Goal: Task Accomplishment & Management: Use online tool/utility

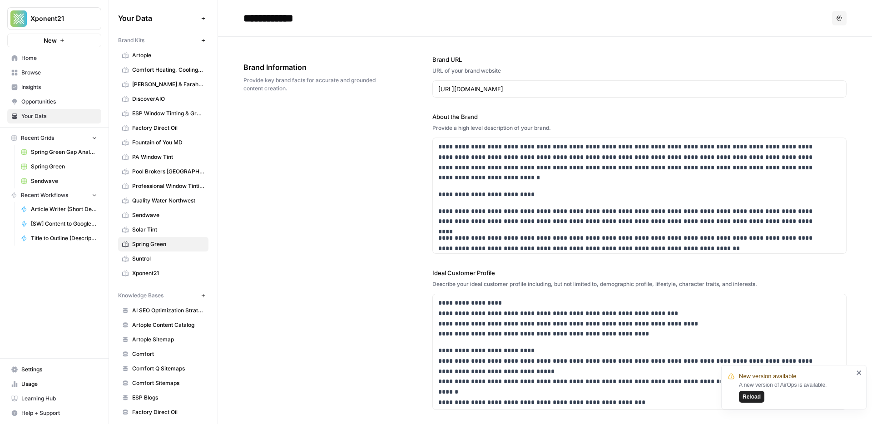
scroll to position [204, 0]
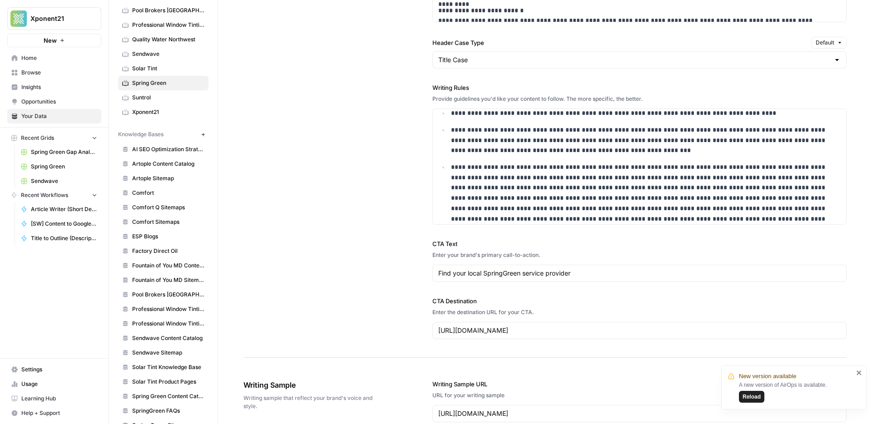
click at [757, 398] on span "Reload" at bounding box center [751, 397] width 18 height 8
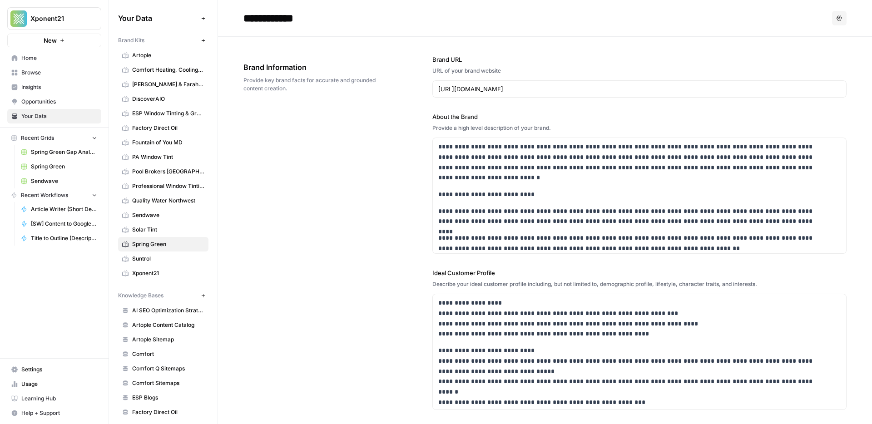
click at [145, 245] on span "Spring Green" at bounding box center [168, 244] width 72 height 8
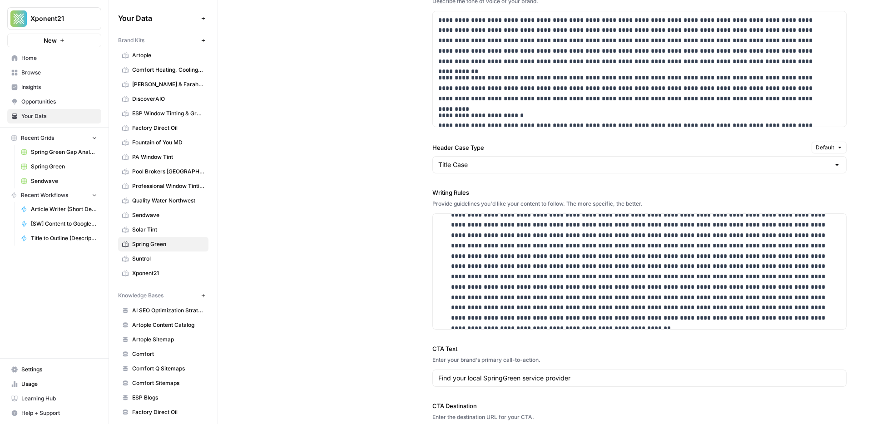
scroll to position [273, 0]
click at [670, 318] on p at bounding box center [640, 260] width 378 height 124
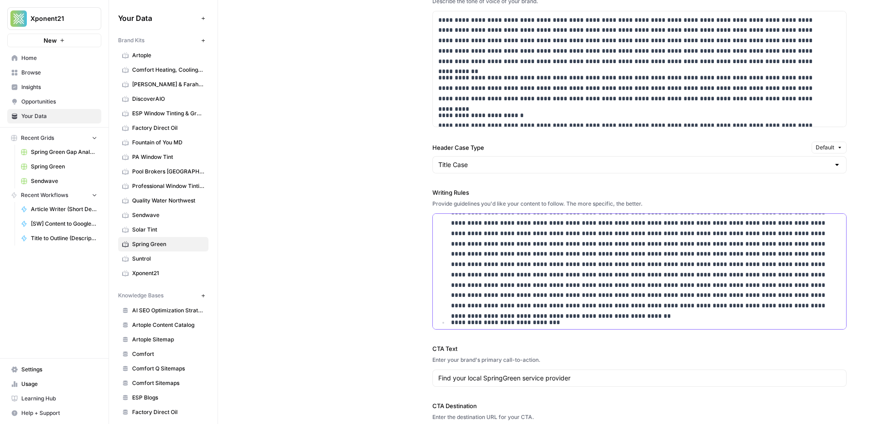
scroll to position [290, 0]
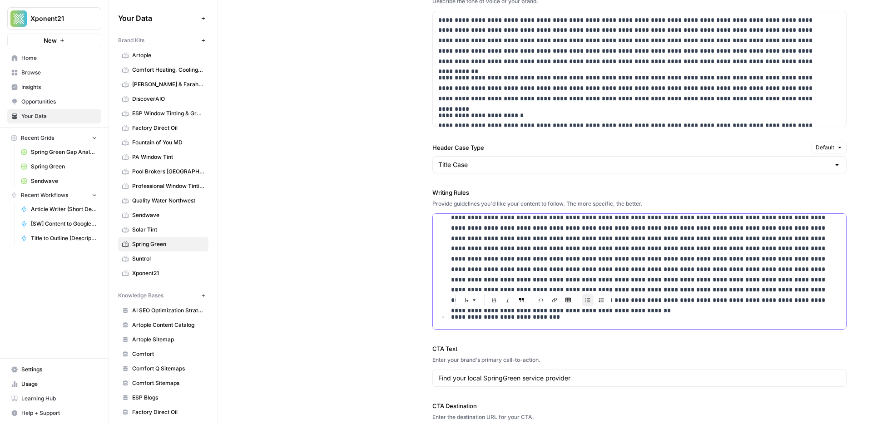
drag, startPoint x: 552, startPoint y: 320, endPoint x: 516, endPoint y: 319, distance: 35.9
click at [516, 319] on p "**********" at bounding box center [640, 317] width 378 height 10
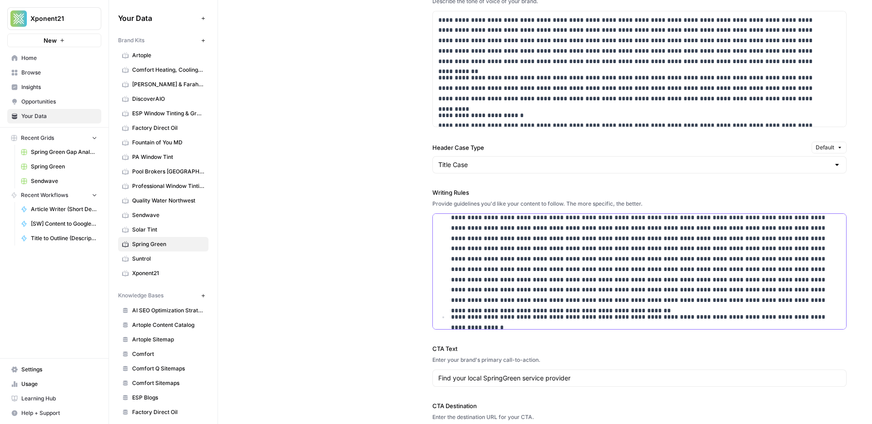
scroll to position [295, 0]
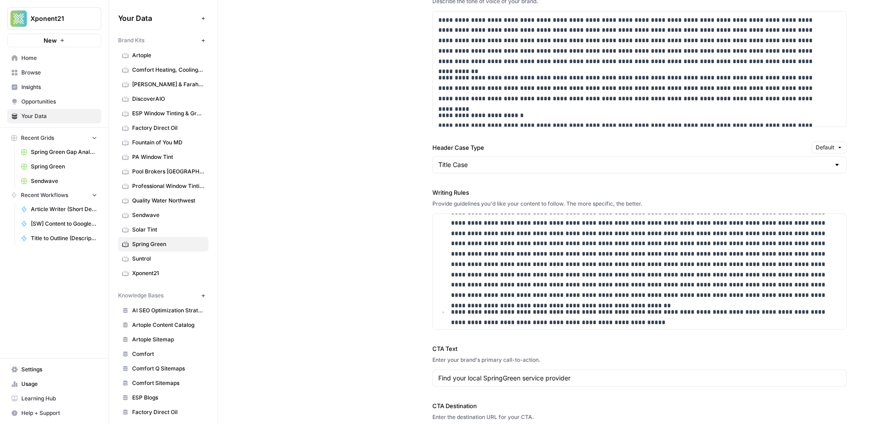
click at [337, 184] on div "**********" at bounding box center [544, 164] width 603 height 595
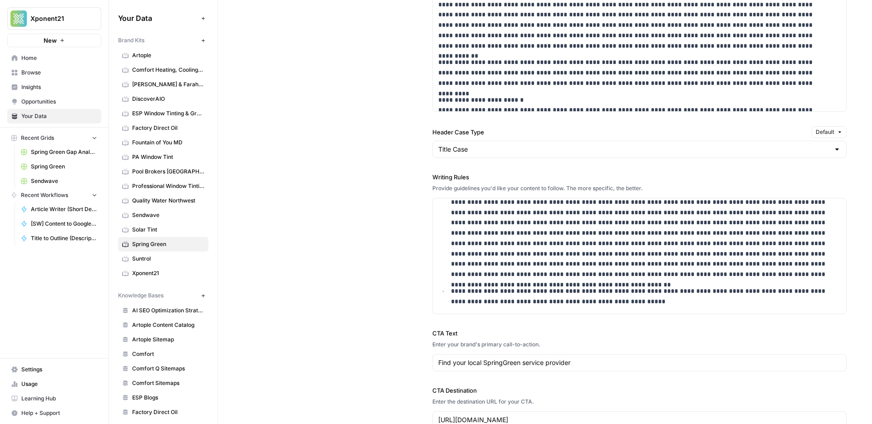
scroll to position [912, 0]
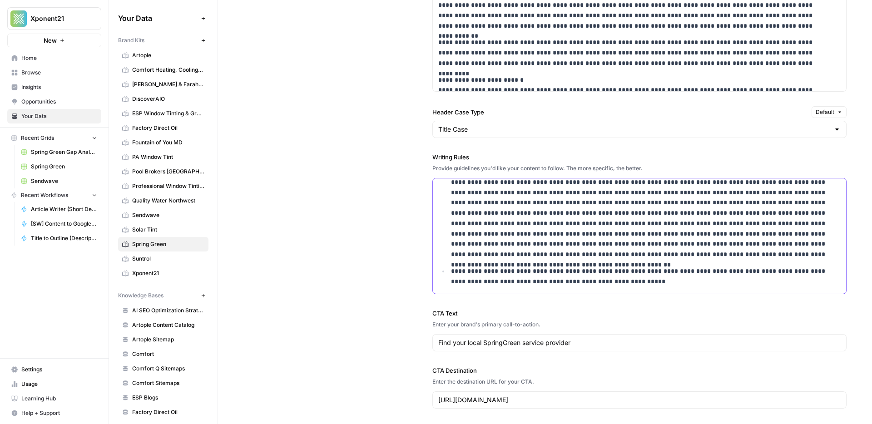
click at [613, 282] on p "**********" at bounding box center [640, 276] width 378 height 21
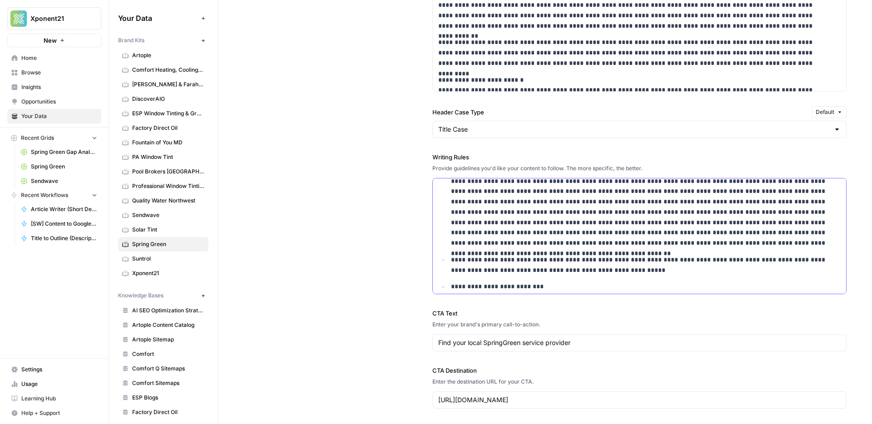
scroll to position [313, 0]
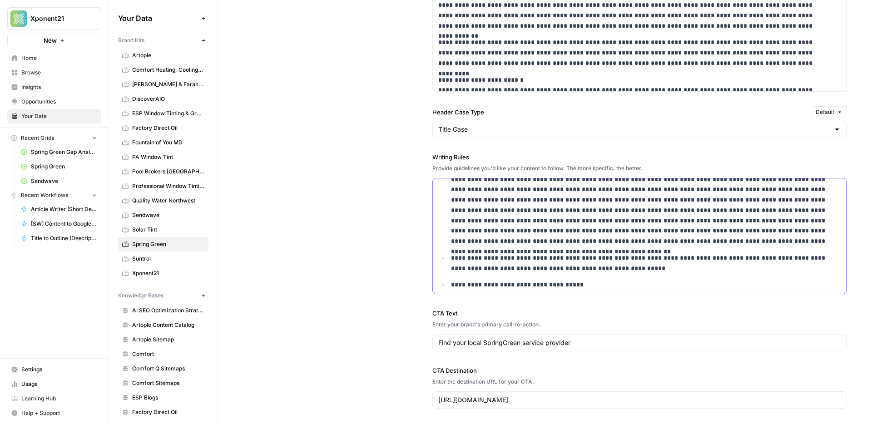
click at [550, 286] on p "**********" at bounding box center [640, 285] width 378 height 10
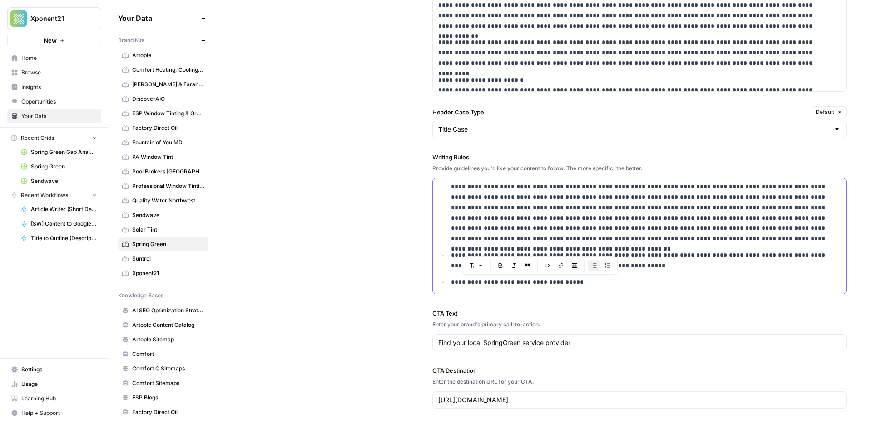
click at [537, 283] on p "**********" at bounding box center [640, 282] width 378 height 10
click at [585, 281] on p "**********" at bounding box center [640, 282] width 378 height 10
click at [389, 206] on div "**********" at bounding box center [544, 129] width 603 height 595
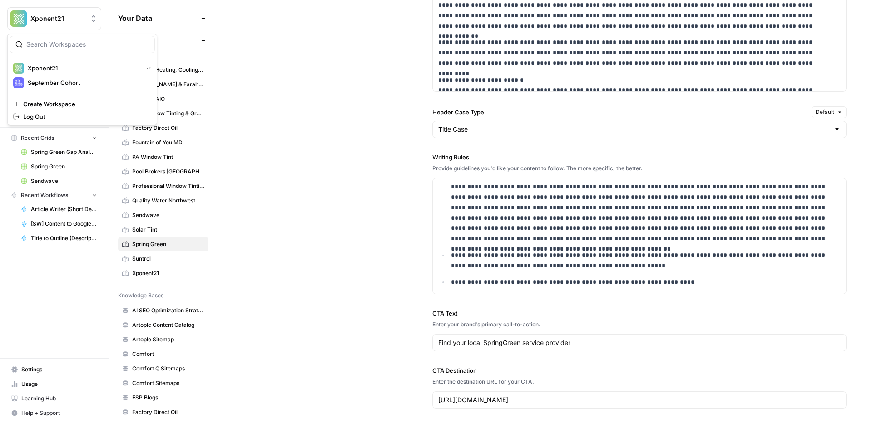
click at [51, 18] on span "Xponent21" at bounding box center [57, 18] width 55 height 9
click at [55, 83] on span "September Cohort" at bounding box center [88, 82] width 120 height 9
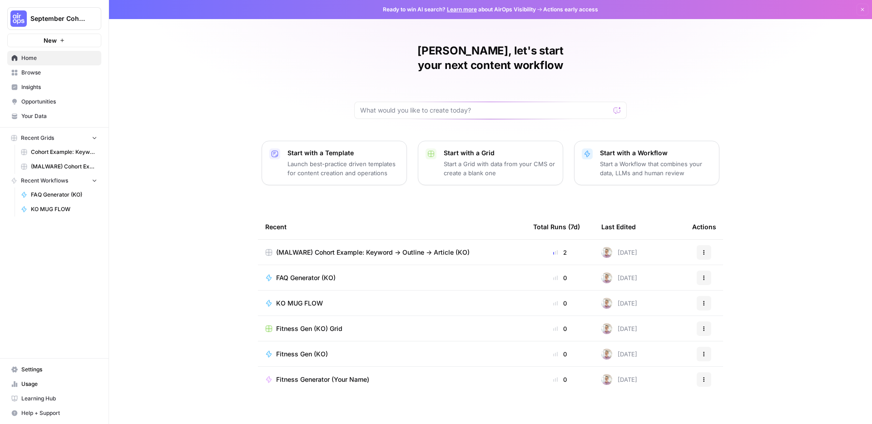
click at [427, 248] on span "(MALWARE) Cohort Example: Keyword -> Outline -> Article (KO)" at bounding box center [372, 252] width 193 height 9
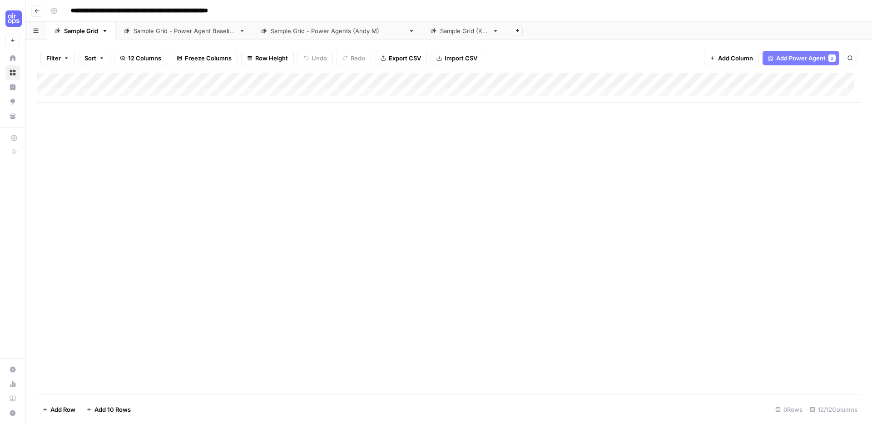
click at [441, 30] on div "Sample Grid (KO)" at bounding box center [464, 30] width 49 height 9
click at [360, 110] on div "Add Column" at bounding box center [449, 111] width 824 height 76
click at [645, 97] on div "Add Column" at bounding box center [449, 111] width 824 height 76
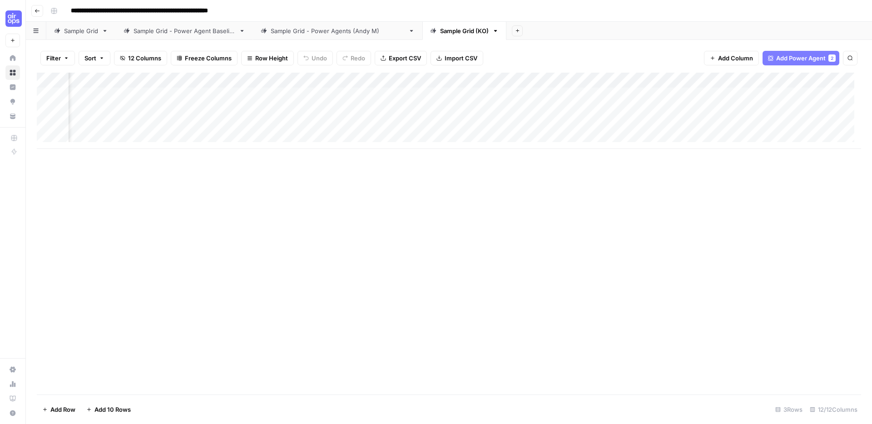
click at [526, 91] on div "Add Column" at bounding box center [449, 111] width 824 height 76
click at [550, 94] on div "Add Column" at bounding box center [449, 111] width 824 height 76
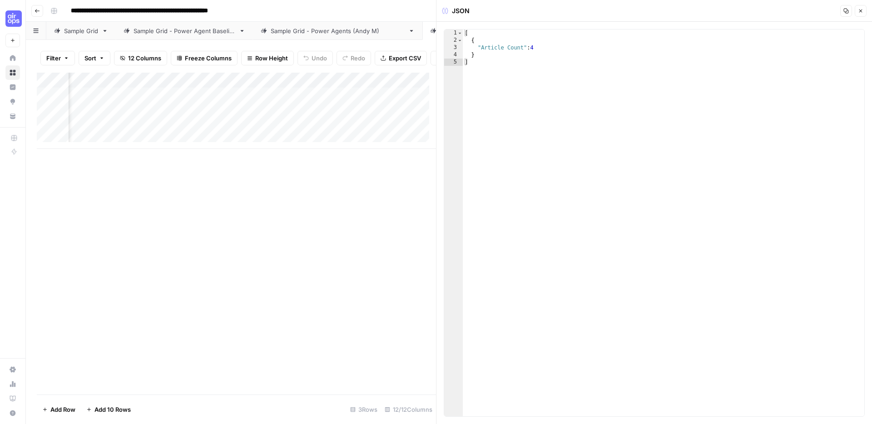
click at [861, 11] on icon "button" at bounding box center [859, 10] width 5 height 5
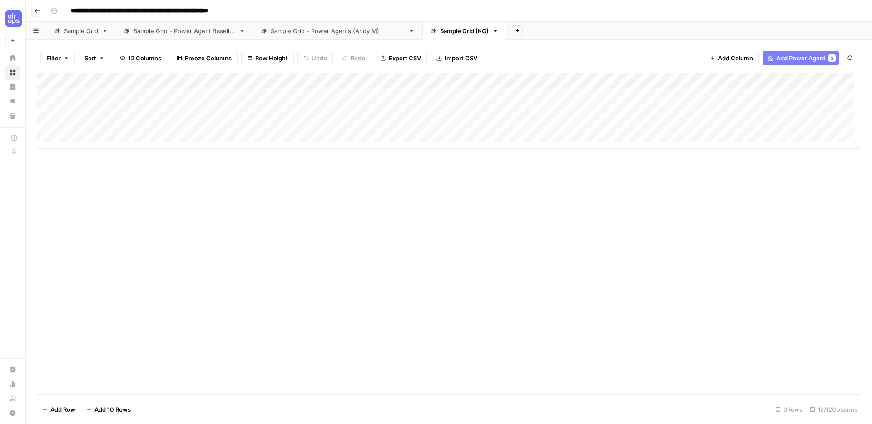
click at [360, 110] on div "Add Column" at bounding box center [449, 111] width 824 height 76
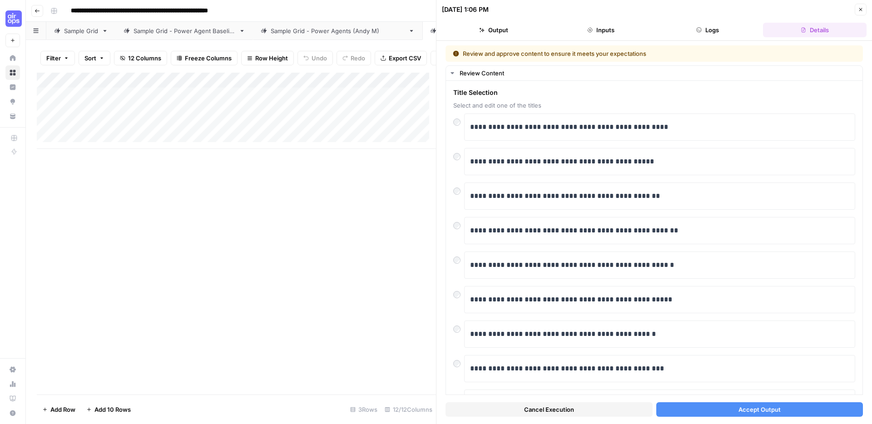
click at [749, 410] on span "Accept Output" at bounding box center [759, 409] width 42 height 9
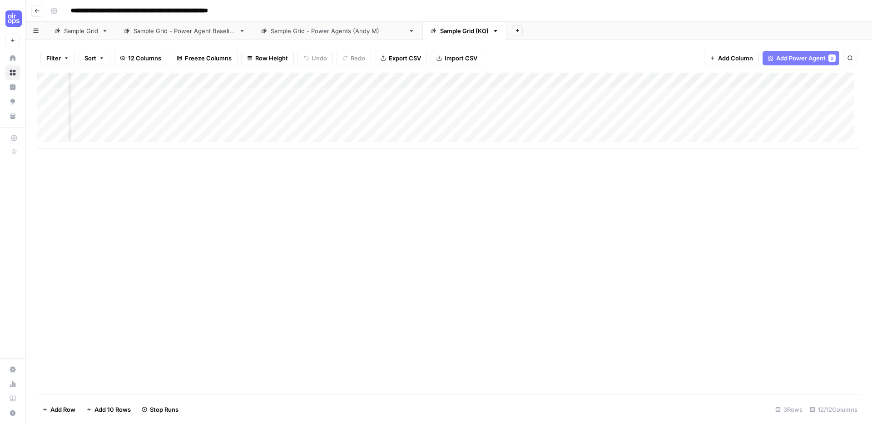
scroll to position [0, 110]
click at [335, 97] on div "Add Column" at bounding box center [449, 111] width 824 height 76
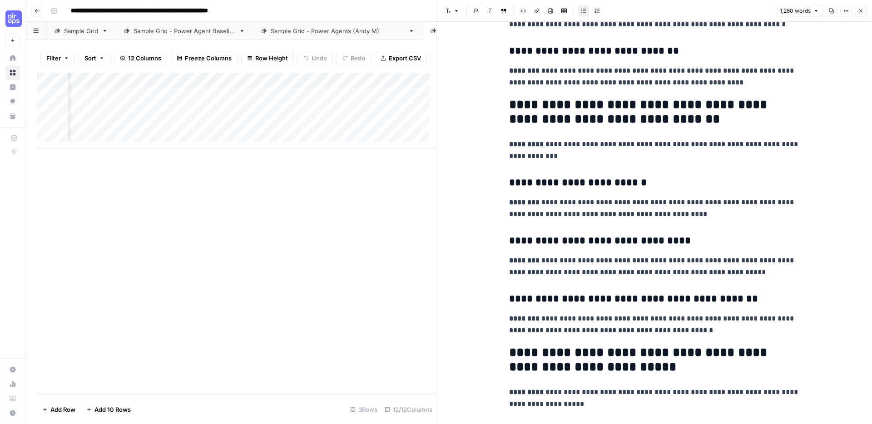
scroll to position [831, 0]
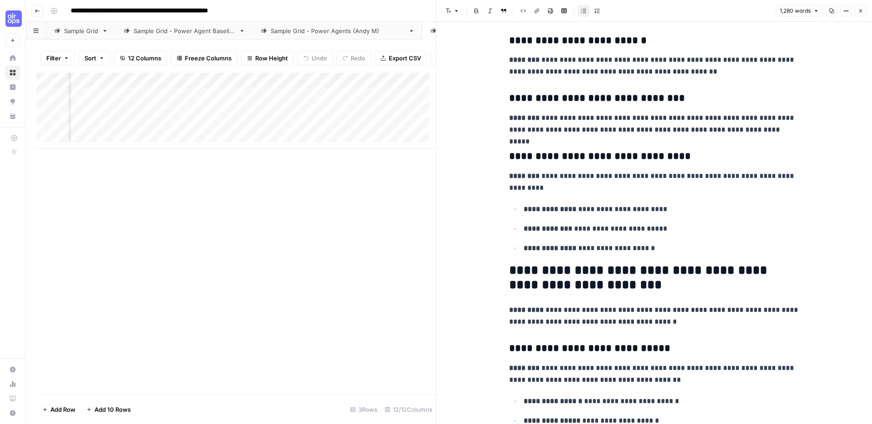
click at [858, 8] on icon "button" at bounding box center [859, 10] width 5 height 5
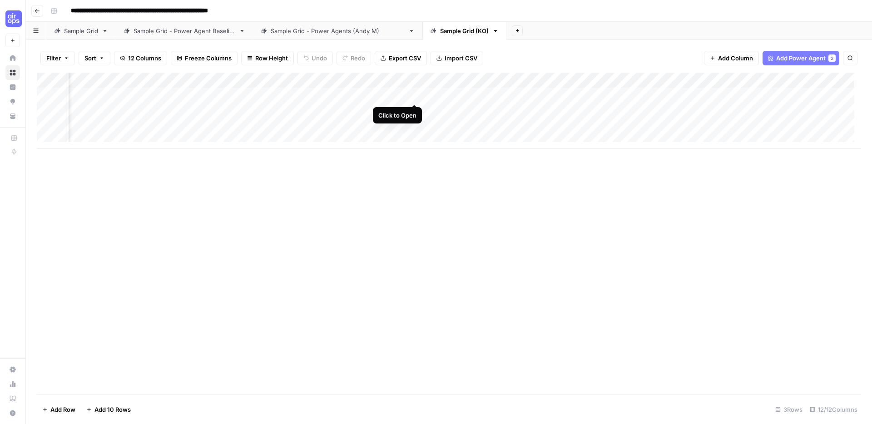
click at [416, 94] on div "Add Column" at bounding box center [449, 111] width 824 height 76
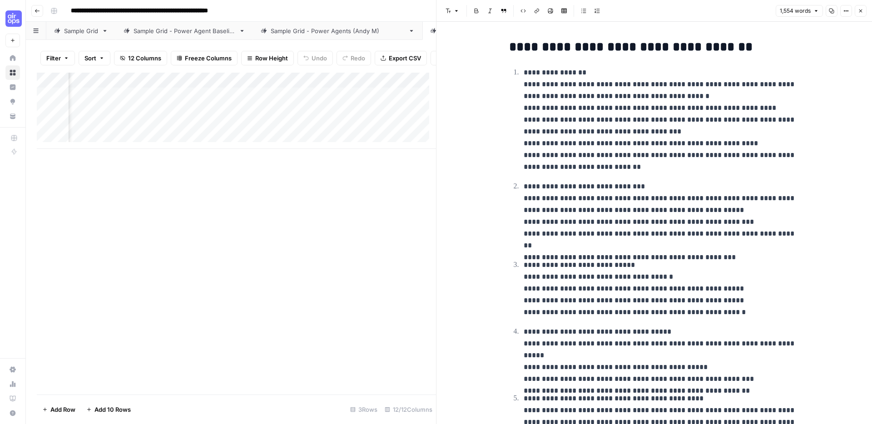
click at [862, 11] on span "Close" at bounding box center [862, 11] width 0 height 0
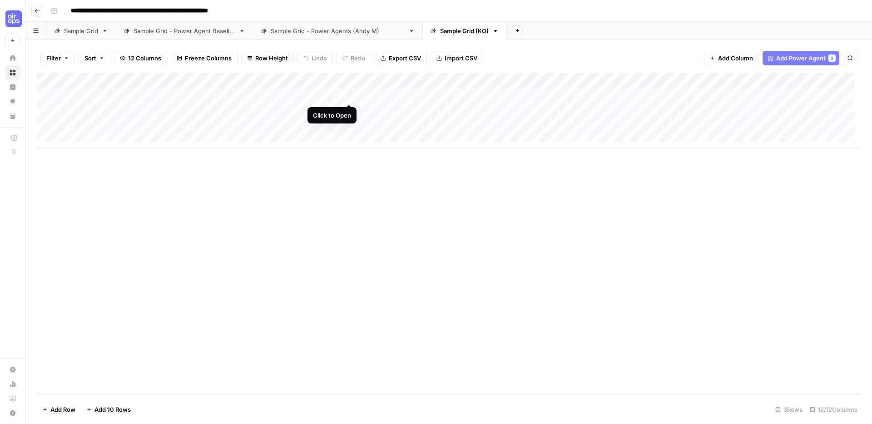
click at [350, 94] on div "Add Column" at bounding box center [449, 111] width 824 height 76
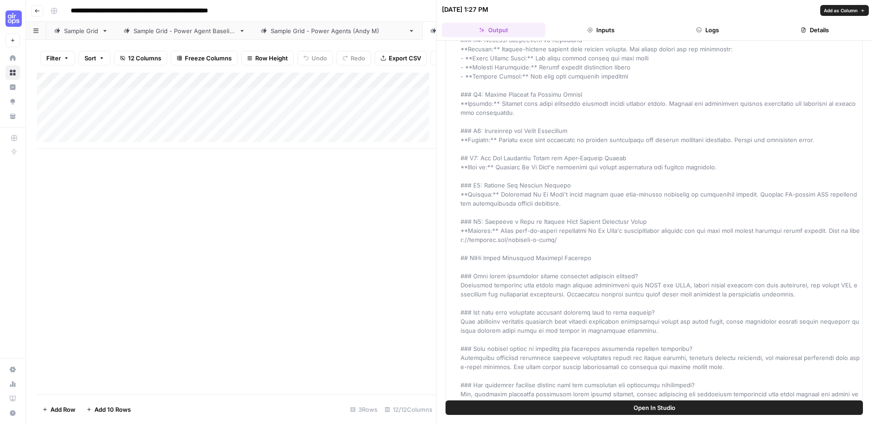
scroll to position [5836, 0]
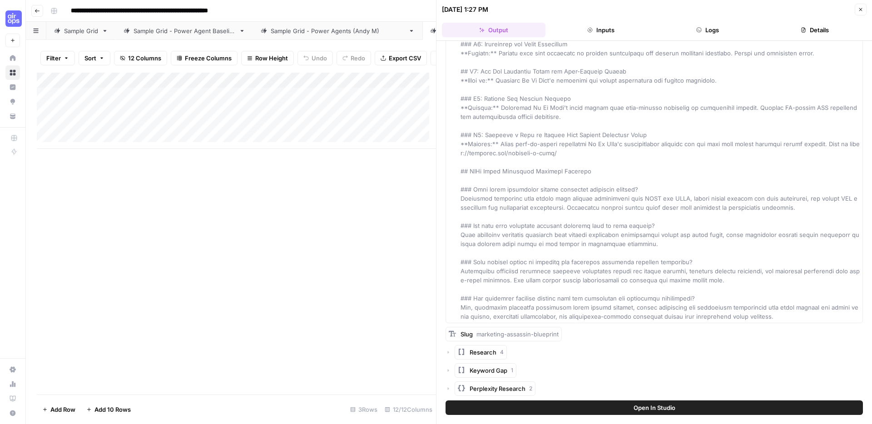
click at [449, 351] on icon "button" at bounding box center [447, 352] width 5 height 5
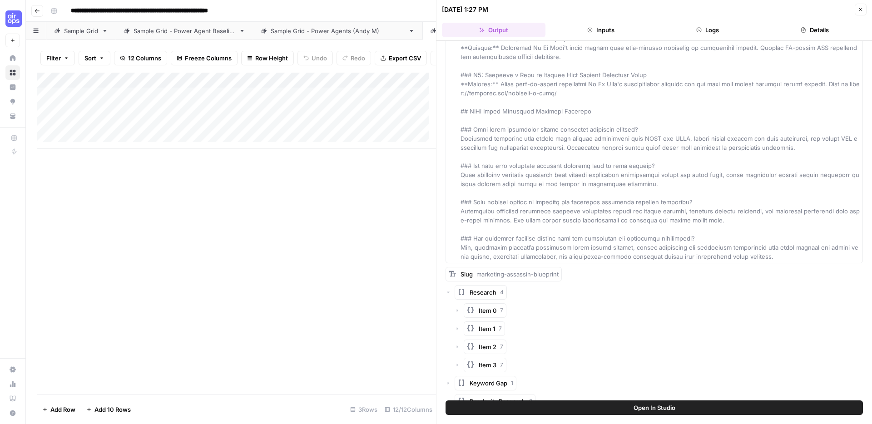
scroll to position [5908, 0]
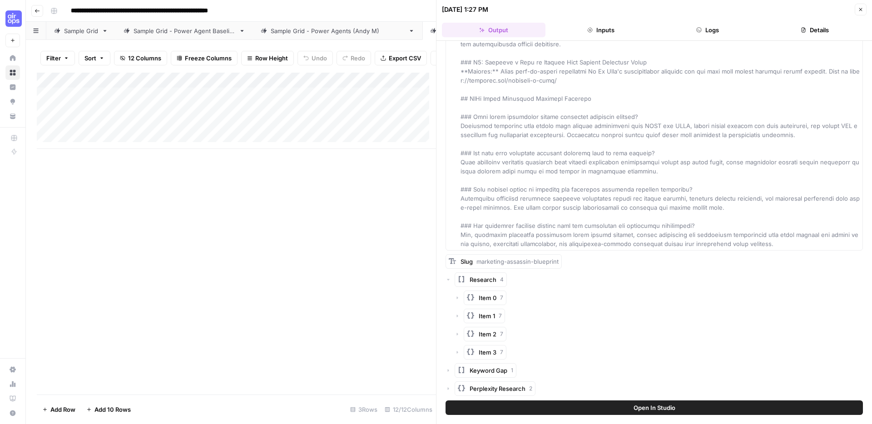
click at [457, 315] on icon "button" at bounding box center [457, 316] width 1 height 3
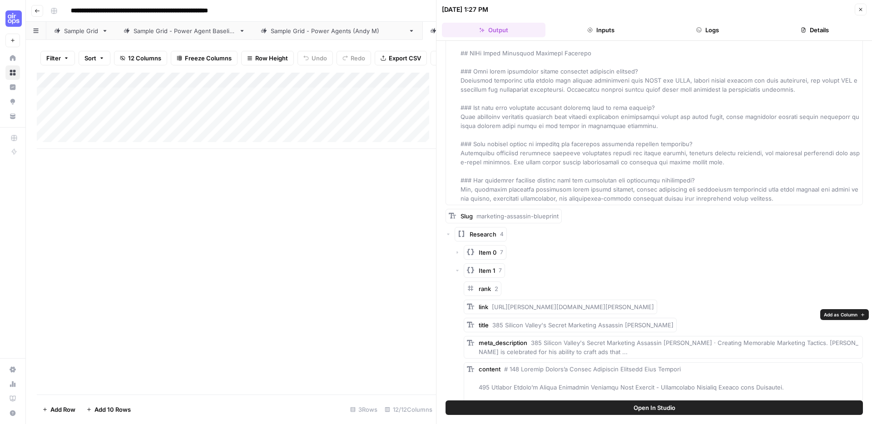
scroll to position [5922, 0]
click at [453, 246] on div "Research 4" at bounding box center [653, 239] width 417 height 15
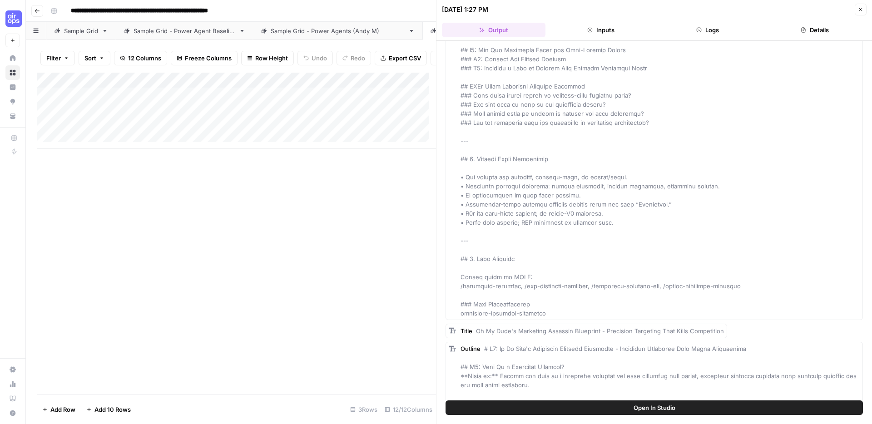
scroll to position [3725, 0]
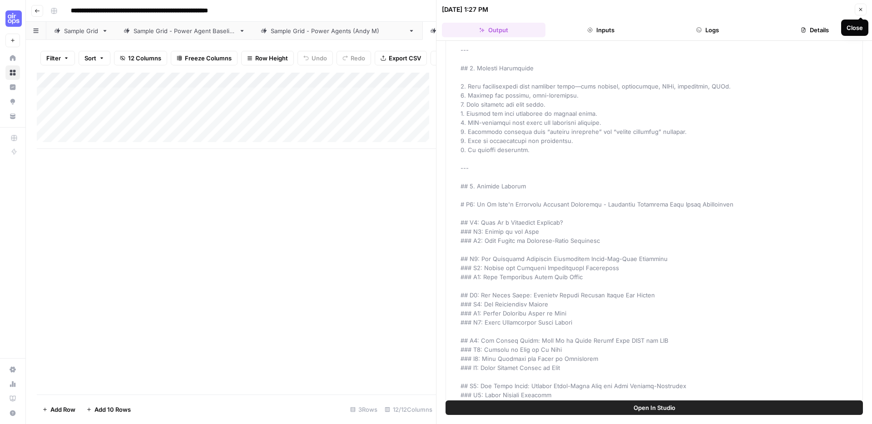
drag, startPoint x: 860, startPoint y: 10, endPoint x: 681, endPoint y: 35, distance: 180.6
click at [682, 36] on header "09/26/25 at 1:27 PM Close Output Inputs Logs Details" at bounding box center [653, 20] width 435 height 41
click at [694, 29] on button "Logs" at bounding box center [707, 30] width 103 height 15
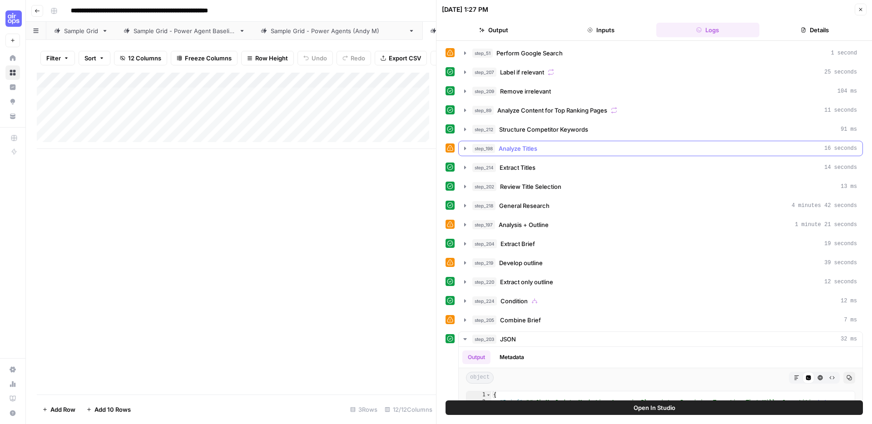
click at [466, 149] on icon "button" at bounding box center [464, 148] width 7 height 7
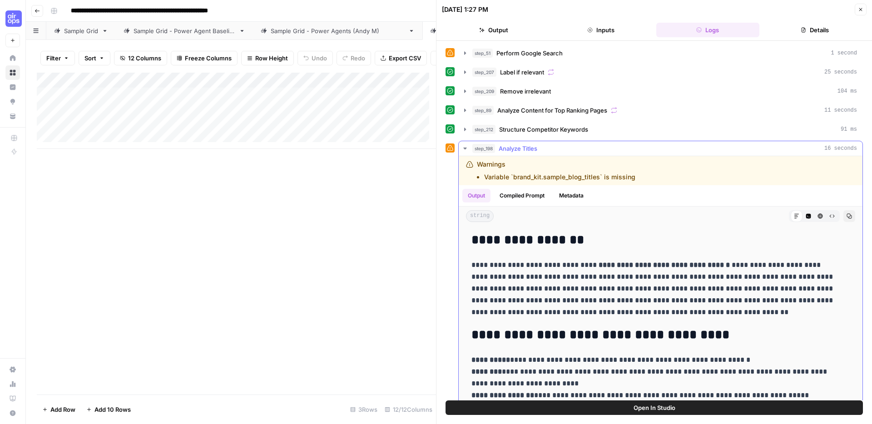
click at [467, 148] on icon "button" at bounding box center [464, 148] width 7 height 7
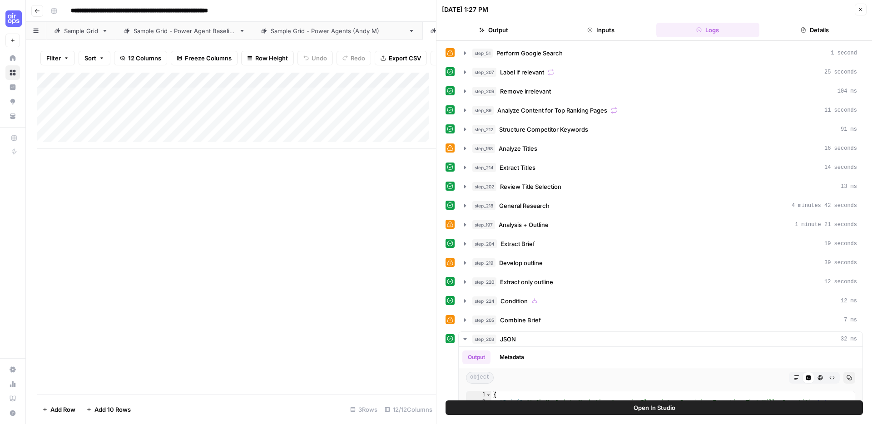
click at [860, 9] on icon "button" at bounding box center [859, 9] width 5 height 5
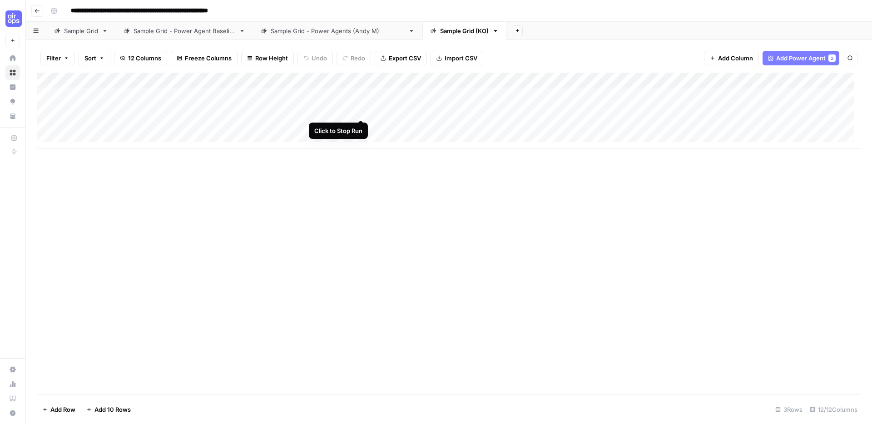
click at [362, 111] on div "Add Column" at bounding box center [449, 111] width 824 height 76
click at [704, 80] on div "Add Column" at bounding box center [449, 111] width 824 height 76
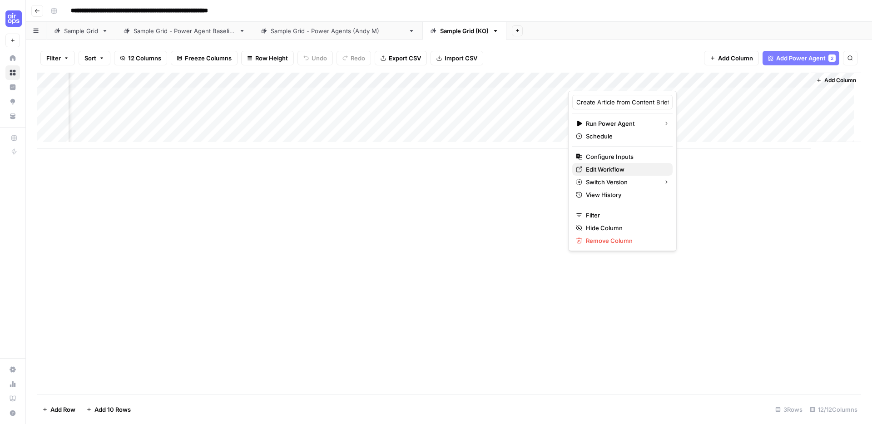
click at [608, 168] on span "Edit Workflow" at bounding box center [625, 169] width 79 height 9
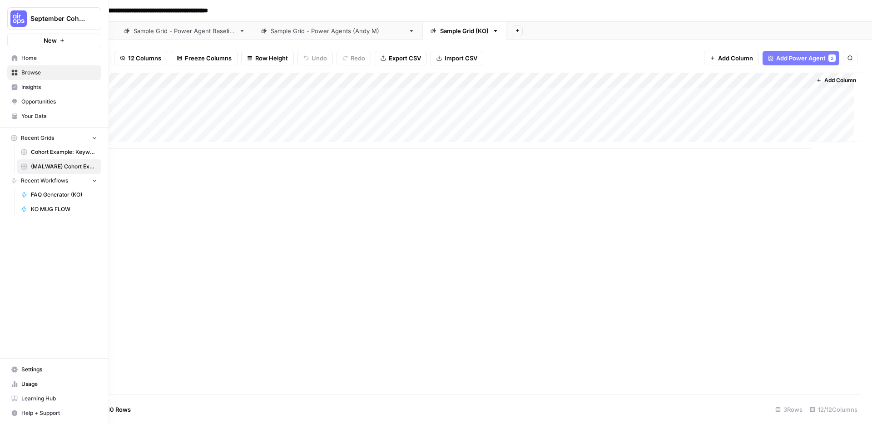
click at [33, 118] on span "Your Data" at bounding box center [59, 116] width 76 height 8
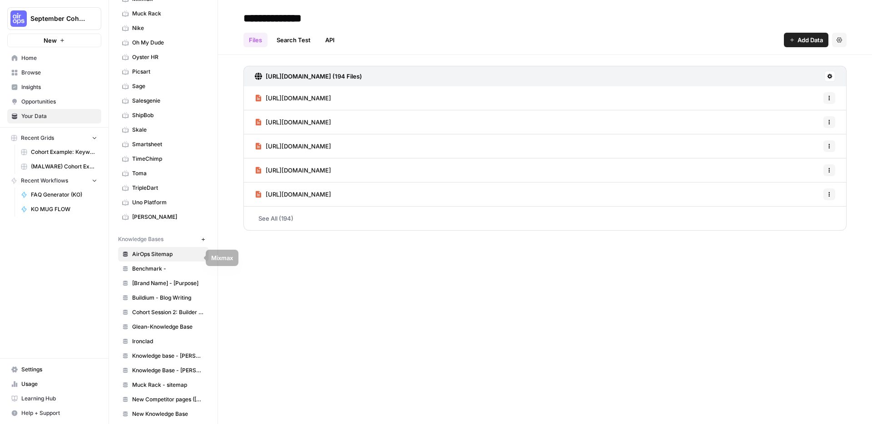
scroll to position [399, 0]
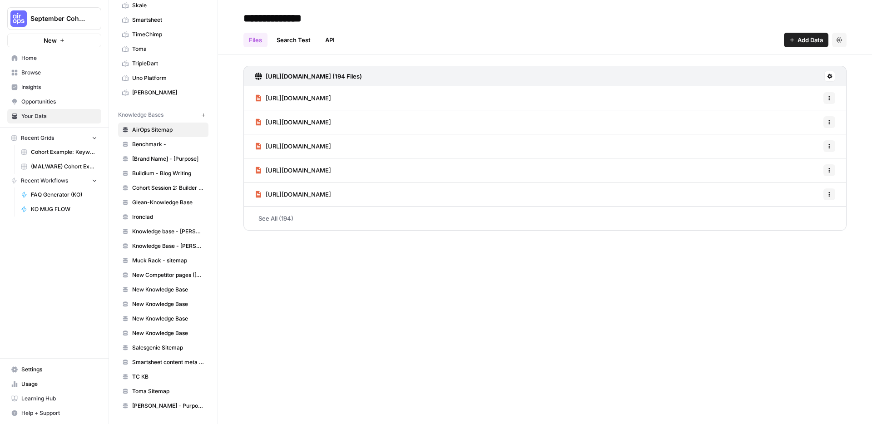
click at [201, 113] on icon "button" at bounding box center [203, 115] width 5 height 5
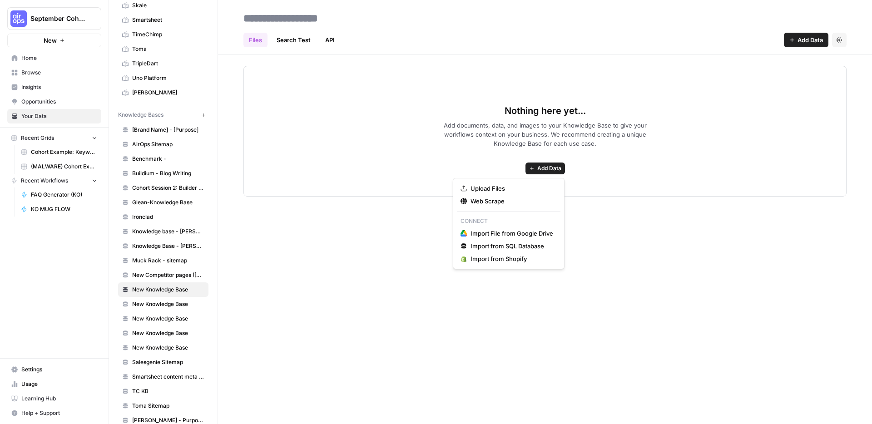
click at [555, 169] on span "Add Data" at bounding box center [549, 168] width 24 height 8
click at [502, 198] on span "Web Scrape" at bounding box center [511, 201] width 83 height 9
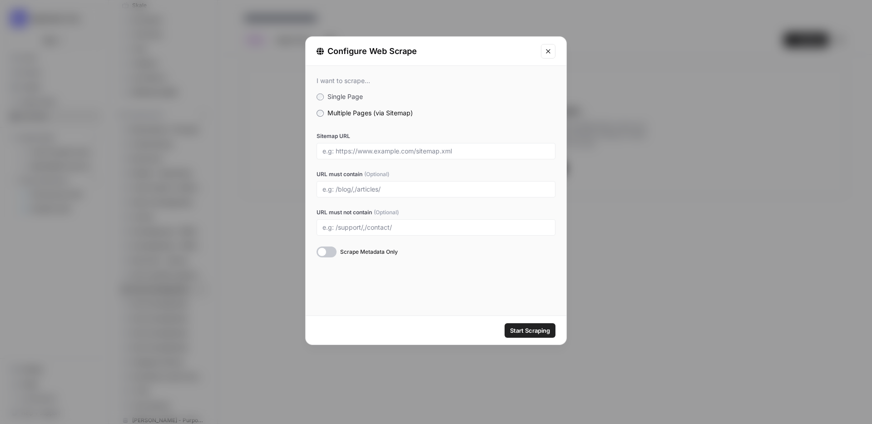
click at [369, 155] on div at bounding box center [435, 151] width 239 height 16
click at [356, 146] on div at bounding box center [435, 151] width 239 height 16
paste input "https://xponent21.com/"
click at [329, 255] on div at bounding box center [326, 251] width 20 height 11
click at [522, 334] on span "Start Scraping" at bounding box center [530, 330] width 40 height 9
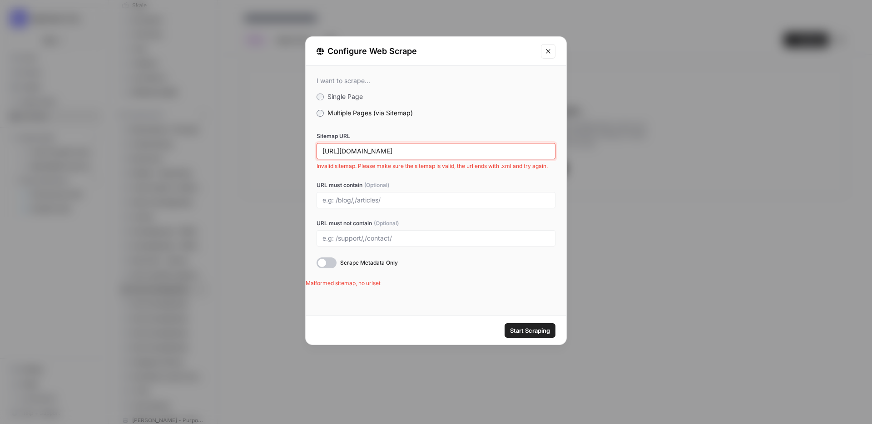
drag, startPoint x: 400, startPoint y: 151, endPoint x: 235, endPoint y: 129, distance: 167.1
click at [233, 131] on div "Configure Web Scrape I want to scrape... Single Page Multiple Pages (via Sitema…" at bounding box center [436, 212] width 872 height 424
paste input "sitemap_index.xml"
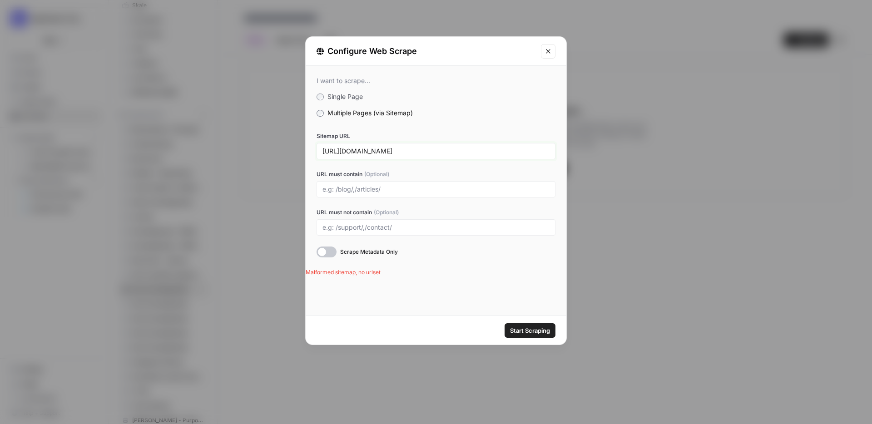
type input "https://xponent21.com/sitemap_index.xml"
click at [534, 332] on span "Start Scraping" at bounding box center [530, 330] width 40 height 9
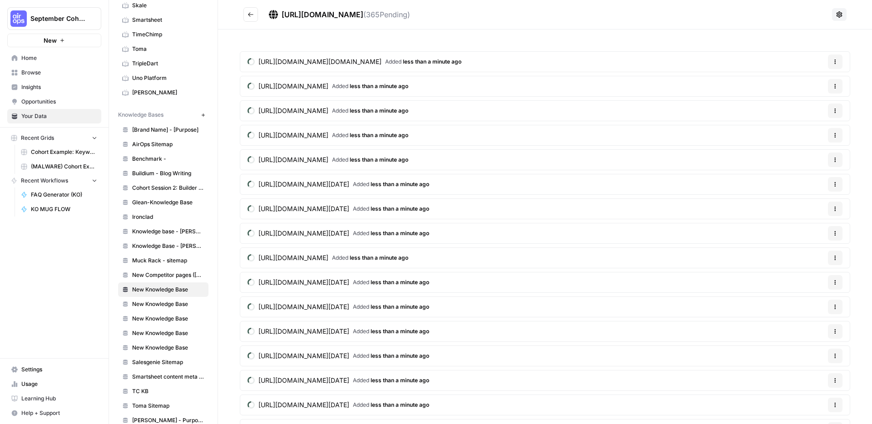
click at [363, 17] on span "https://xponent21.com/sitemap_index.xml" at bounding box center [322, 14] width 82 height 9
click at [251, 14] on icon "Go back" at bounding box center [250, 14] width 6 height 6
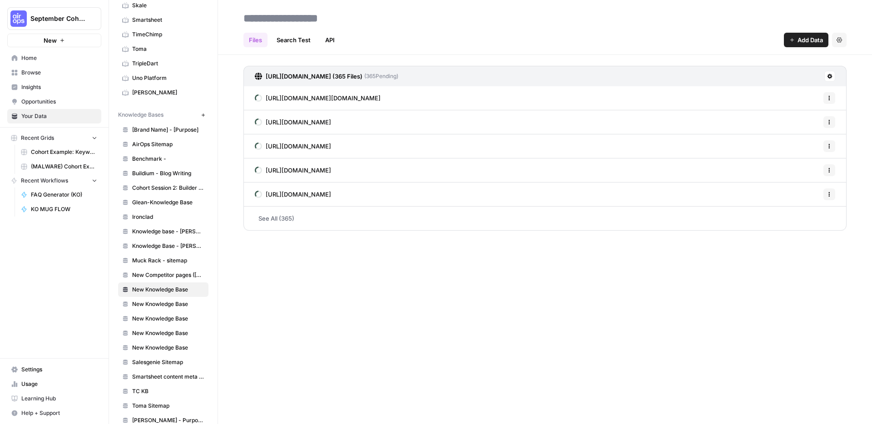
click at [336, 18] on input at bounding box center [312, 18] width 145 height 18
type input "*********"
click at [693, 24] on div "*********" at bounding box center [544, 18] width 603 height 15
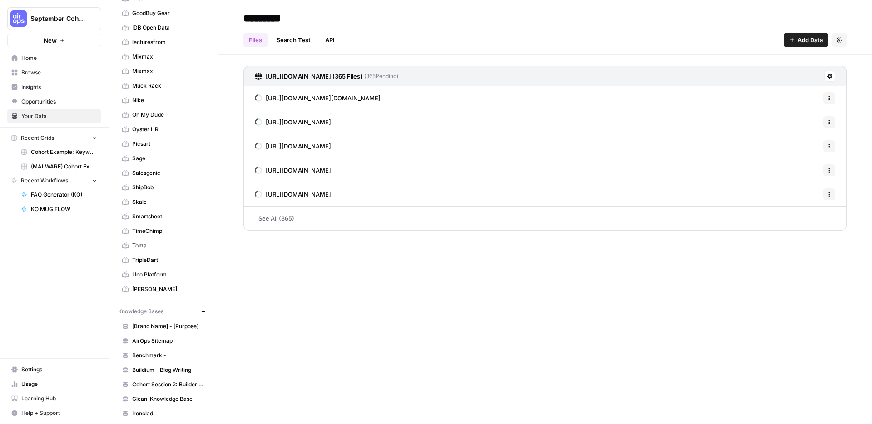
scroll to position [175, 0]
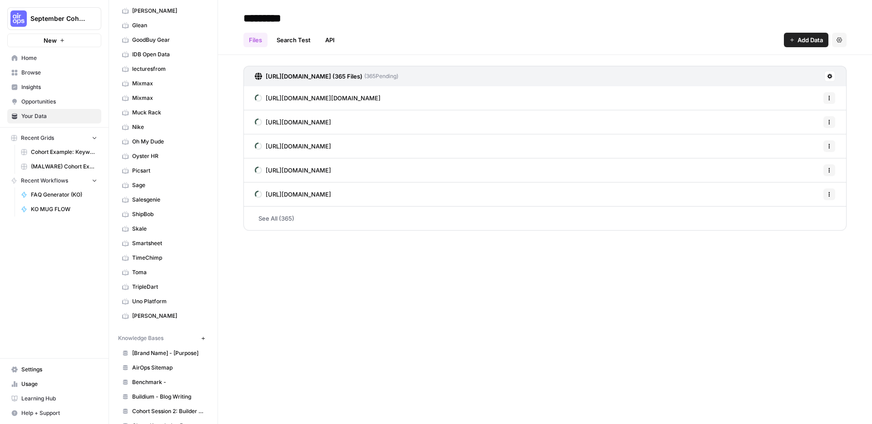
click at [157, 139] on span "Oh My Dude" at bounding box center [168, 142] width 72 height 8
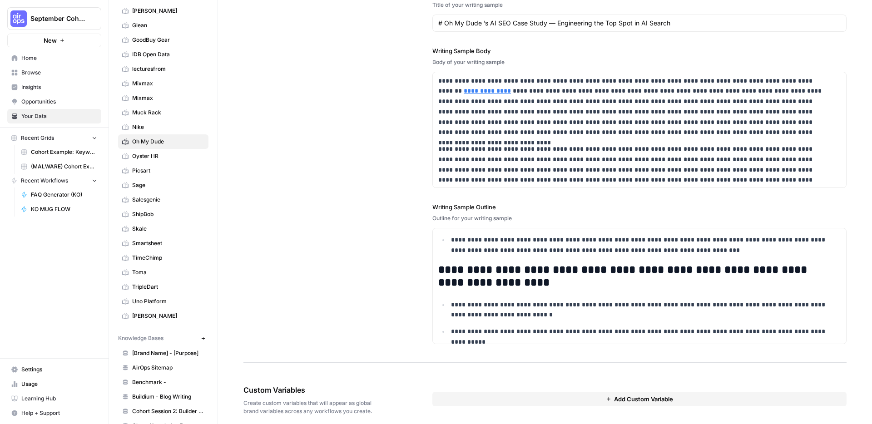
scroll to position [1106, 0]
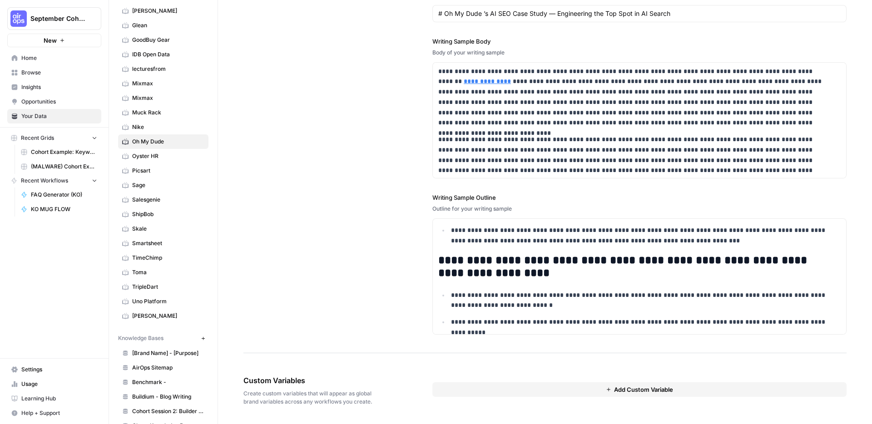
click at [542, 384] on button "Add Custom Variable" at bounding box center [639, 389] width 414 height 15
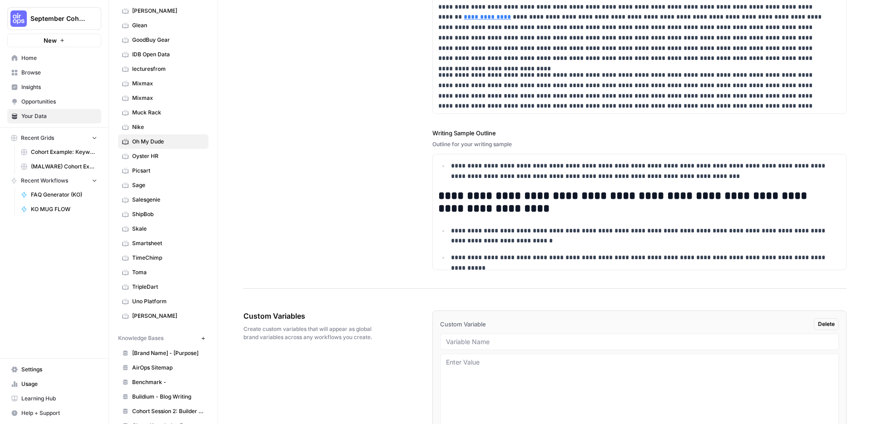
scroll to position [1221, 0]
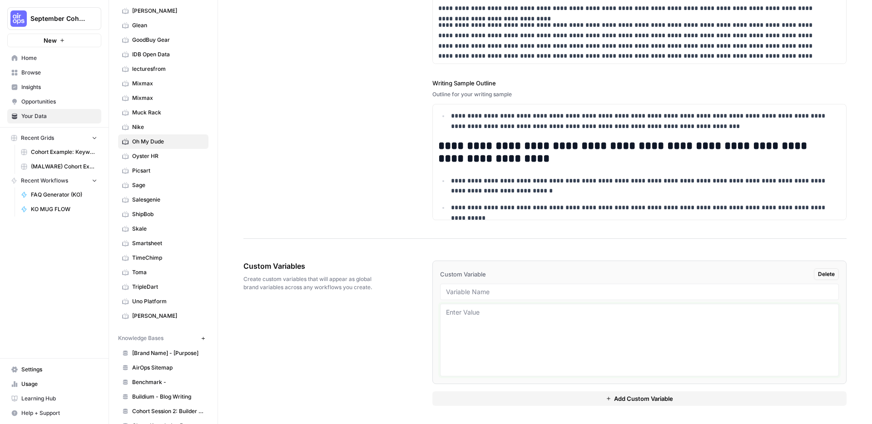
click at [473, 320] on textarea at bounding box center [639, 340] width 387 height 64
paste textarea "12794"
type textarea "12794"
drag, startPoint x: 479, startPoint y: 291, endPoint x: 477, endPoint y: 286, distance: 5.5
click at [479, 291] on input "text" at bounding box center [639, 292] width 387 height 8
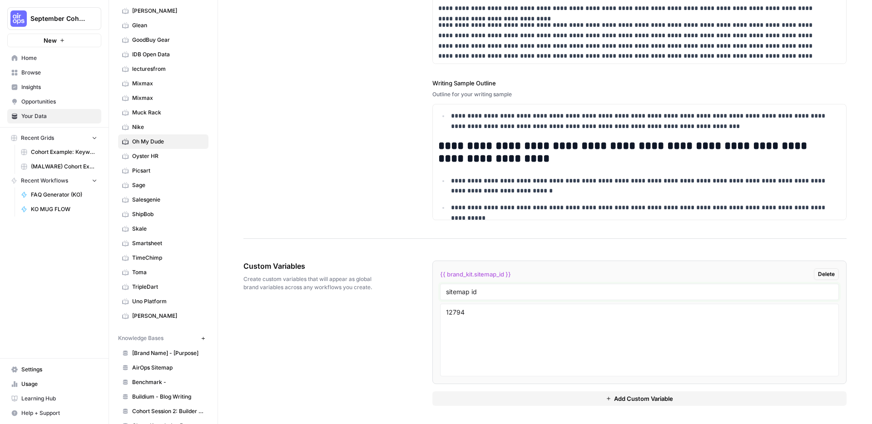
type input "sitemap id"
click at [407, 322] on div "Custom Variables Create custom variables that will appear as global brand varia…" at bounding box center [544, 333] width 603 height 182
click at [407, 252] on div "Custom Variables Create custom variables that will appear as global brand varia…" at bounding box center [544, 333] width 603 height 182
click at [370, 354] on div "Custom Variables Create custom variables that will appear as global brand varia…" at bounding box center [544, 333] width 603 height 182
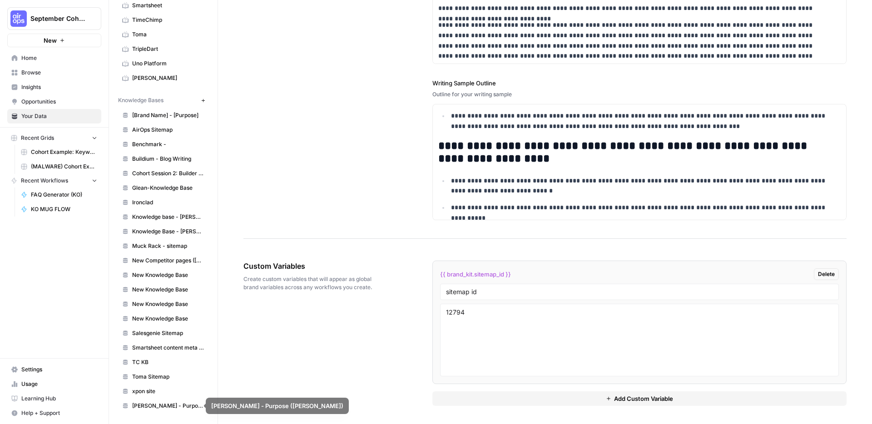
click at [152, 387] on span "xpon site" at bounding box center [168, 391] width 72 height 8
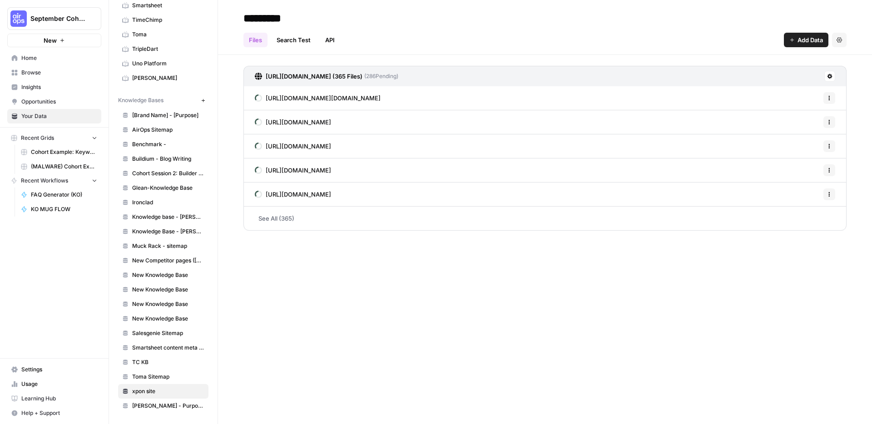
click at [282, 218] on link "See All (365)" at bounding box center [544, 219] width 603 height 24
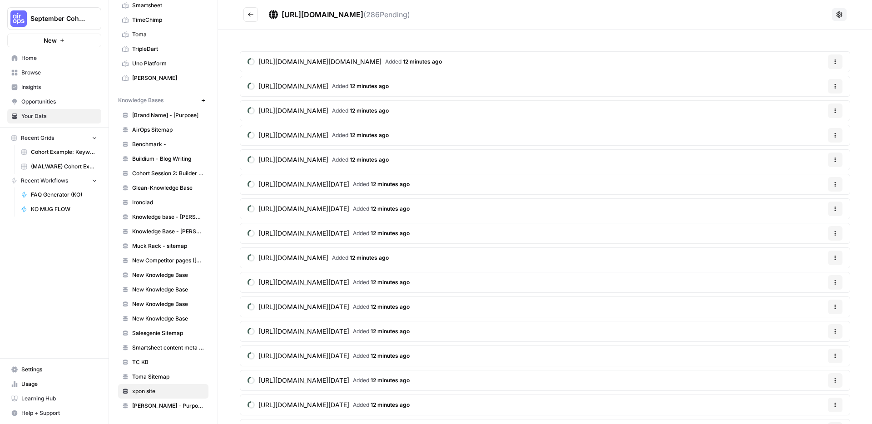
click at [253, 13] on icon "Go back" at bounding box center [250, 14] width 6 height 6
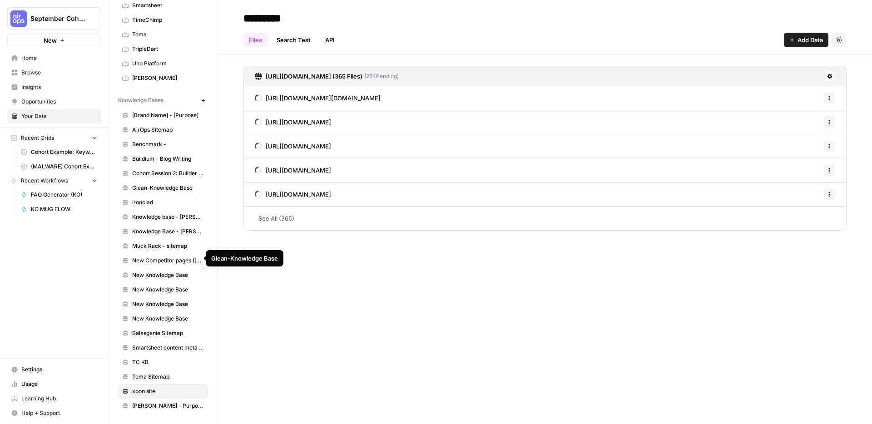
scroll to position [32, 0]
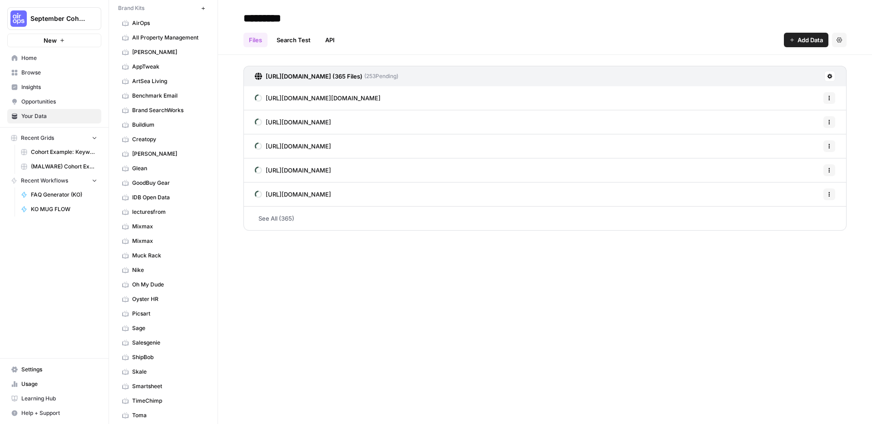
click at [149, 286] on span "Oh My Dude" at bounding box center [168, 285] width 72 height 8
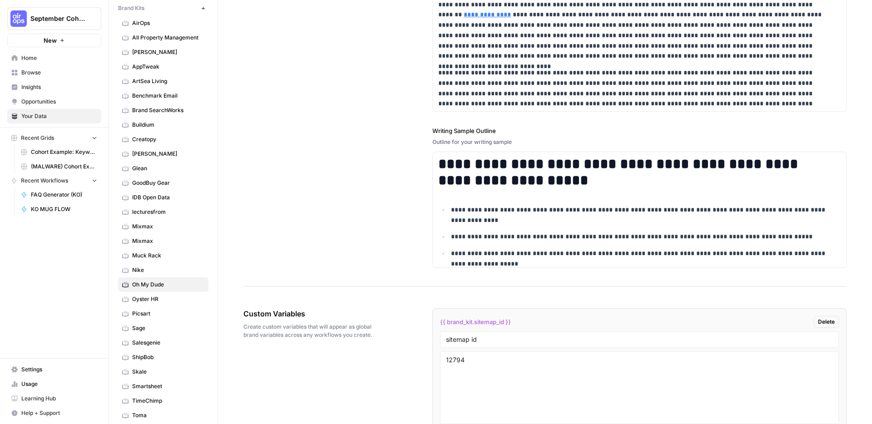
scroll to position [1221, 0]
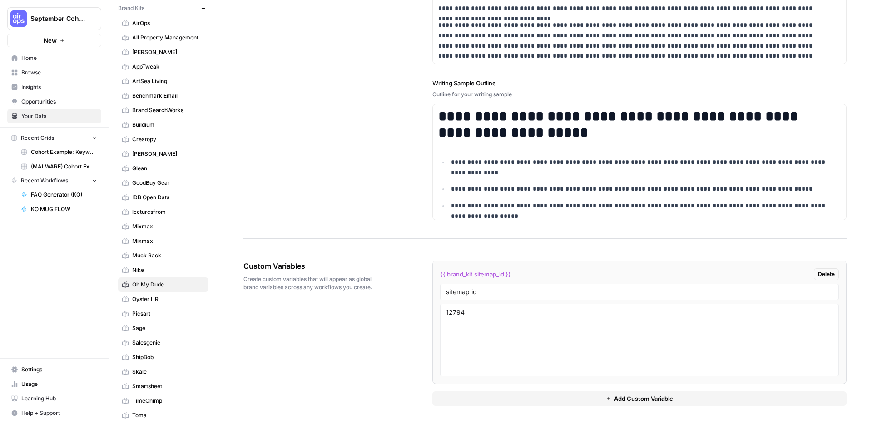
click at [579, 398] on button "Add Custom Variable" at bounding box center [639, 398] width 414 height 15
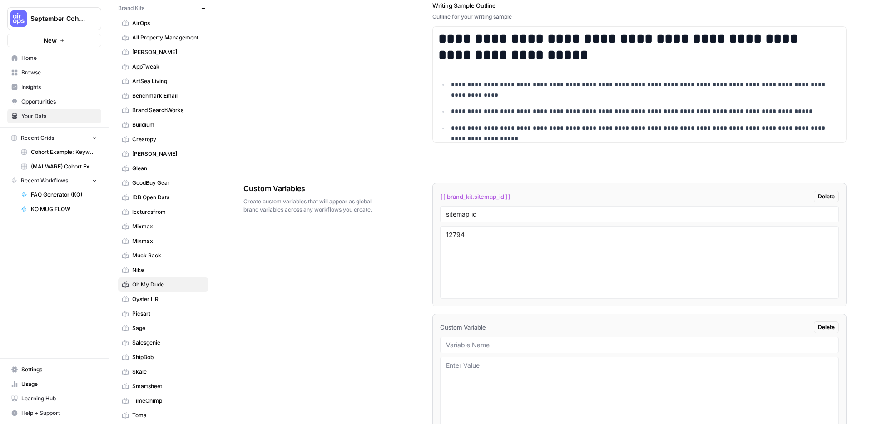
scroll to position [1351, 0]
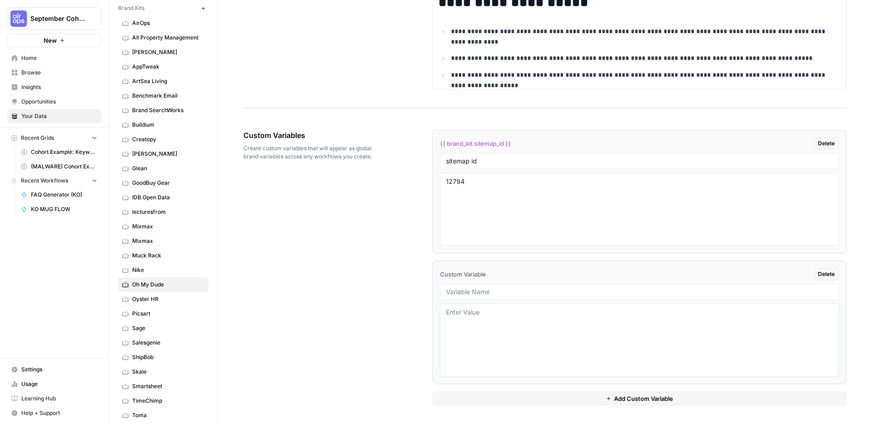
click at [489, 314] on textarea at bounding box center [639, 340] width 387 height 64
paste textarea "openai.com, hubspot.com, salesforce.com, anthropic.com, hbr.org"
type textarea "openai.com, hubspot.com, salesforce.com, anthropic.com, hbr.org"
click at [488, 295] on input "text" at bounding box center [639, 292] width 387 height 8
type input "Domains for External Linking"
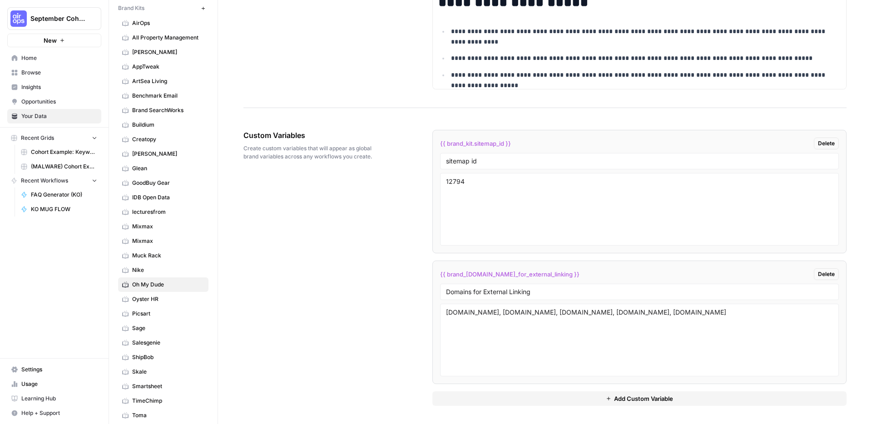
click at [620, 275] on div "{{ brand_kit.domains_for_external_linking }} Delete" at bounding box center [639, 274] width 399 height 12
click at [372, 275] on div "Custom Variables Create custom variables that will appear as global brand varia…" at bounding box center [544, 268] width 603 height 312
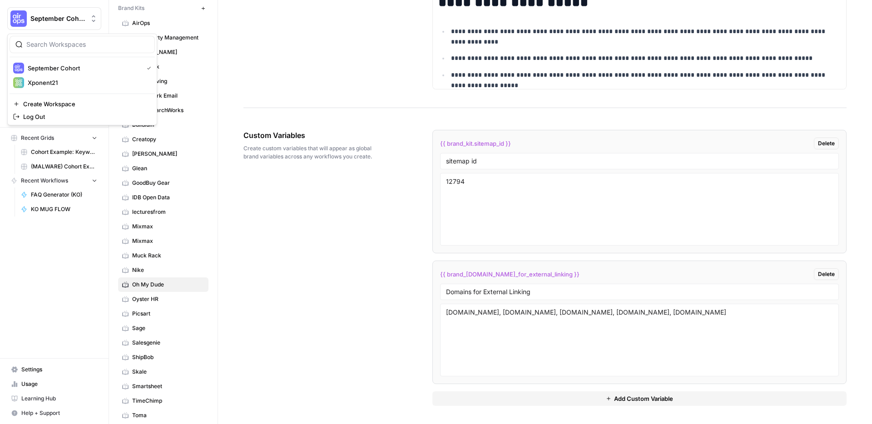
click at [44, 19] on span "September Cohort" at bounding box center [57, 18] width 55 height 9
click at [61, 84] on span "Xponent21" at bounding box center [88, 82] width 120 height 9
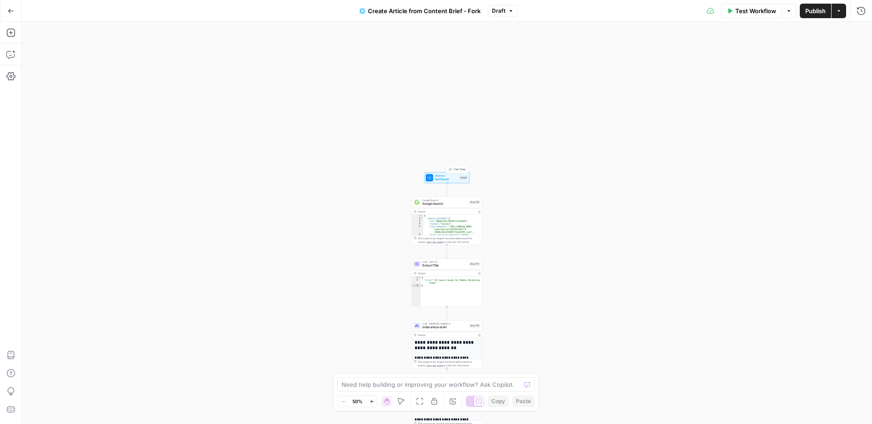
click at [453, 182] on div "Workflow Set Inputs Inputs Test Step" at bounding box center [446, 177] width 45 height 11
click at [435, 206] on span "Google Search" at bounding box center [444, 204] width 45 height 5
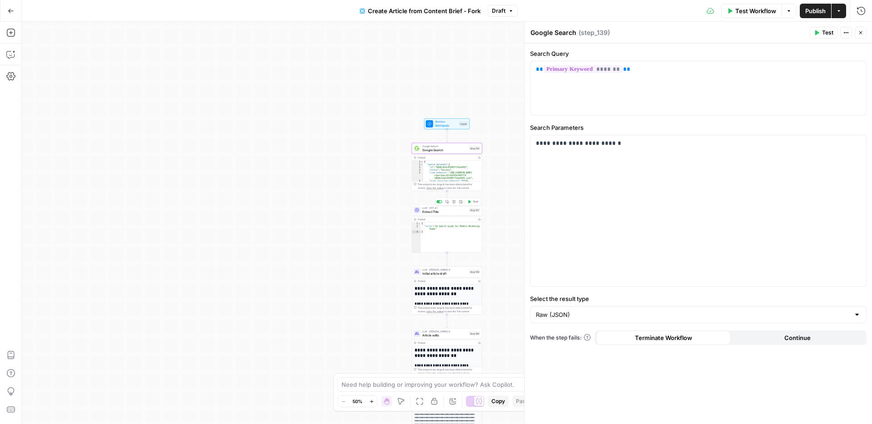
click at [451, 209] on span "Extract Title" at bounding box center [444, 211] width 45 height 5
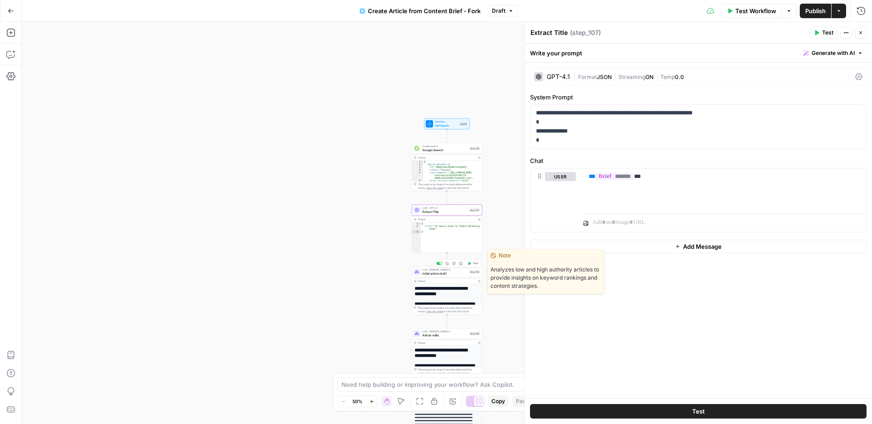
click at [451, 275] on span "Initial article draft" at bounding box center [444, 273] width 45 height 5
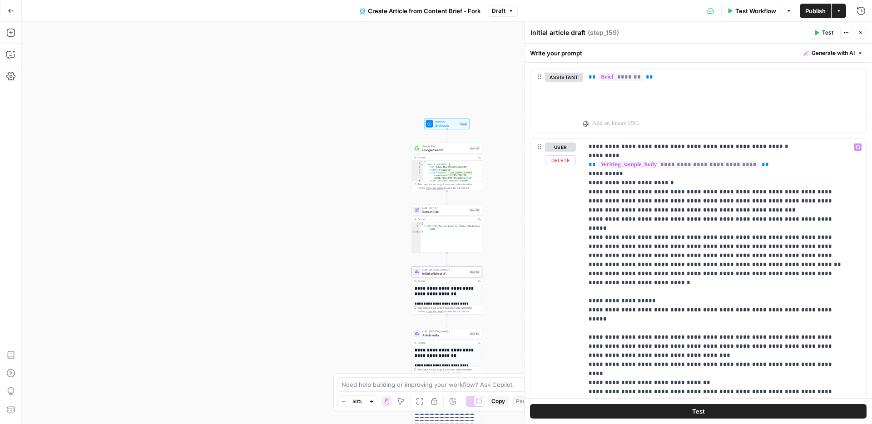
scroll to position [624, 0]
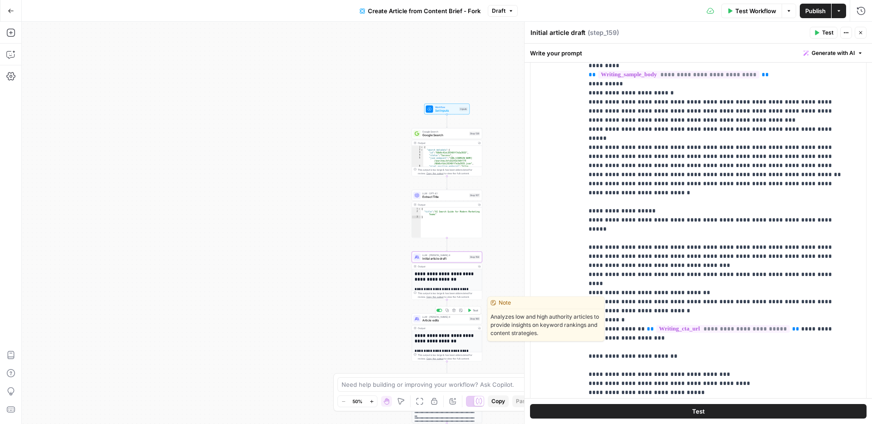
click at [453, 322] on span "Article edits" at bounding box center [444, 320] width 45 height 5
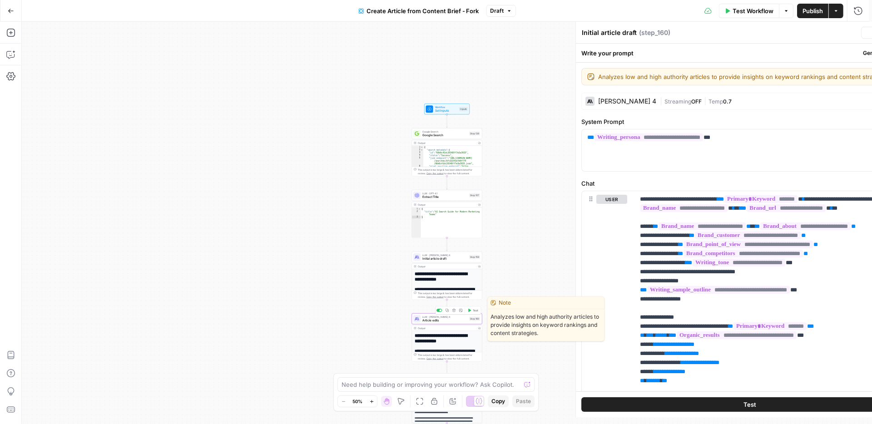
type textarea "Article edits"
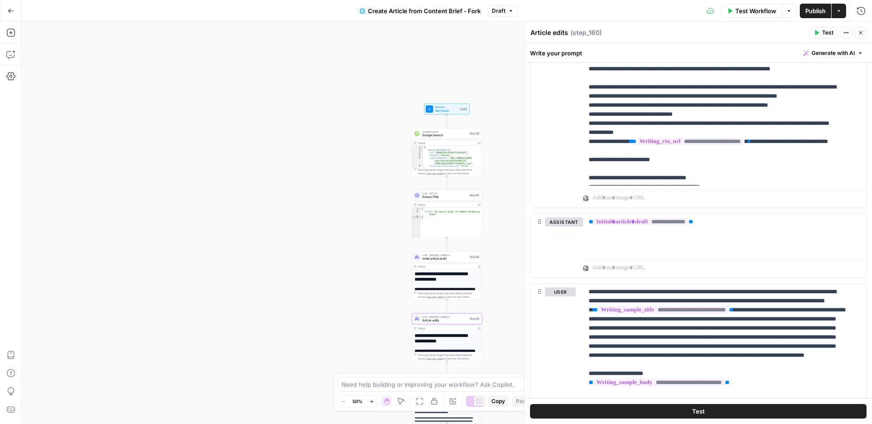
scroll to position [861, 0]
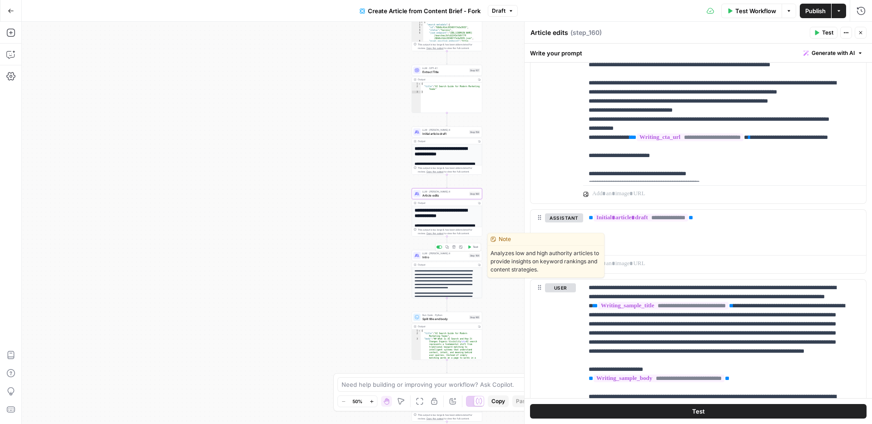
click at [447, 257] on span "Intro" at bounding box center [444, 257] width 45 height 5
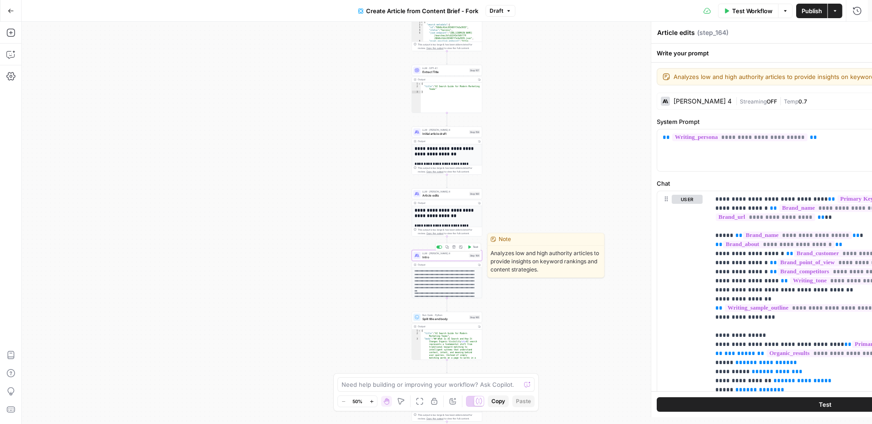
type textarea "Intro"
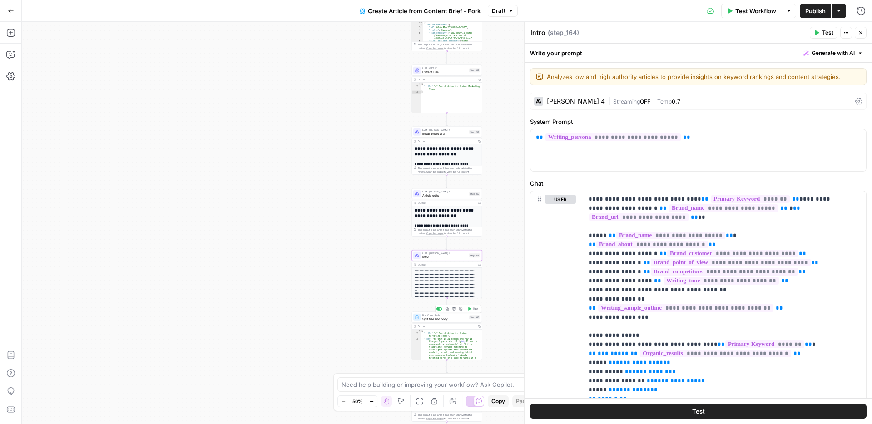
click at [460, 320] on span "Split title and body" at bounding box center [444, 318] width 45 height 5
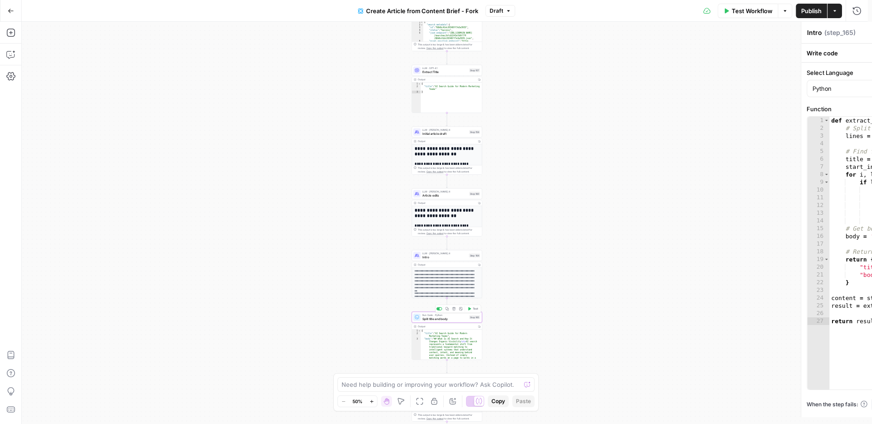
type textarea "Split title and body"
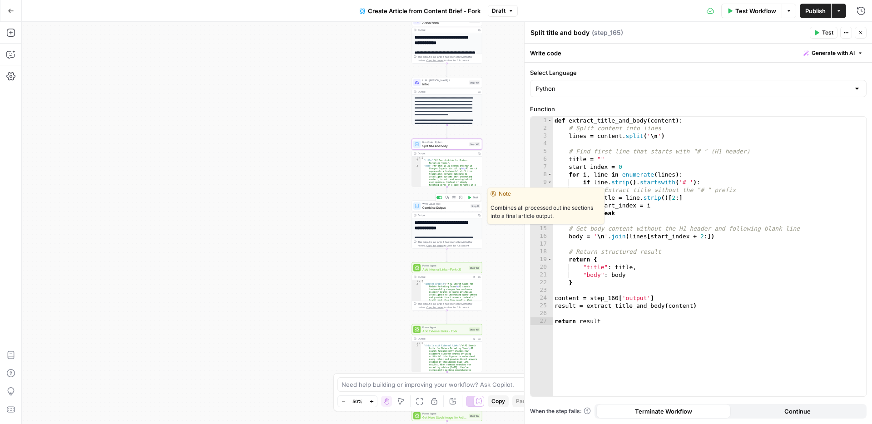
click at [446, 209] on span "Combine Output" at bounding box center [445, 207] width 46 height 5
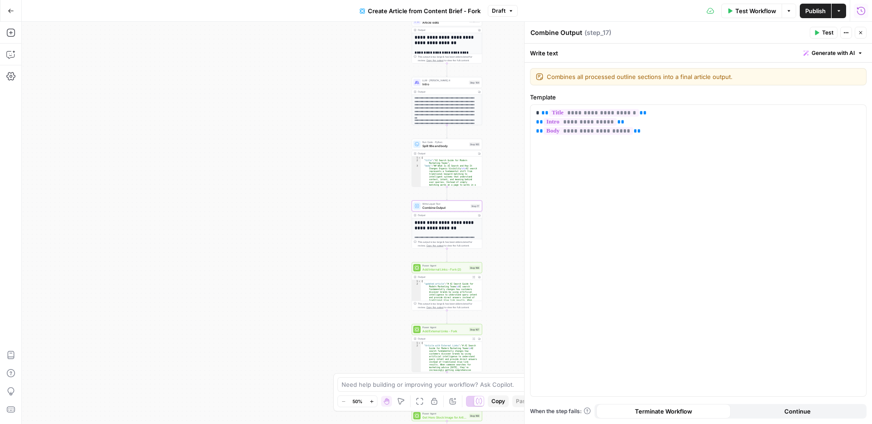
click at [860, 12] on icon "button" at bounding box center [860, 10] width 9 height 9
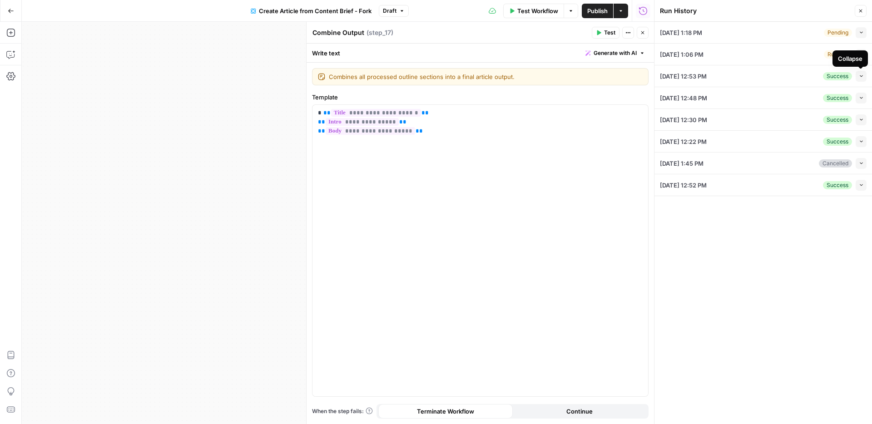
click at [861, 76] on icon "button" at bounding box center [860, 76] width 5 height 5
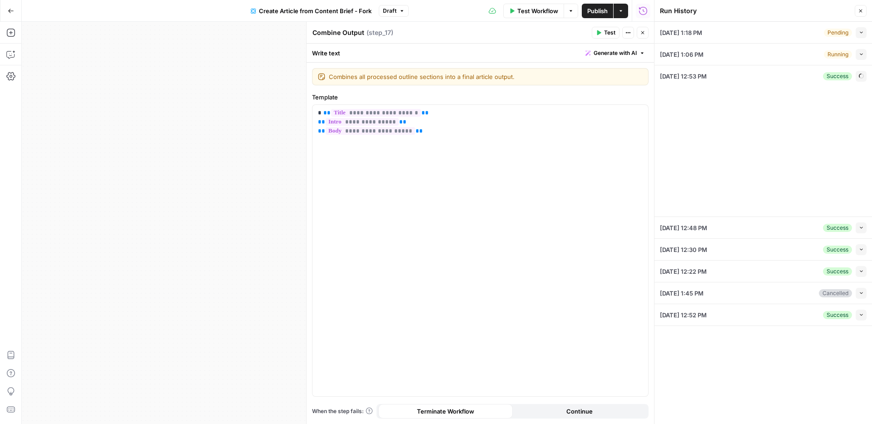
type input "AirOps"
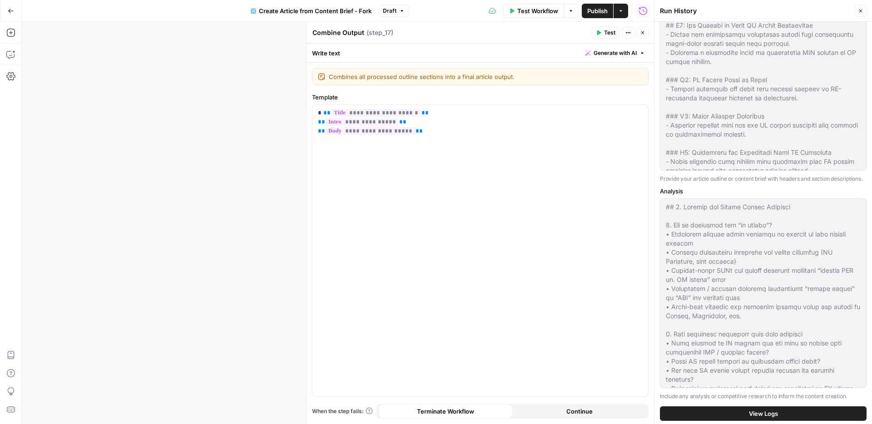
scroll to position [321, 0]
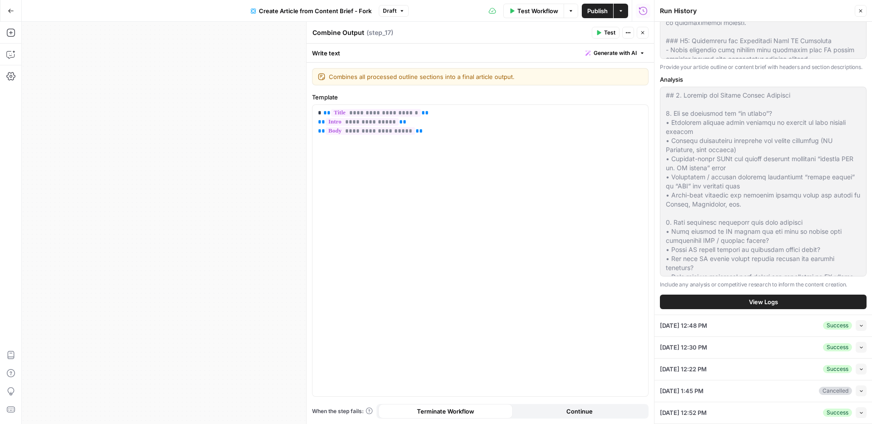
click at [785, 306] on button "View Logs" at bounding box center [763, 302] width 207 height 15
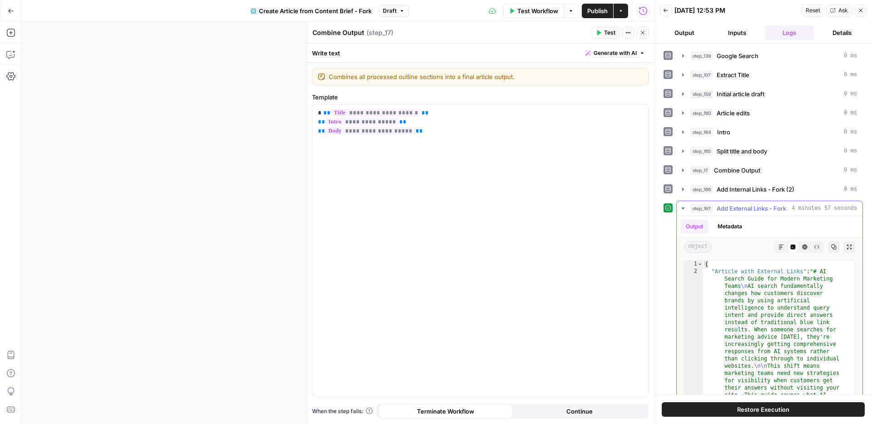
click at [680, 207] on icon "button" at bounding box center [682, 208] width 7 height 7
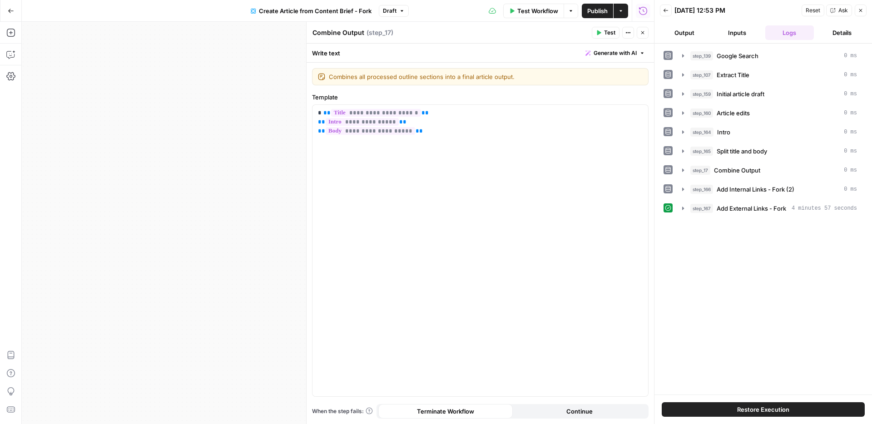
click at [281, 195] on div "**********" at bounding box center [338, 223] width 632 height 402
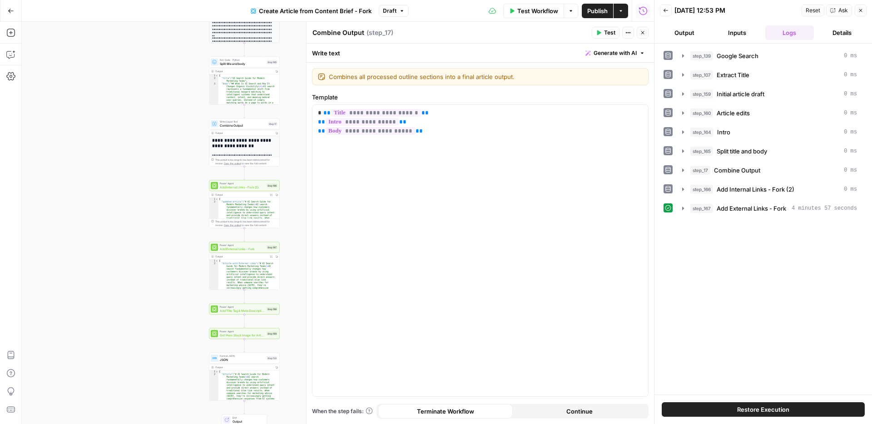
drag, startPoint x: 227, startPoint y: 215, endPoint x: 25, endPoint y: 199, distance: 202.2
click at [23, 204] on div "**********" at bounding box center [338, 223] width 632 height 402
click at [164, 202] on div "**********" at bounding box center [338, 223] width 632 height 402
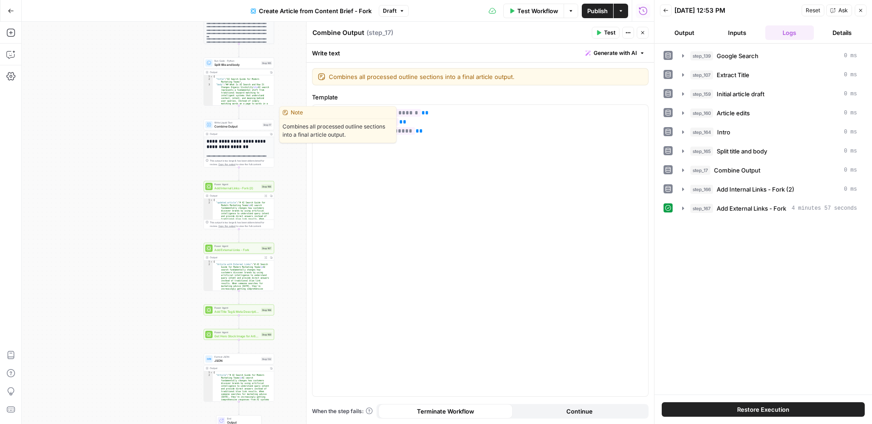
click at [244, 126] on span "Combine Output" at bounding box center [237, 126] width 46 height 5
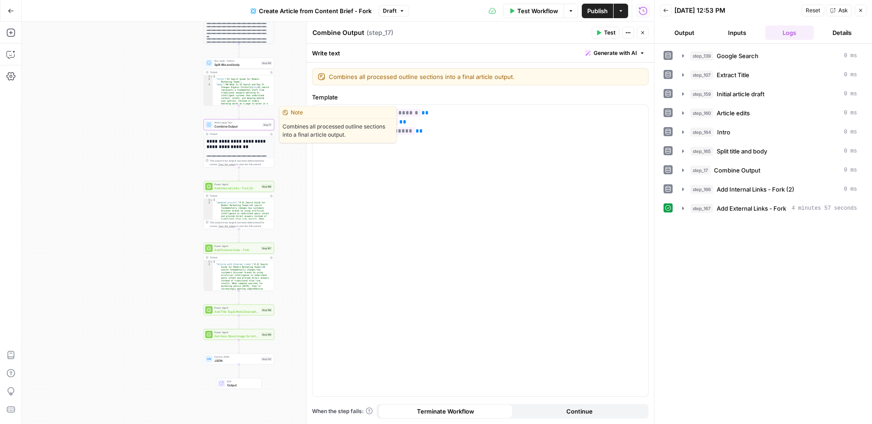
click at [234, 128] on span "Combine Output" at bounding box center [237, 126] width 46 height 5
click at [228, 146] on h1 "**********" at bounding box center [237, 144] width 61 height 11
click at [234, 146] on h1 "**********" at bounding box center [237, 144] width 61 height 11
click at [235, 158] on div "This output is too large & has been abbreviated for review. Copy the output to …" at bounding box center [239, 163] width 70 height 10
click at [236, 126] on span "Combine Output" at bounding box center [237, 126] width 46 height 5
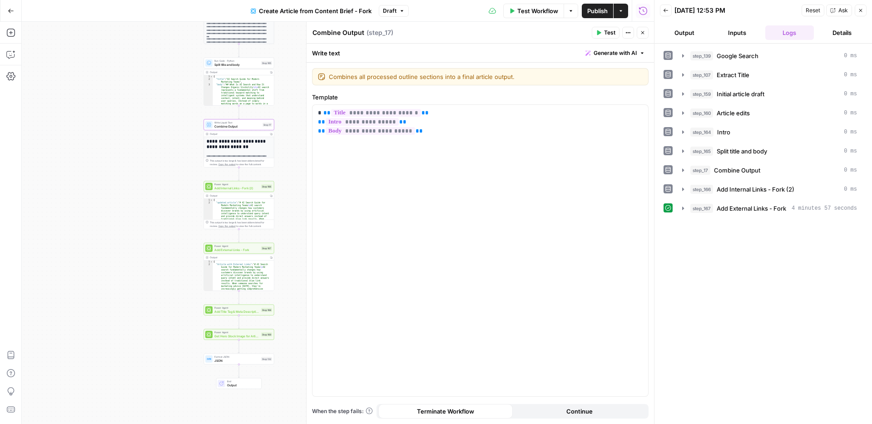
click at [738, 36] on button "Inputs" at bounding box center [736, 32] width 49 height 15
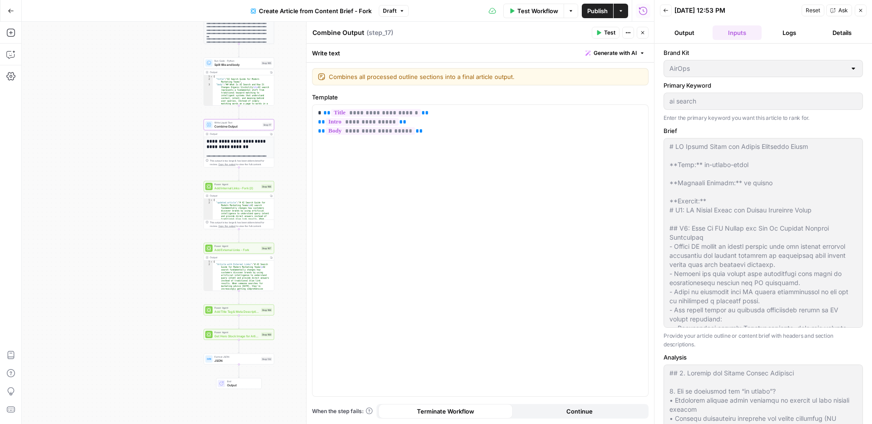
click at [700, 32] on button "Output" at bounding box center [684, 32] width 49 height 15
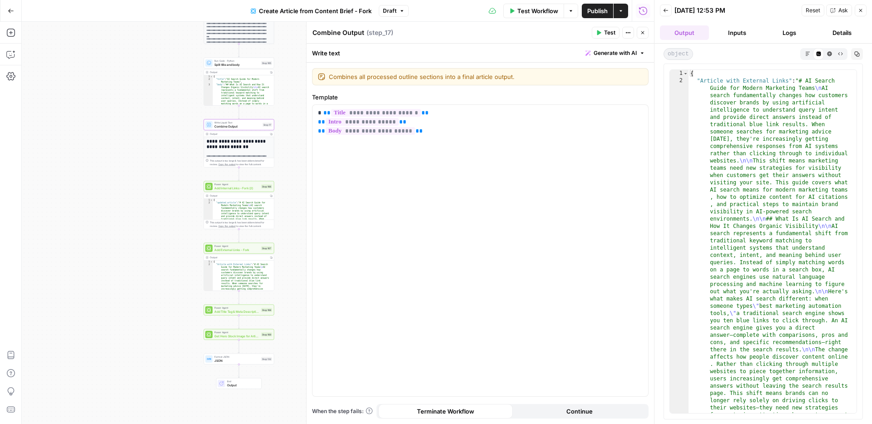
click at [731, 36] on button "Inputs" at bounding box center [736, 32] width 49 height 15
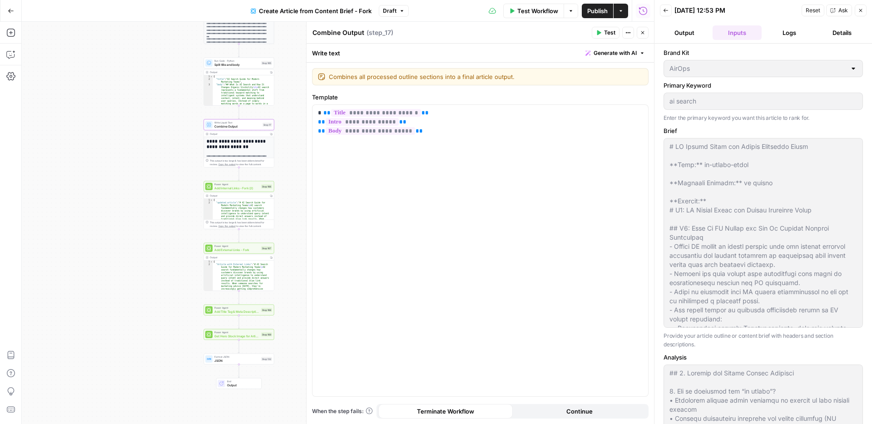
click at [680, 30] on button "Output" at bounding box center [684, 32] width 49 height 15
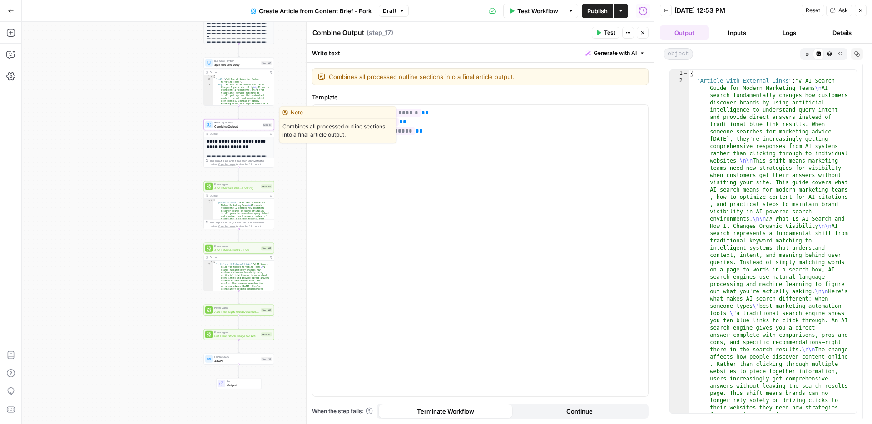
click at [236, 125] on span "Combine Output" at bounding box center [237, 126] width 46 height 5
click at [236, 145] on h1 "**********" at bounding box center [237, 144] width 61 height 11
click at [235, 158] on div "This output is too large & has been abbreviated for review. Copy the output to …" at bounding box center [239, 163] width 70 height 10
click at [732, 33] on button "Inputs" at bounding box center [736, 32] width 49 height 15
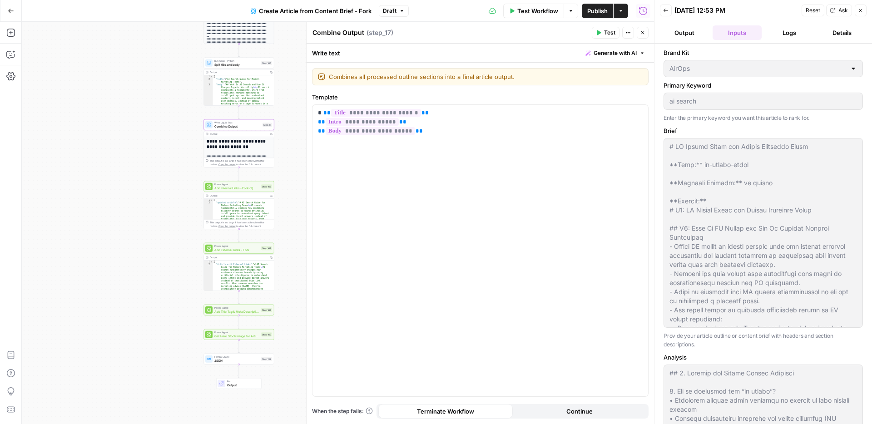
click at [665, 11] on icon "button" at bounding box center [665, 10] width 5 height 5
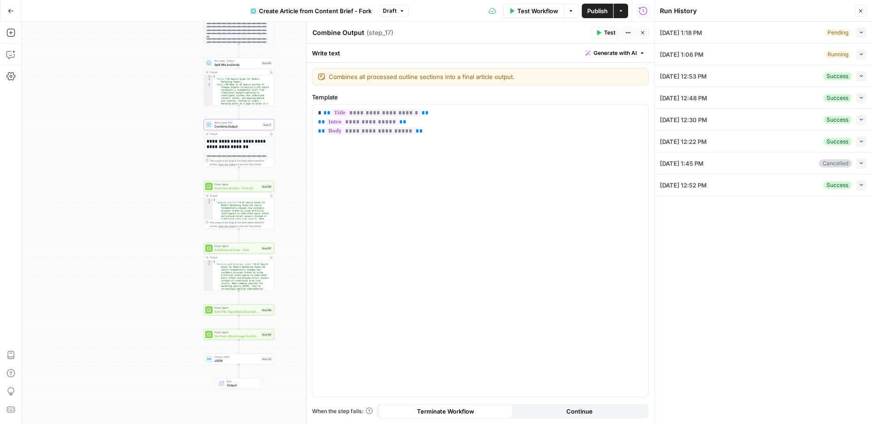
click at [866, 82] on div "09/29/25 at 12:53 PM Success Collapse" at bounding box center [763, 75] width 207 height 21
click at [863, 76] on button "Collapse" at bounding box center [860, 76] width 11 height 11
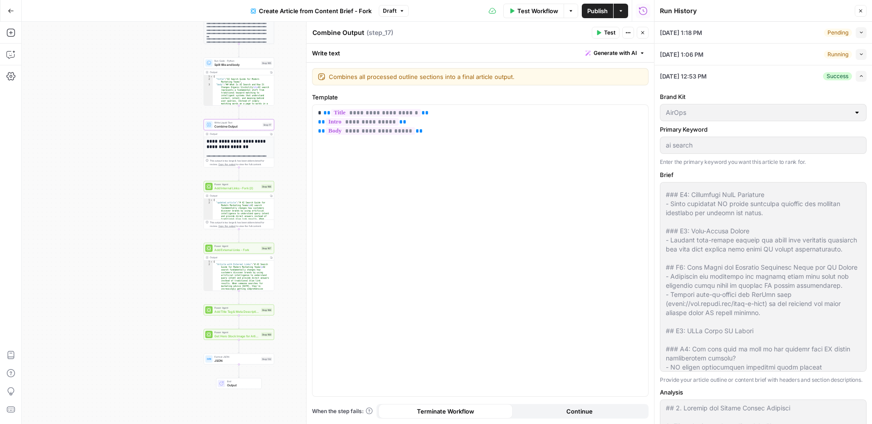
scroll to position [321, 0]
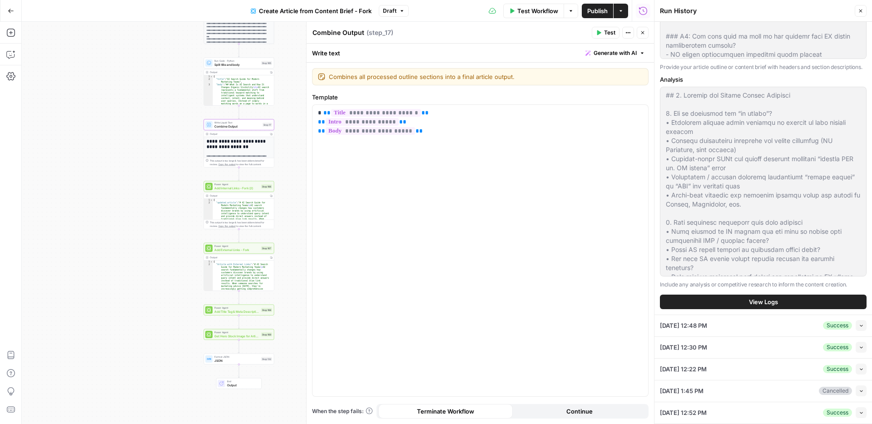
click at [756, 302] on span "View Logs" at bounding box center [763, 301] width 29 height 9
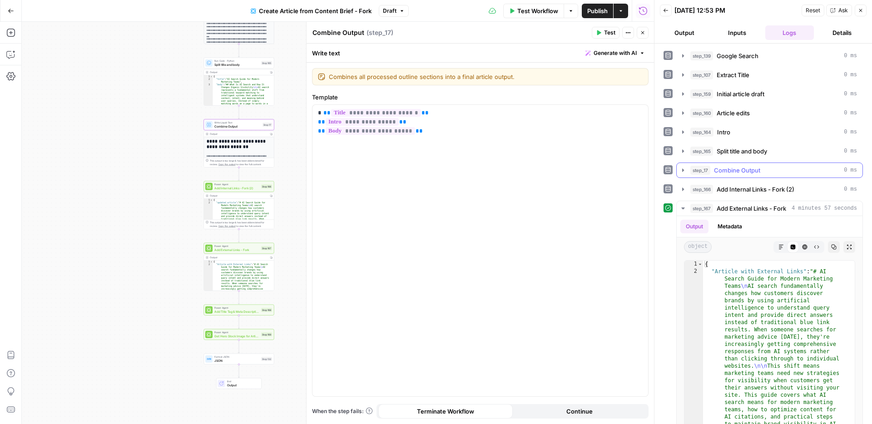
click at [737, 172] on span "Combine Output" at bounding box center [737, 170] width 46 height 9
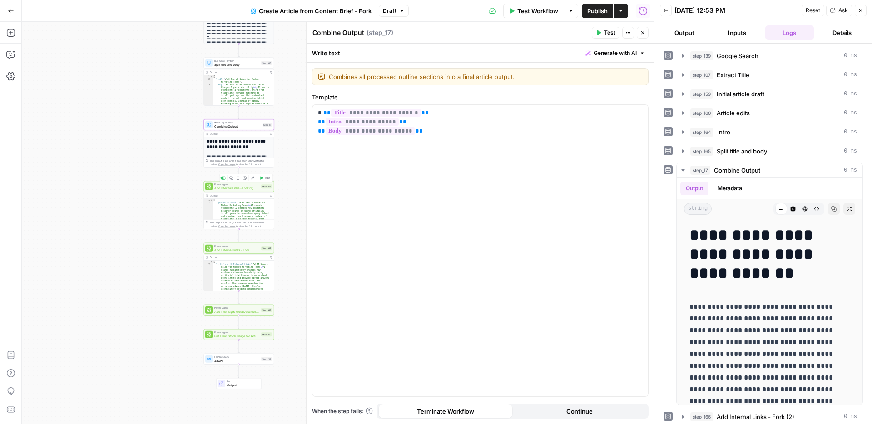
click at [237, 188] on span "Add Internal Links - Fork (2)" at bounding box center [236, 188] width 45 height 5
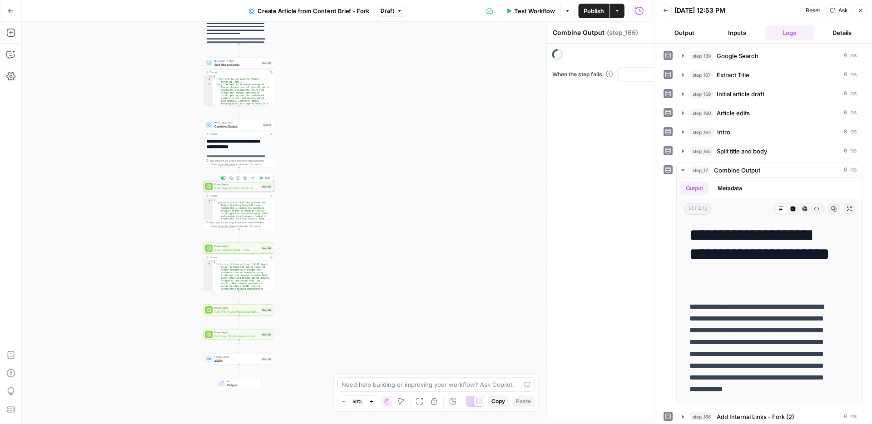
type textarea "Add Internal Links - Fork (2)"
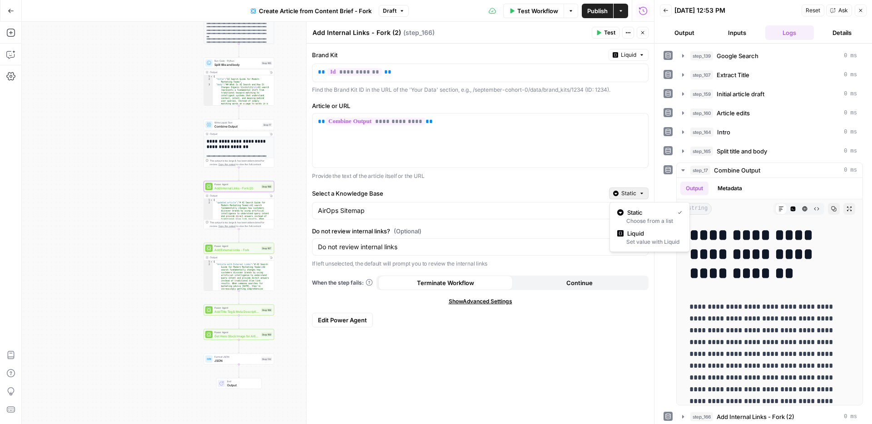
click at [631, 194] on span "Static" at bounding box center [628, 193] width 15 height 8
click at [397, 208] on input "Select a Knowledge Base" at bounding box center [475, 210] width 314 height 9
type input "AirOps Sitemap"
click at [416, 192] on label "Select a Knowledge Base" at bounding box center [458, 193] width 293 height 9
click at [416, 206] on input "AirOps Sitemap" at bounding box center [475, 210] width 314 height 9
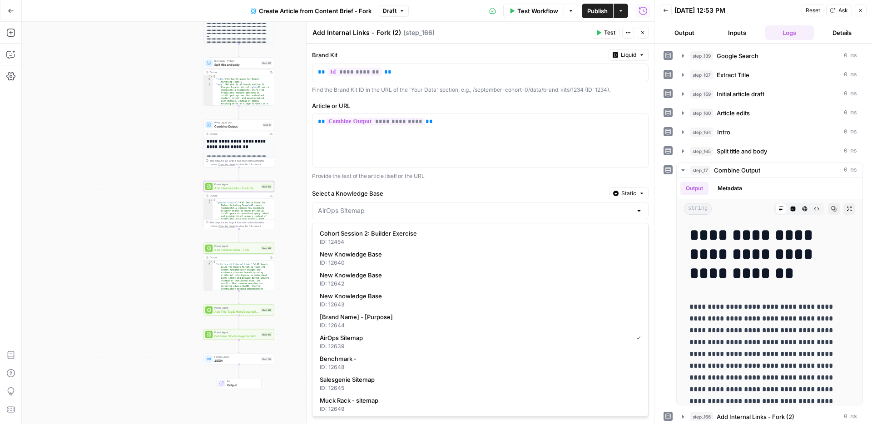
type input "AirOps Sitemap"
click at [634, 191] on span "Static" at bounding box center [628, 193] width 15 height 8
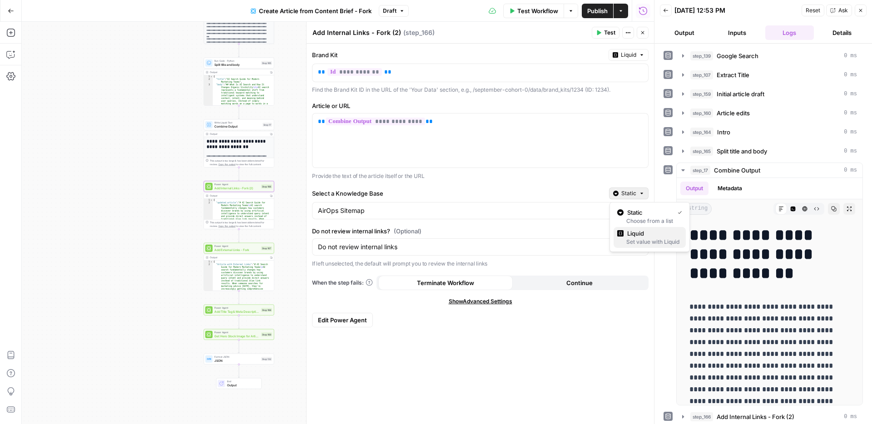
click at [642, 236] on span "Liquid" at bounding box center [652, 233] width 51 height 9
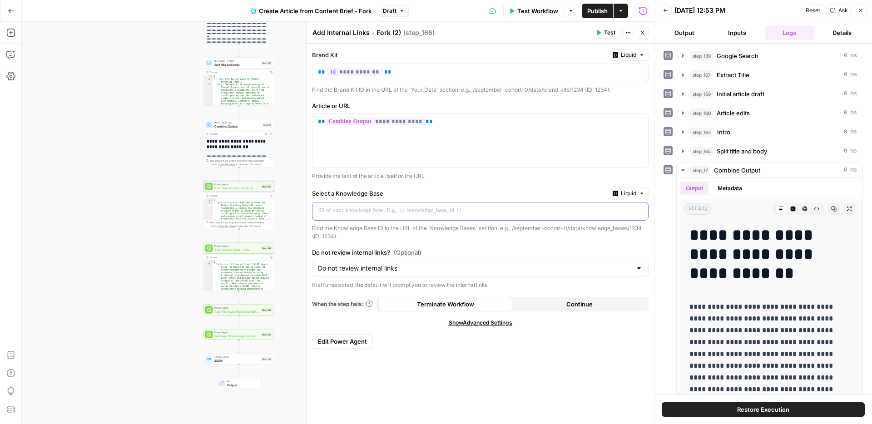
click at [370, 211] on p at bounding box center [473, 210] width 310 height 9
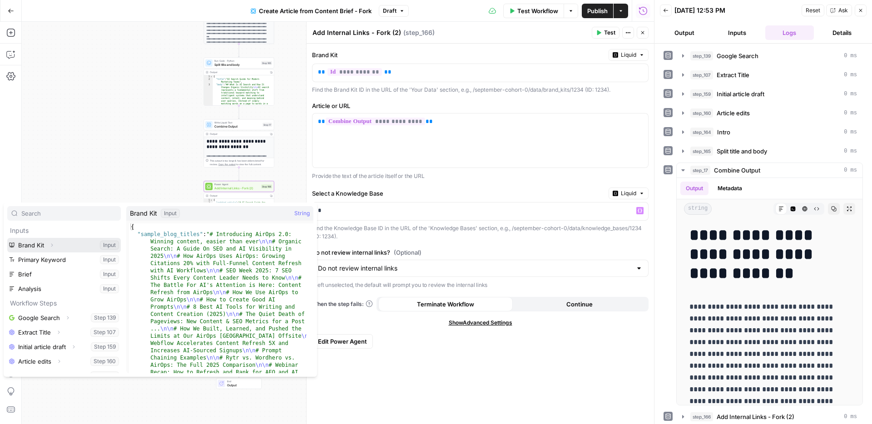
click at [47, 243] on button "Expand" at bounding box center [52, 245] width 12 height 12
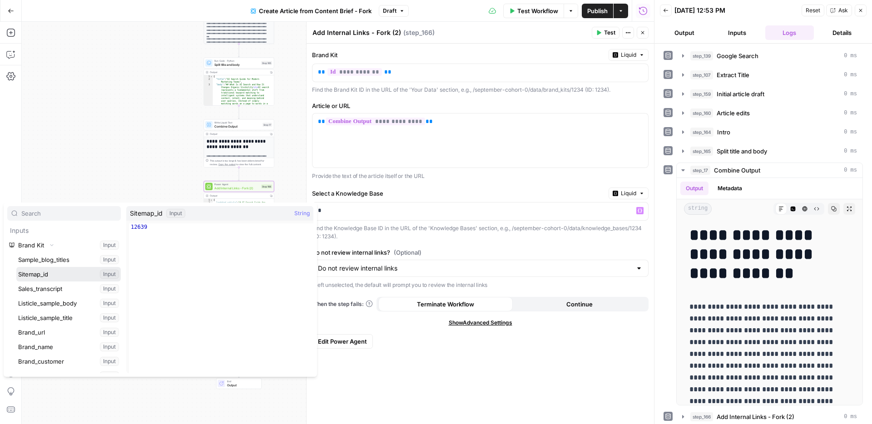
click at [43, 272] on button "Select variable Sitemap_id" at bounding box center [68, 274] width 104 height 15
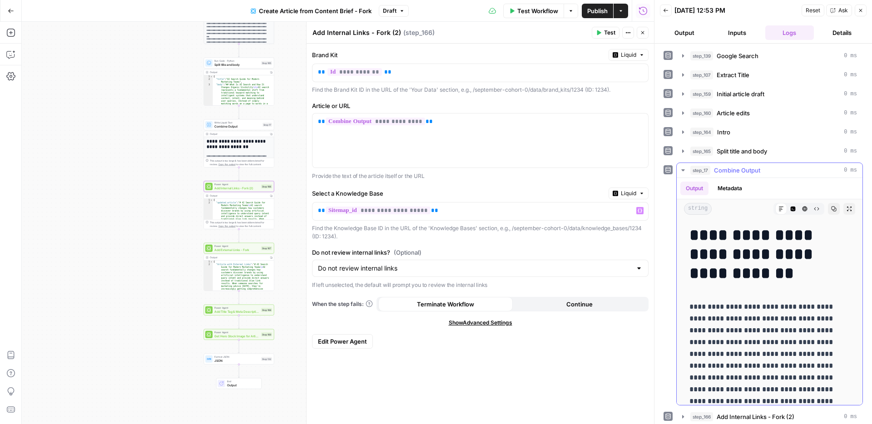
click at [688, 165] on button "step_17 Combine Output 0 ms" at bounding box center [769, 170] width 186 height 15
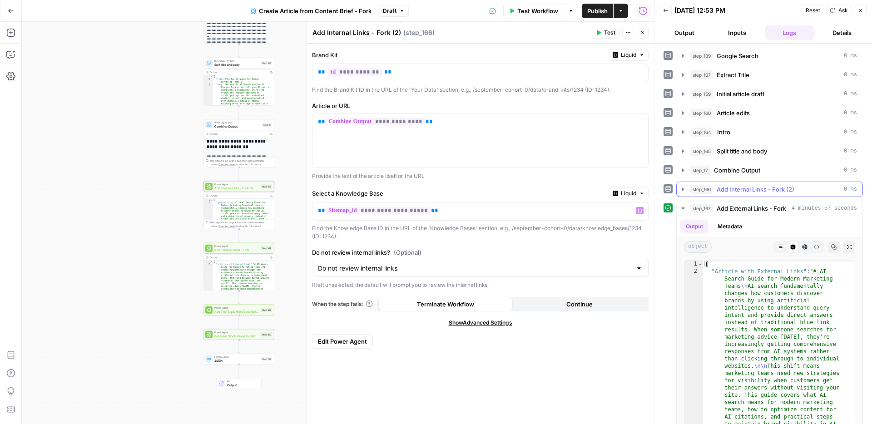
click at [684, 191] on icon "button" at bounding box center [682, 189] width 7 height 7
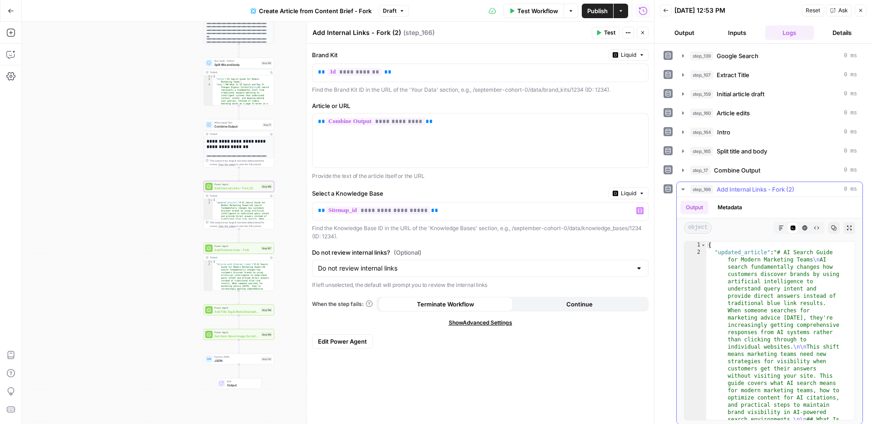
click at [684, 191] on icon "button" at bounding box center [682, 189] width 7 height 7
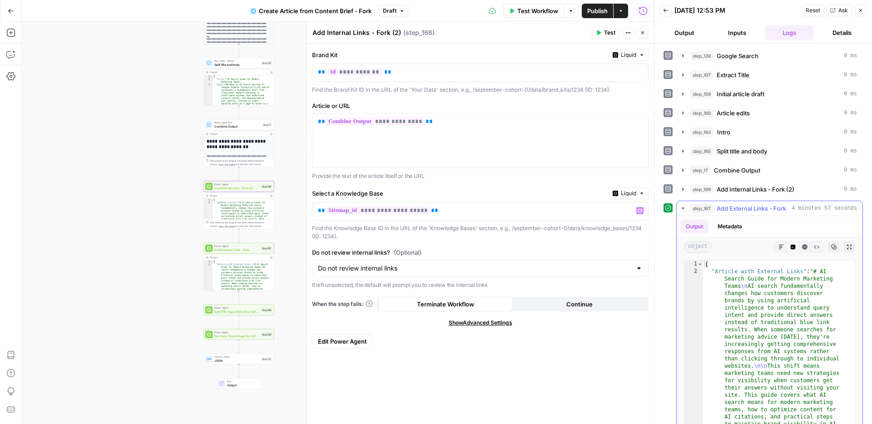
click at [685, 207] on icon "button" at bounding box center [682, 208] width 7 height 7
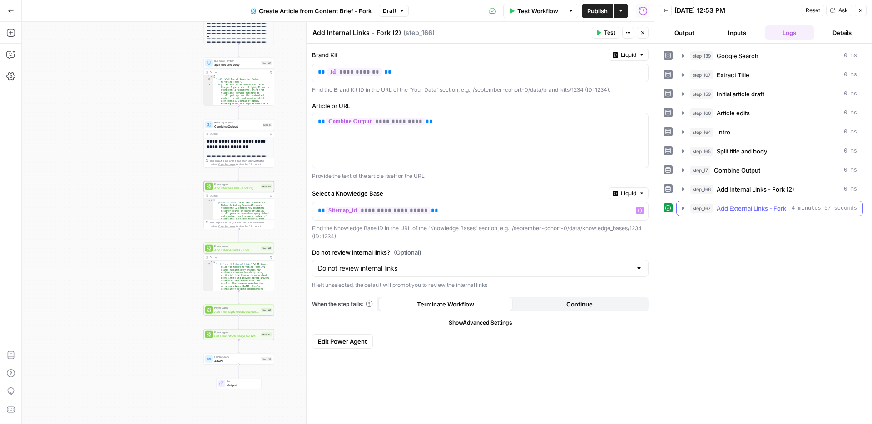
click at [685, 207] on icon "button" at bounding box center [682, 208] width 7 height 7
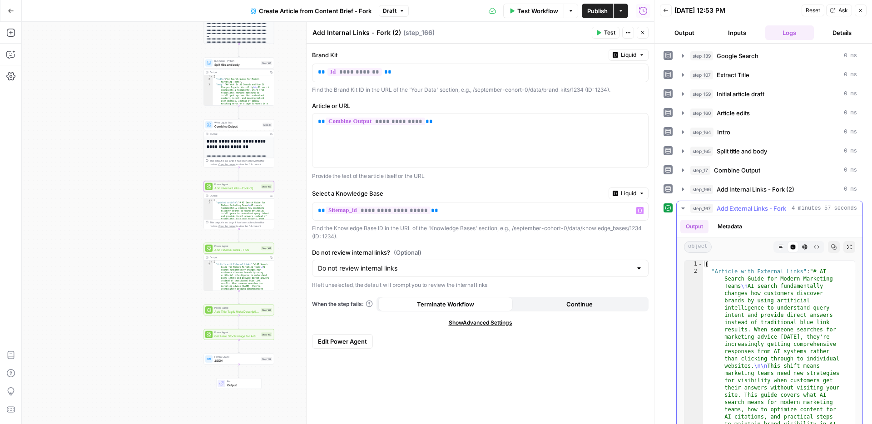
click at [685, 207] on icon "button" at bounding box center [682, 208] width 7 height 7
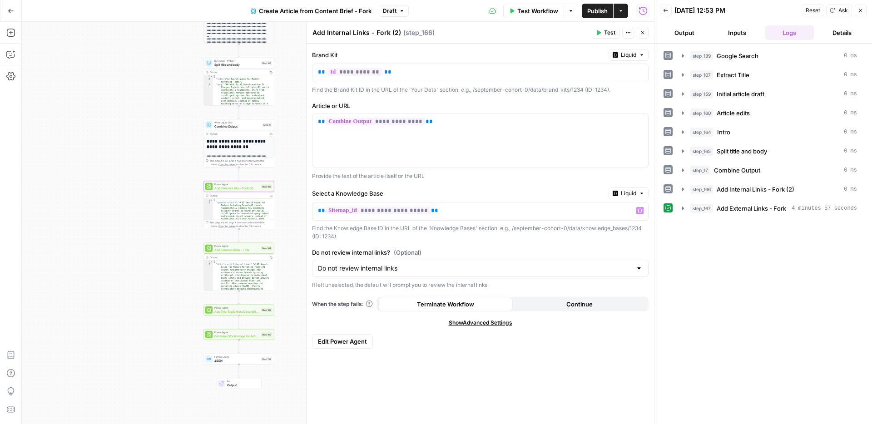
click at [601, 34] on icon "button" at bounding box center [598, 32] width 5 height 5
click at [258, 253] on div "Power Agent Add External Links - Fork Step 167 Copy step Delete step Add Note E…" at bounding box center [239, 248] width 70 height 11
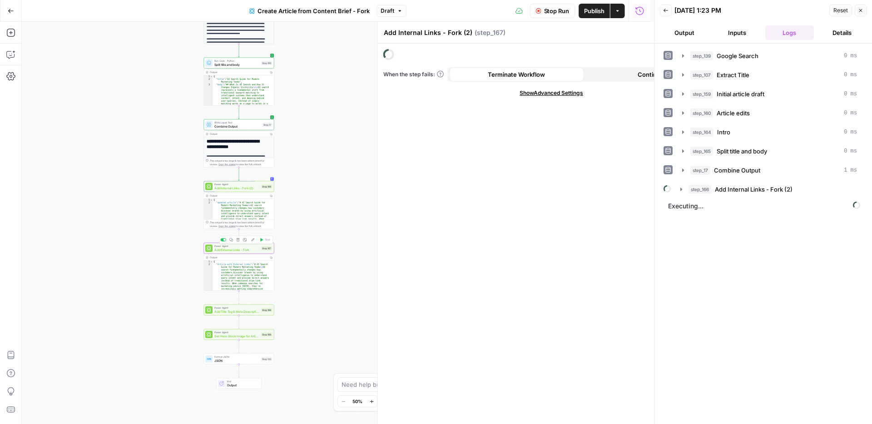
type textarea "Add External Links - Fork"
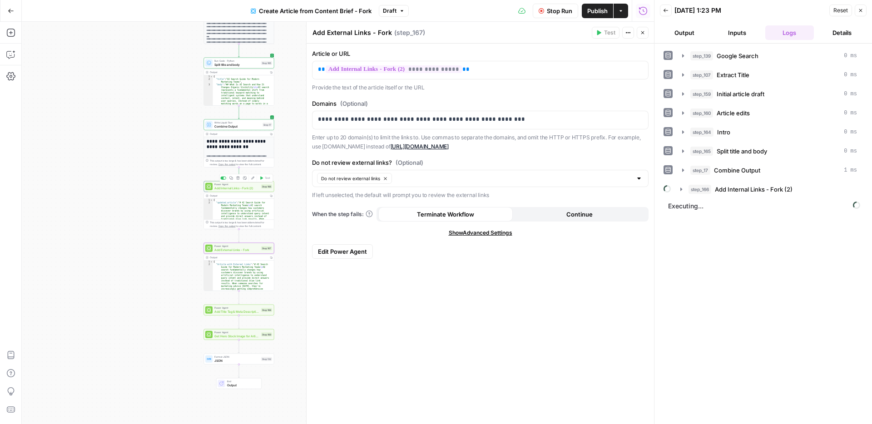
click at [241, 187] on span "Add Internal Links - Fork (2)" at bounding box center [236, 188] width 45 height 5
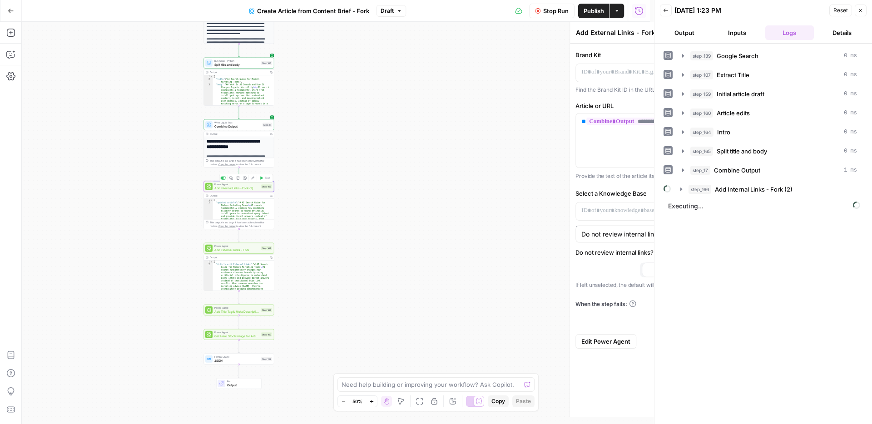
type textarea "Add Internal Links - Fork (2)"
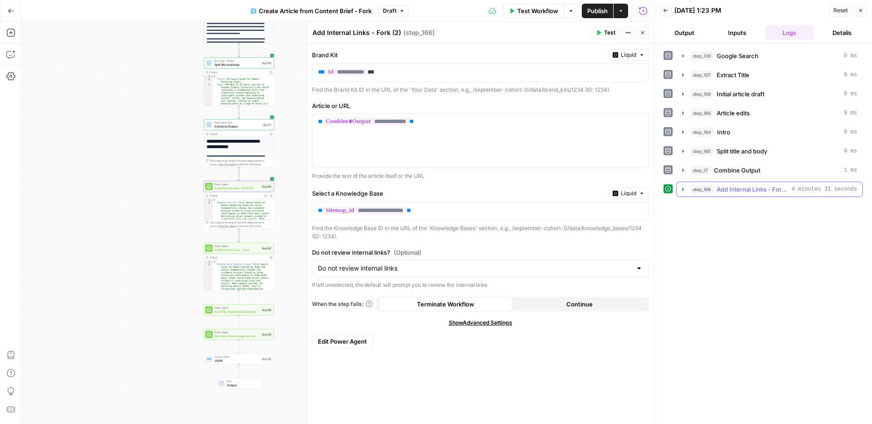
click at [684, 189] on icon "button" at bounding box center [682, 189] width 7 height 7
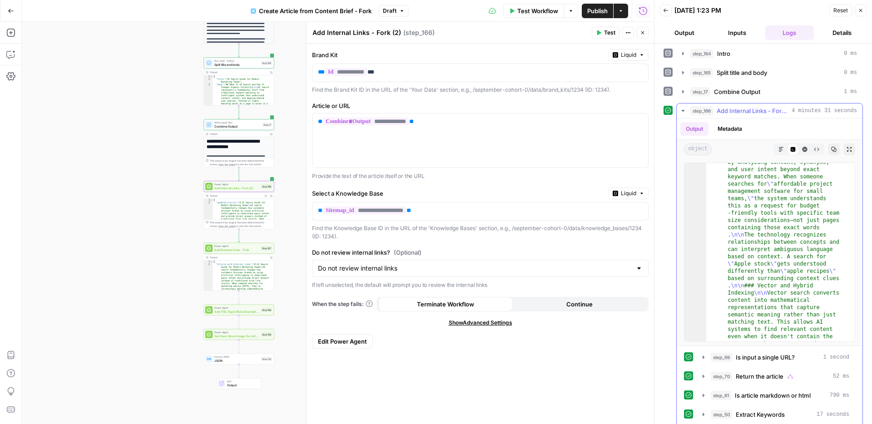
scroll to position [139, 0]
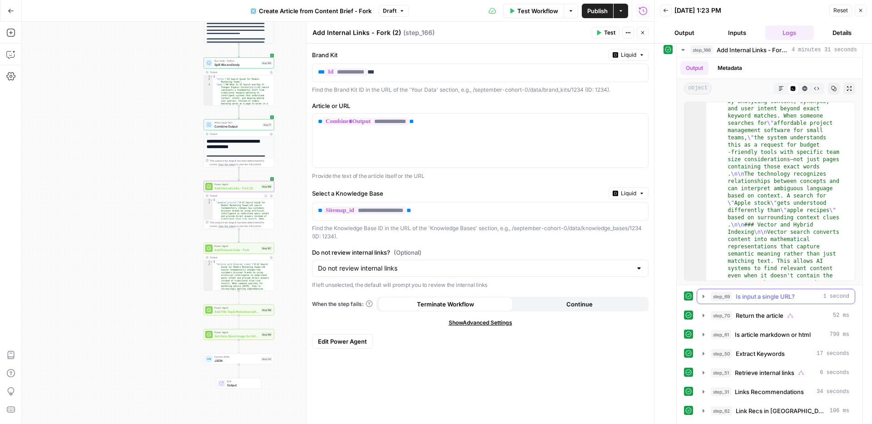
click at [705, 295] on icon "button" at bounding box center [703, 296] width 7 height 7
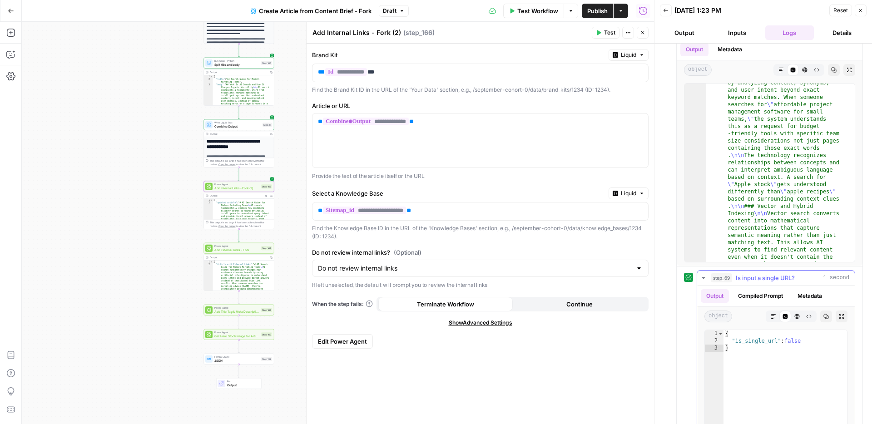
scroll to position [175, 0]
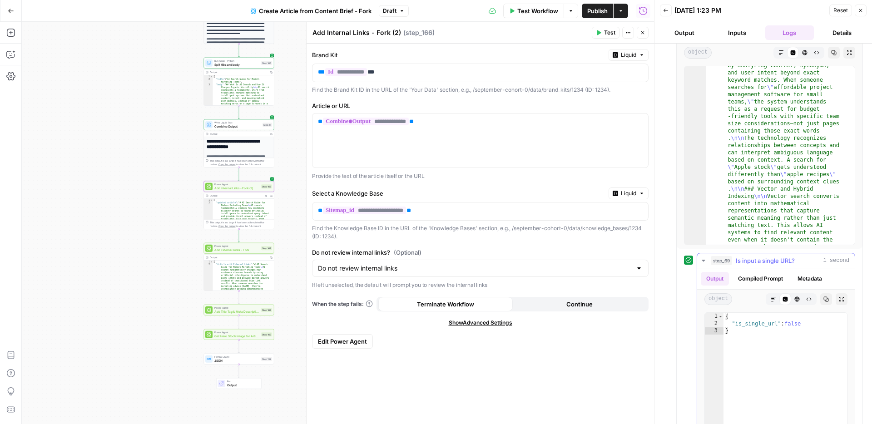
click at [704, 259] on icon "button" at bounding box center [703, 260] width 7 height 7
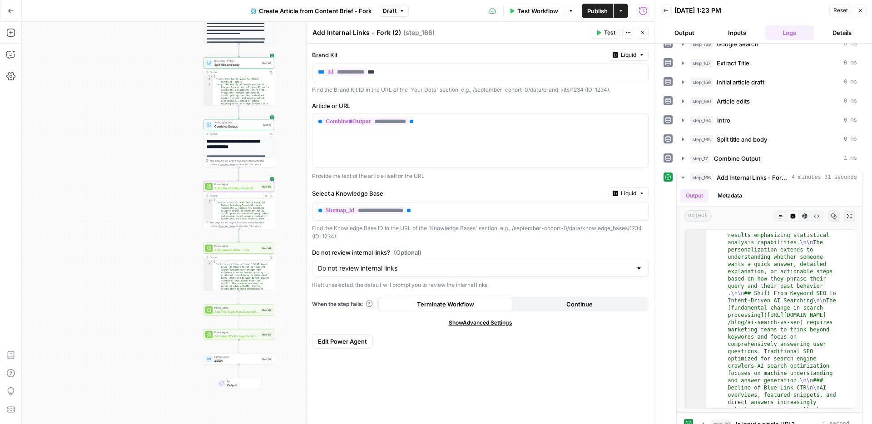
scroll to position [0, 0]
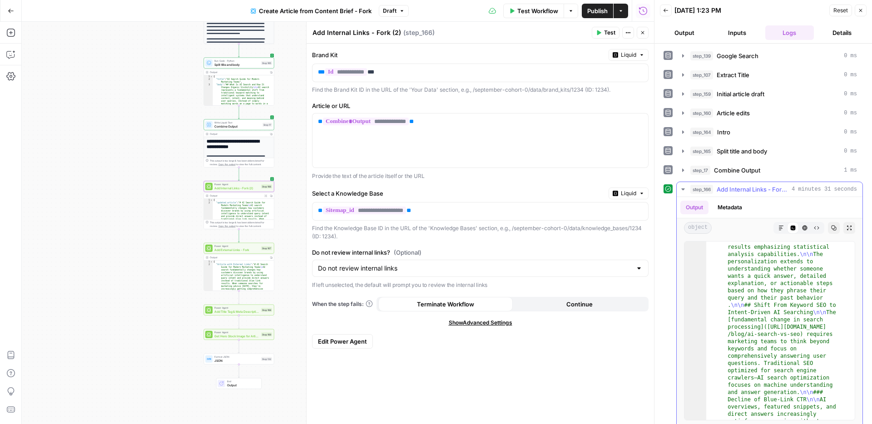
click at [688, 191] on button "step_166 Add Internal Links - Fork (2) 4 minutes 31 seconds" at bounding box center [769, 189] width 186 height 15
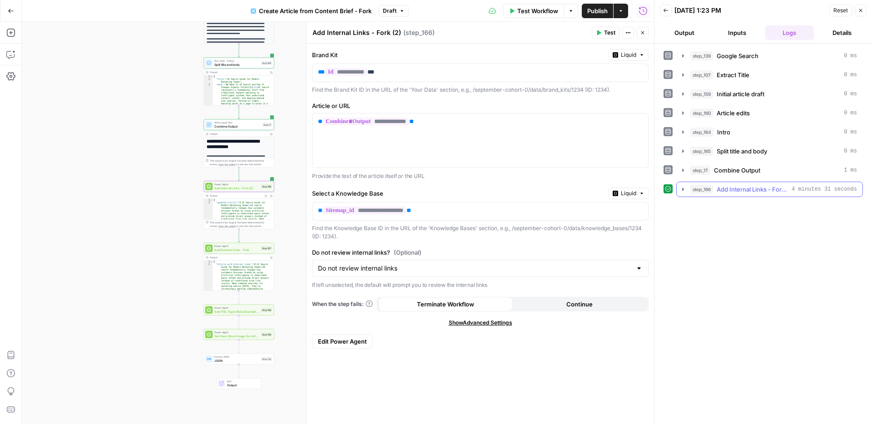
click at [684, 189] on icon "button" at bounding box center [682, 189] width 7 height 7
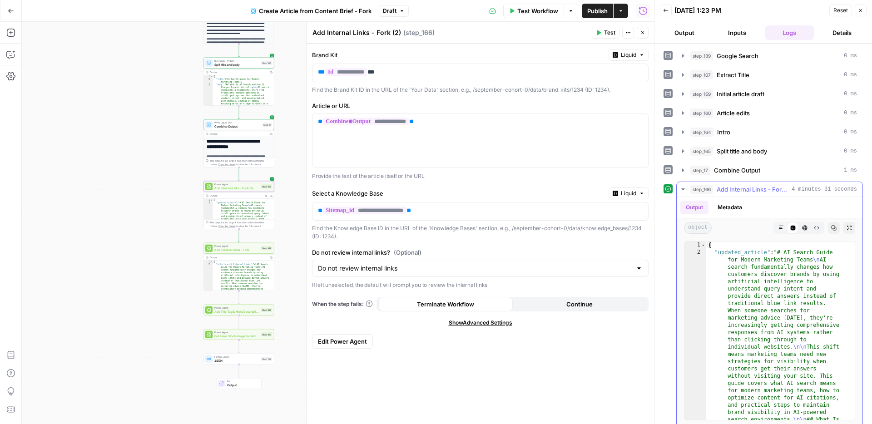
click at [684, 189] on icon "button" at bounding box center [682, 189] width 3 height 2
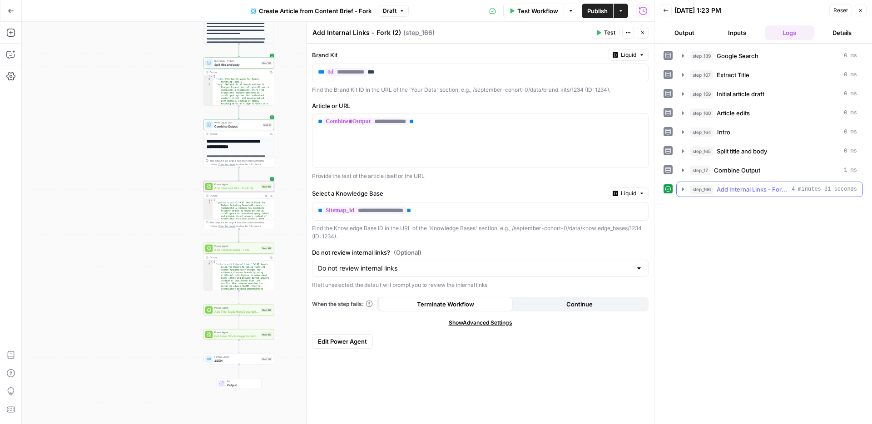
click at [684, 189] on icon "button" at bounding box center [682, 189] width 7 height 7
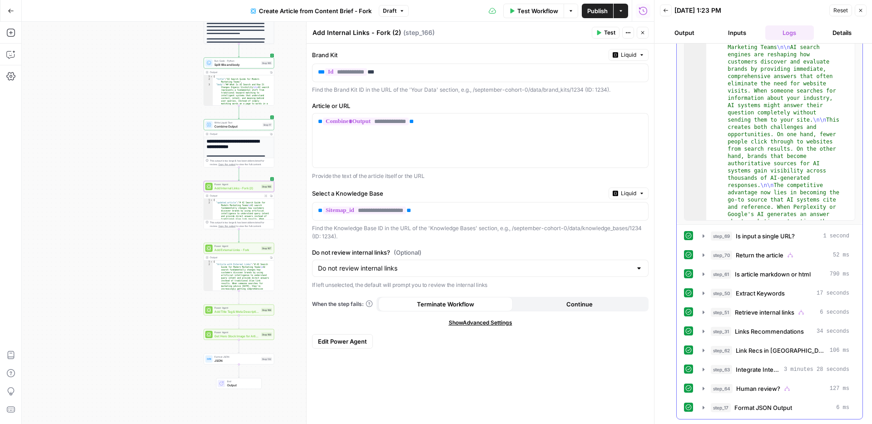
scroll to position [34, 0]
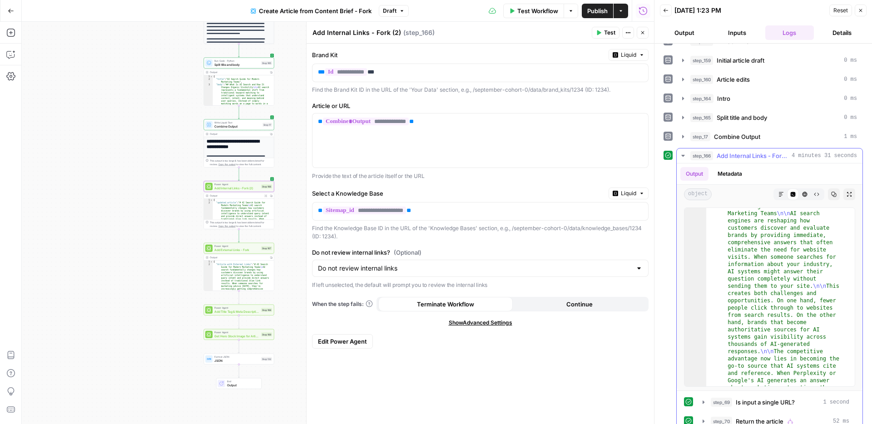
click at [681, 157] on icon "button" at bounding box center [682, 155] width 7 height 7
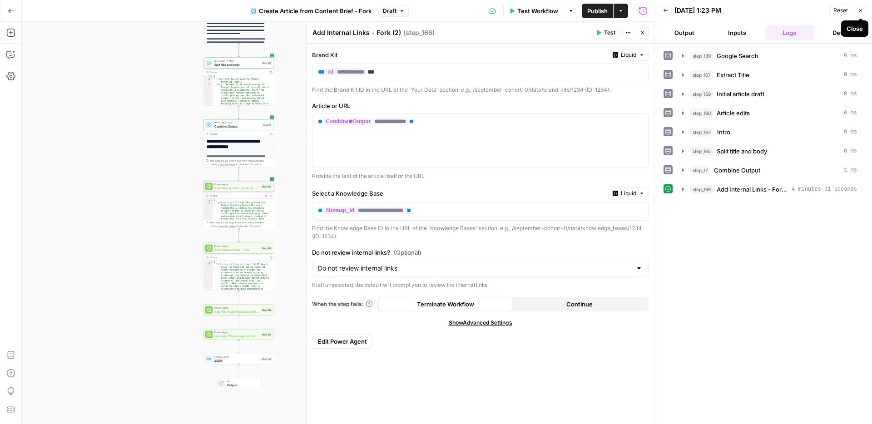
click at [865, 11] on button "Close" at bounding box center [860, 11] width 12 height 12
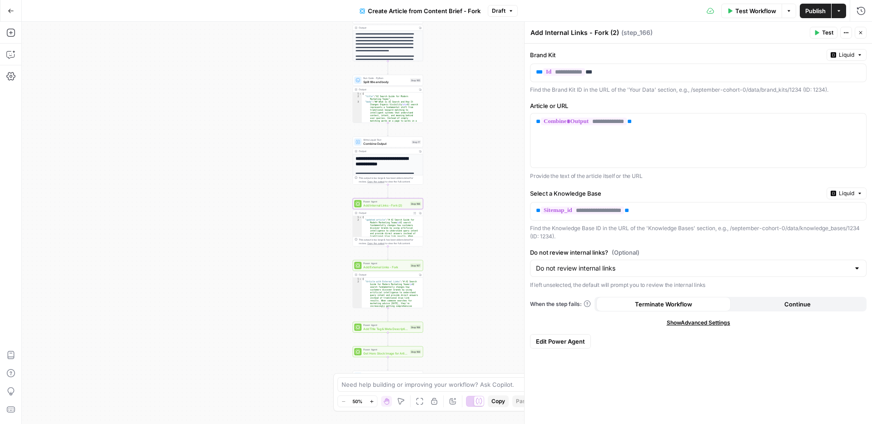
drag, startPoint x: 394, startPoint y: 154, endPoint x: 518, endPoint y: 168, distance: 125.6
click at [529, 167] on body "September Cohort New Home Browse Insights Opportunities Your Data Recent Grids …" at bounding box center [436, 212] width 872 height 424
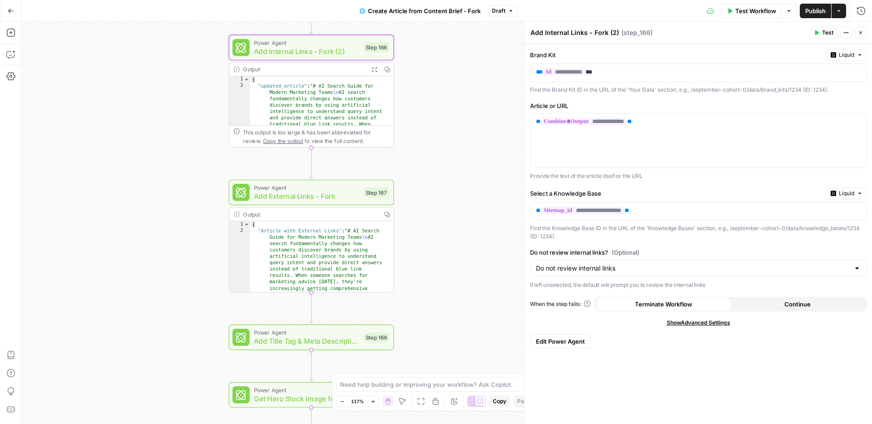
drag, startPoint x: 413, startPoint y: 202, endPoint x: 461, endPoint y: 221, distance: 51.8
click at [461, 221] on div "**********" at bounding box center [447, 223] width 850 height 402
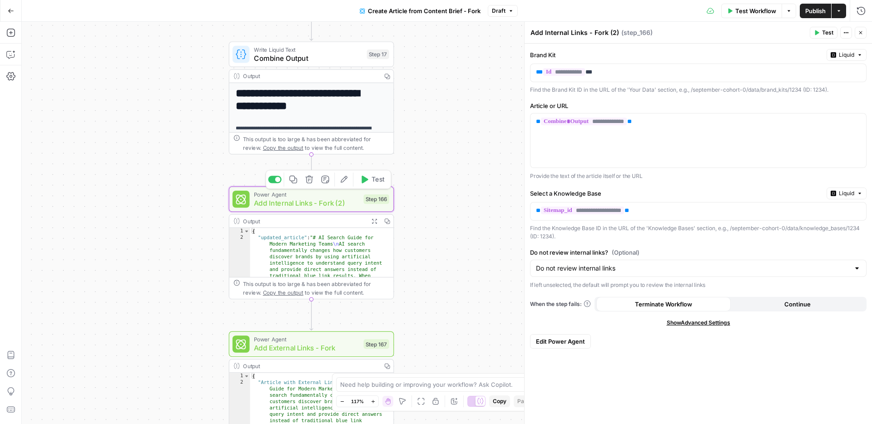
click at [337, 204] on span "Add Internal Links - Fork (2)" at bounding box center [306, 202] width 105 height 10
click at [862, 13] on icon "button" at bounding box center [860, 10] width 9 height 9
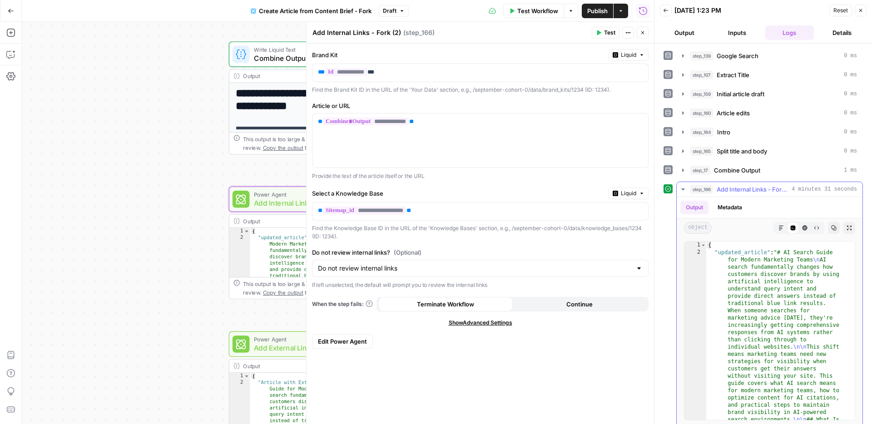
click at [681, 189] on icon "button" at bounding box center [682, 189] width 7 height 7
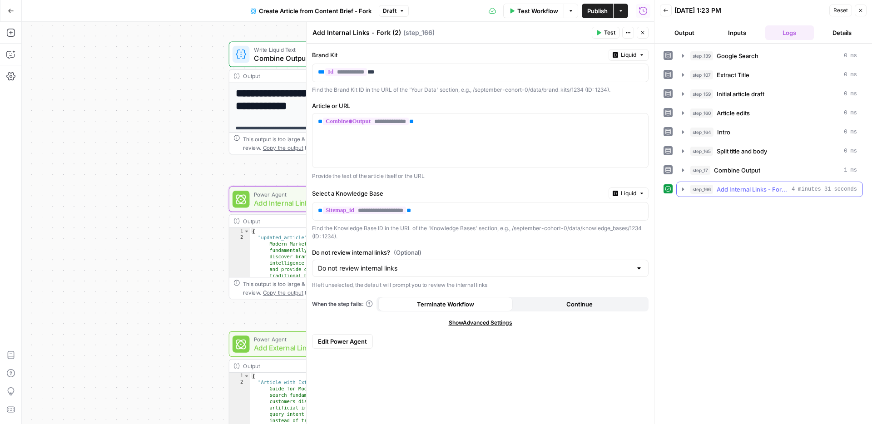
click at [683, 190] on icon "button" at bounding box center [682, 189] width 7 height 7
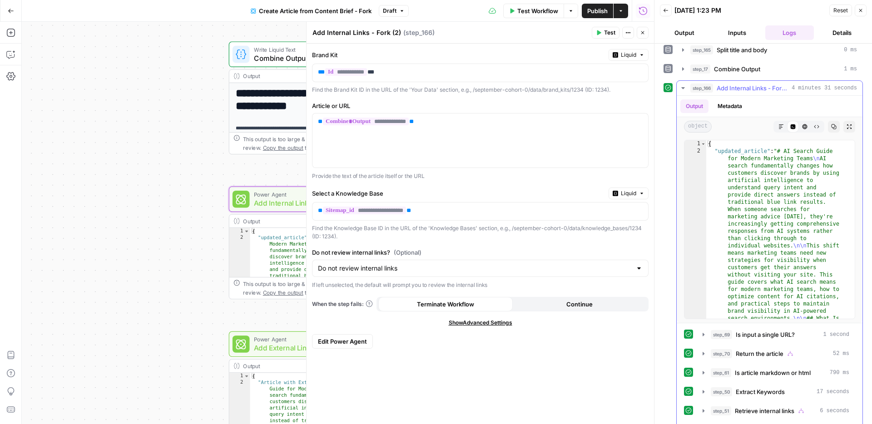
scroll to position [33, 0]
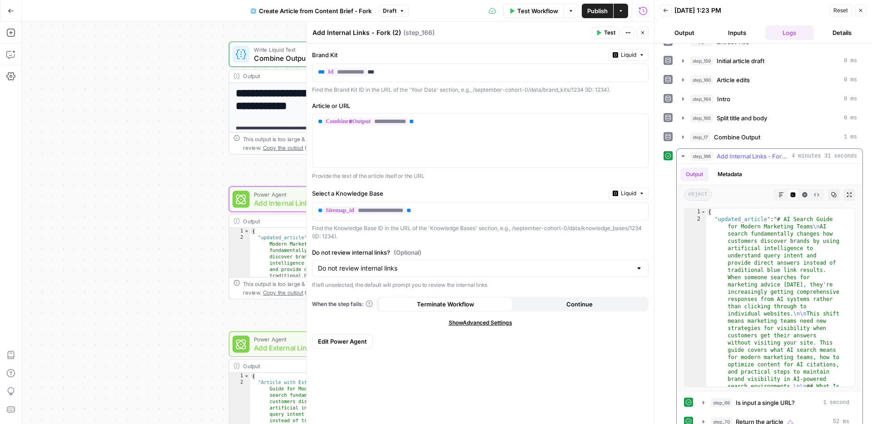
click at [682, 154] on icon "button" at bounding box center [682, 156] width 7 height 7
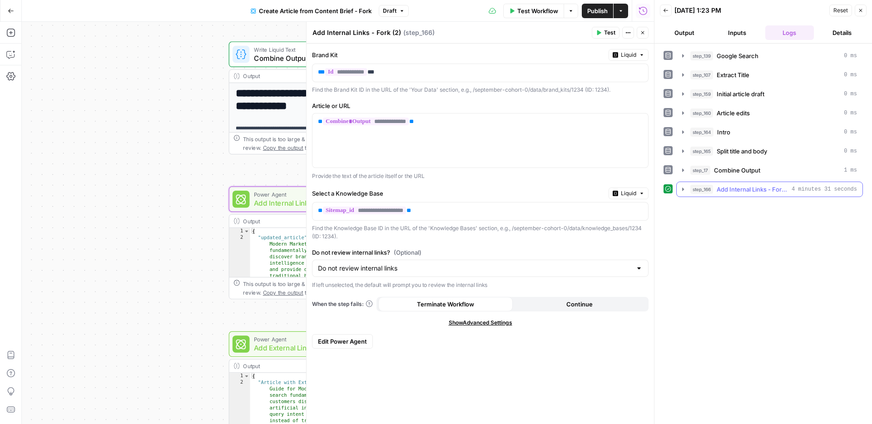
click at [685, 188] on icon "button" at bounding box center [682, 189] width 7 height 7
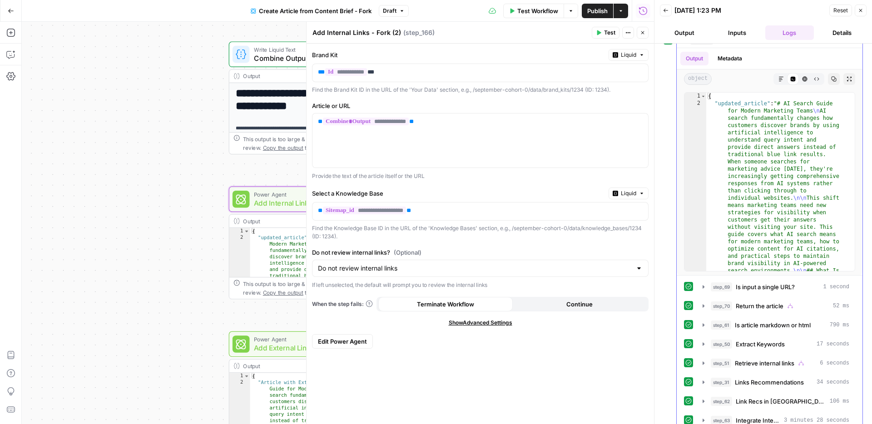
scroll to position [165, 0]
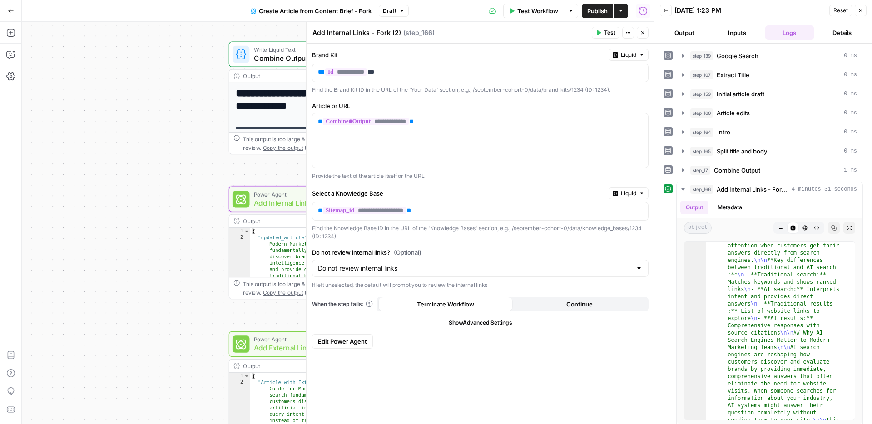
scroll to position [428, 0]
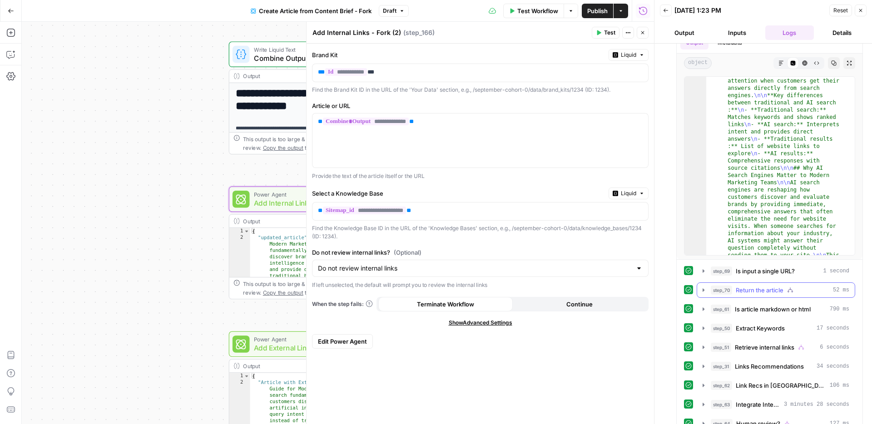
click at [706, 290] on icon "button" at bounding box center [703, 289] width 7 height 7
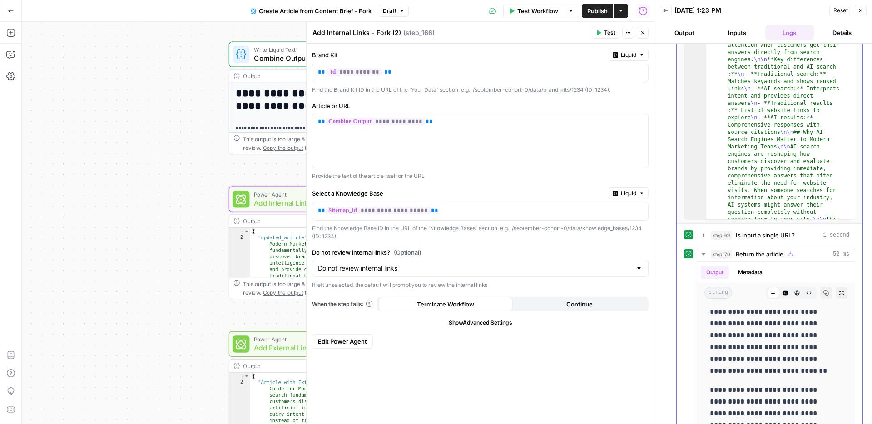
scroll to position [282, 0]
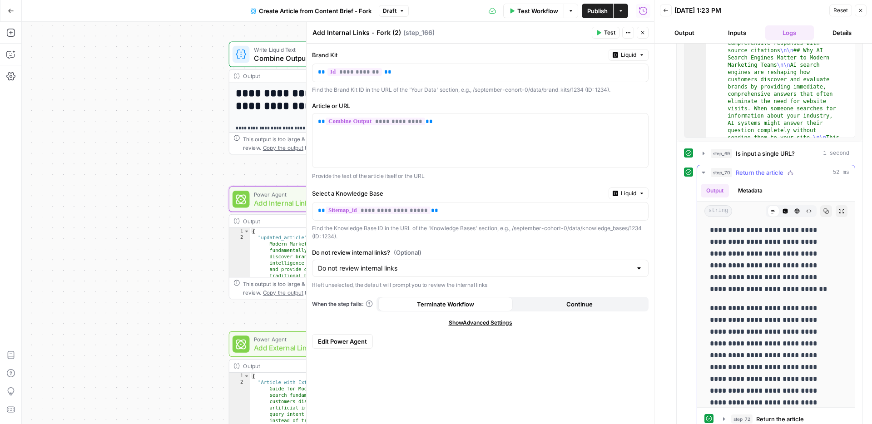
click at [704, 172] on icon "button" at bounding box center [702, 173] width 3 height 2
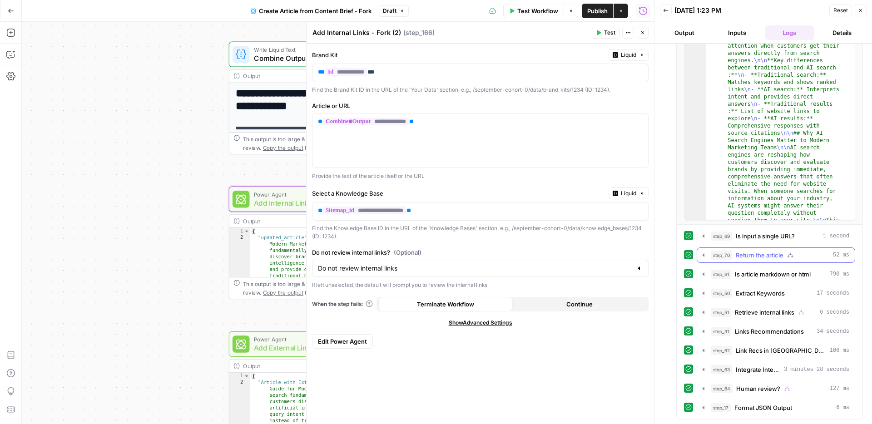
scroll to position [200, 0]
click at [703, 272] on icon "button" at bounding box center [703, 274] width 7 height 7
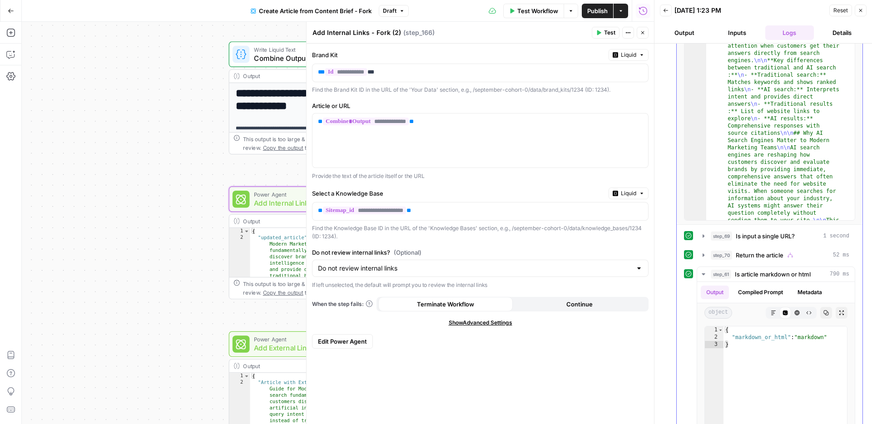
scroll to position [353, 0]
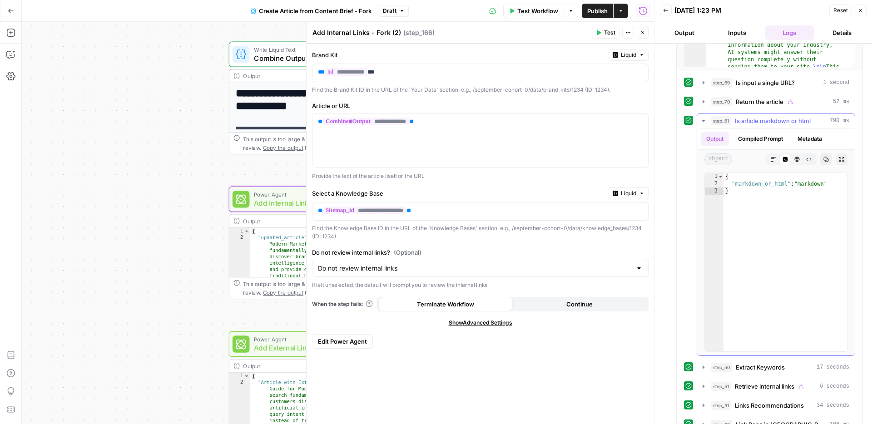
click at [704, 120] on icon "button" at bounding box center [702, 121] width 3 height 2
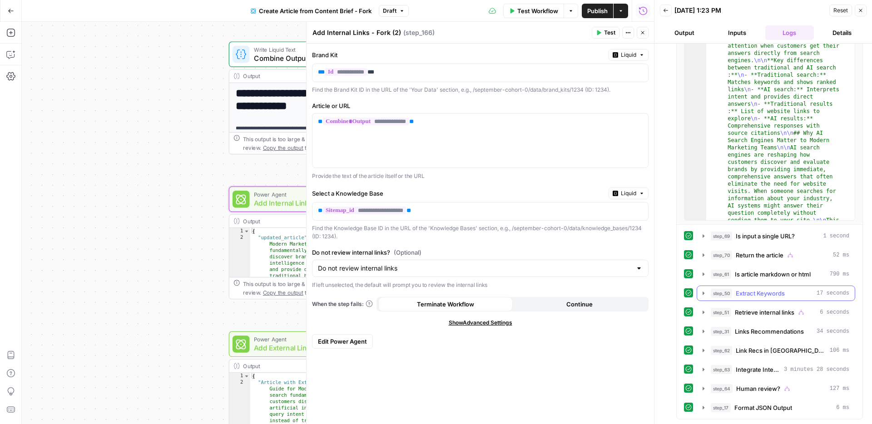
click at [702, 294] on icon "button" at bounding box center [703, 292] width 2 height 3
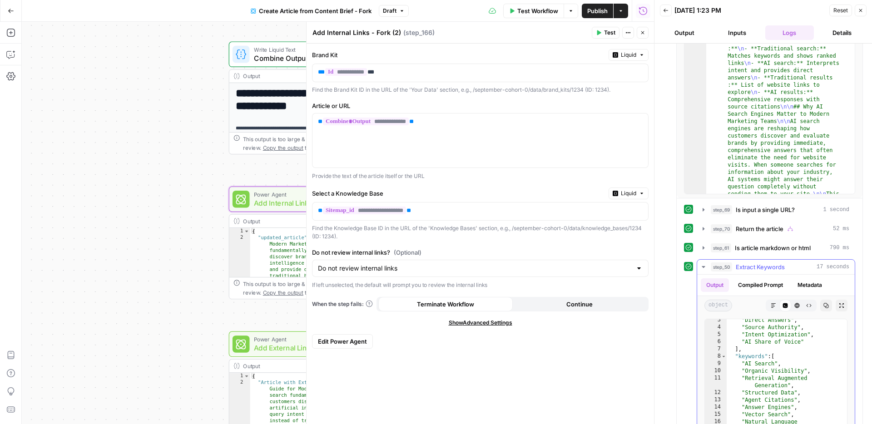
scroll to position [73, 0]
click at [701, 264] on icon "button" at bounding box center [703, 266] width 7 height 7
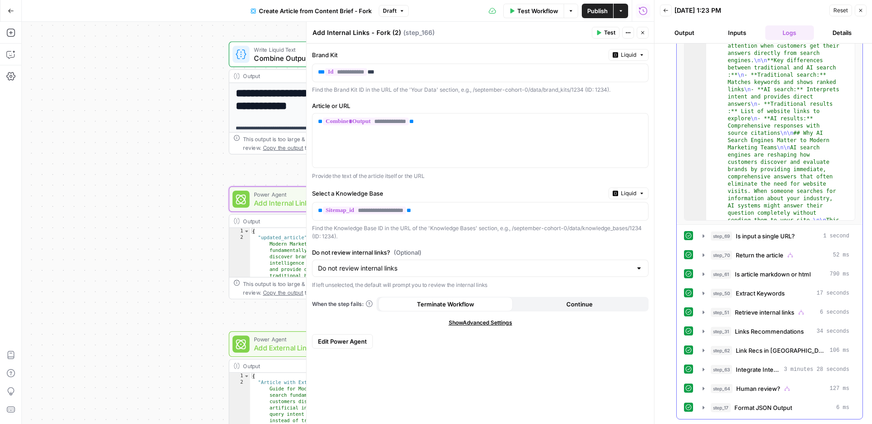
scroll to position [200, 0]
click at [701, 332] on icon "button" at bounding box center [703, 331] width 7 height 7
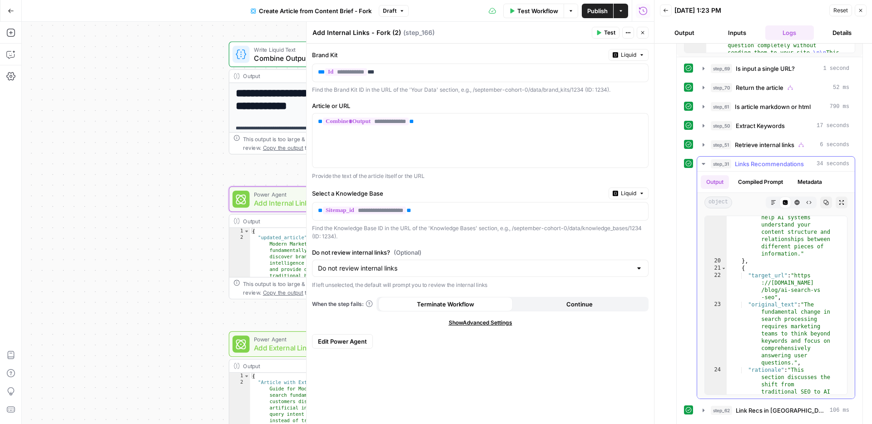
scroll to position [802, 0]
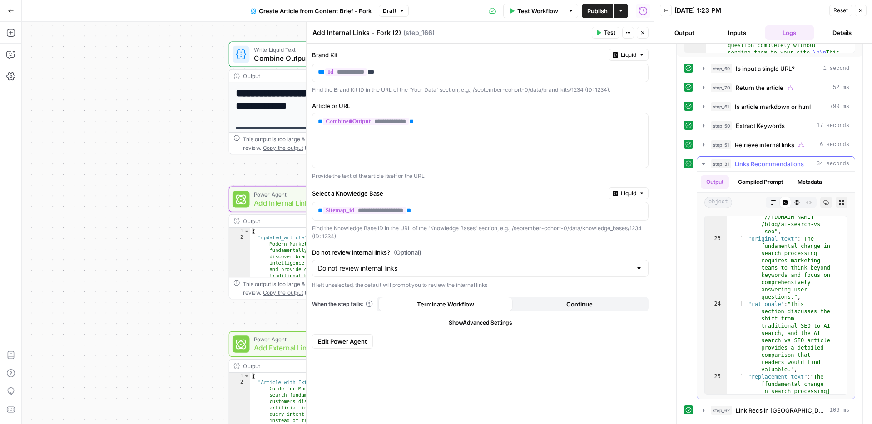
click at [704, 163] on icon "button" at bounding box center [702, 164] width 3 height 2
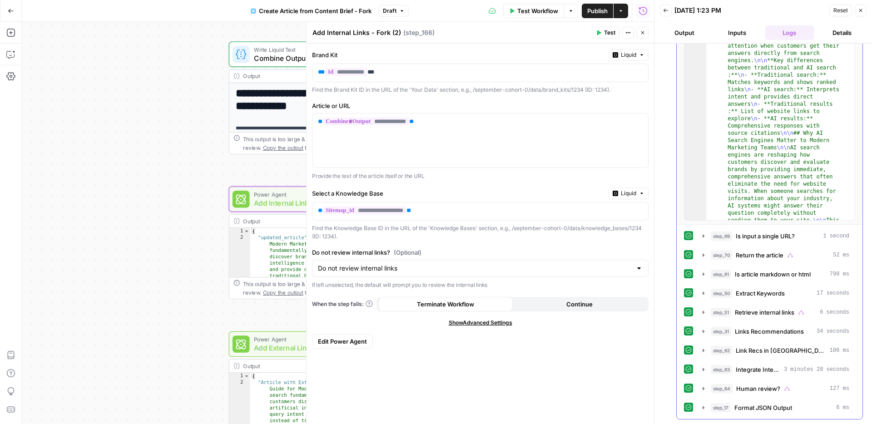
scroll to position [200, 0]
click at [702, 389] on icon "button" at bounding box center [703, 388] width 2 height 3
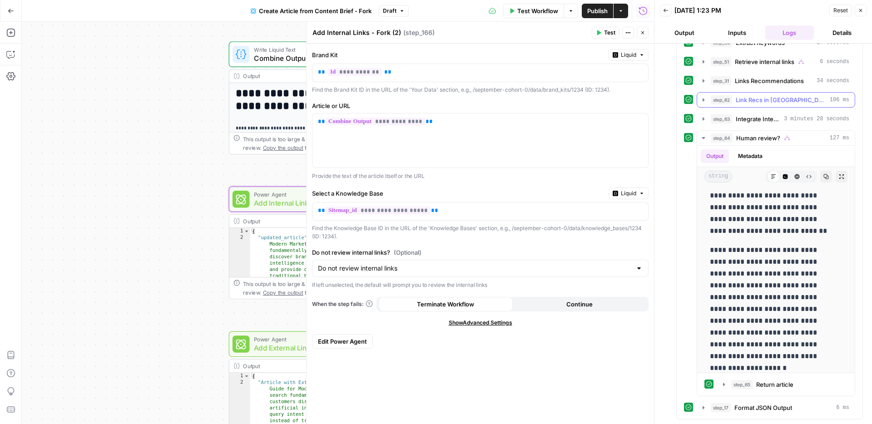
scroll to position [159, 0]
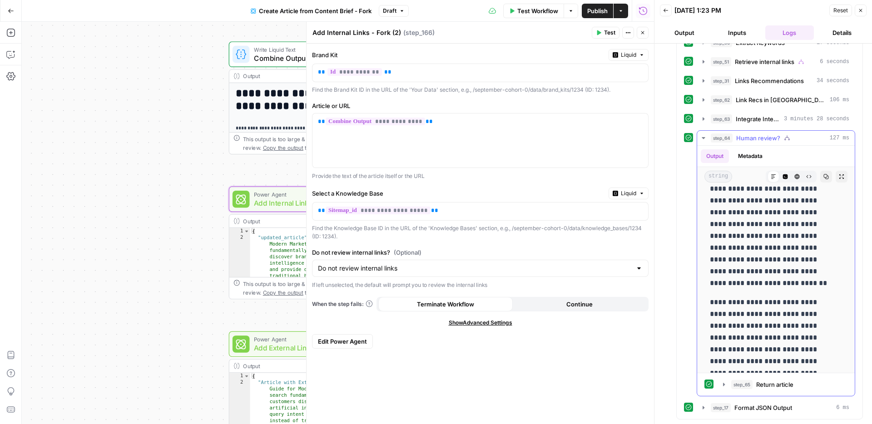
click at [705, 139] on icon "button" at bounding box center [703, 137] width 7 height 7
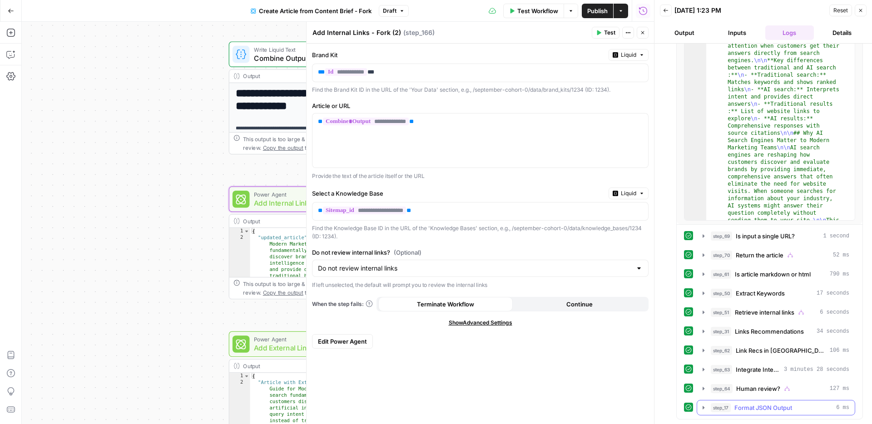
click at [703, 407] on icon "button" at bounding box center [703, 407] width 2 height 3
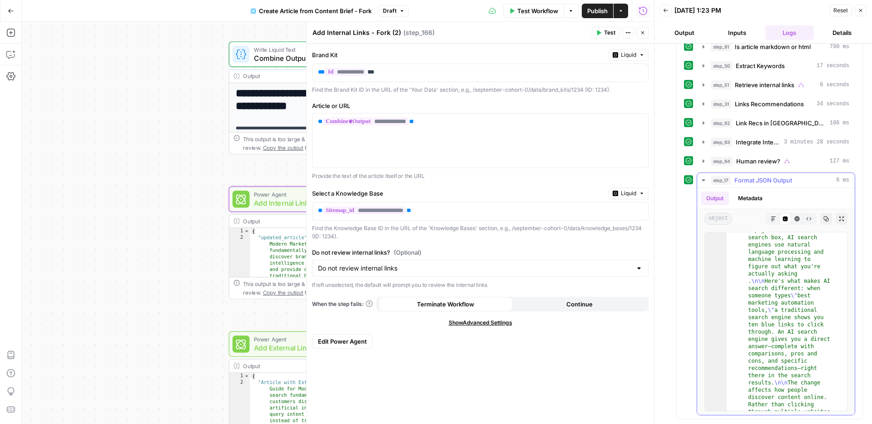
scroll to position [340, 0]
click at [700, 179] on icon "button" at bounding box center [703, 180] width 7 height 7
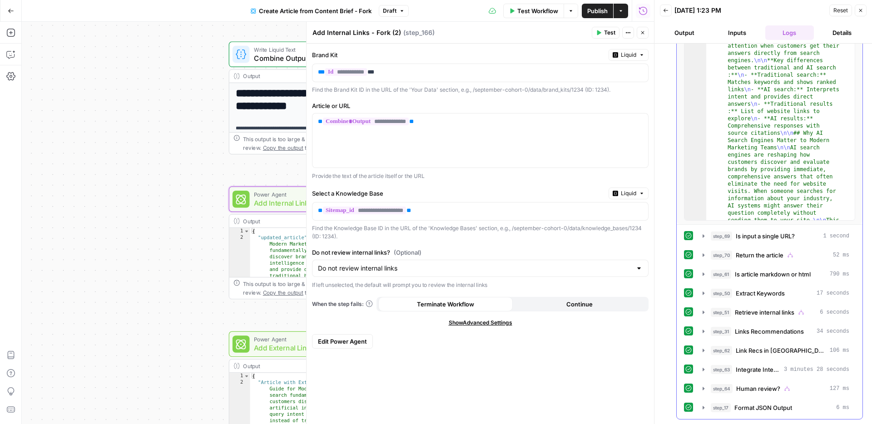
scroll to position [0, 0]
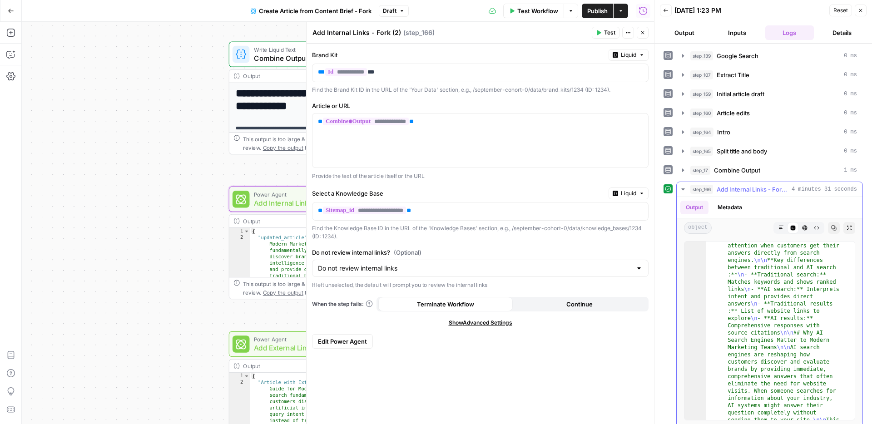
click at [726, 207] on button "Metadata" at bounding box center [729, 208] width 35 height 14
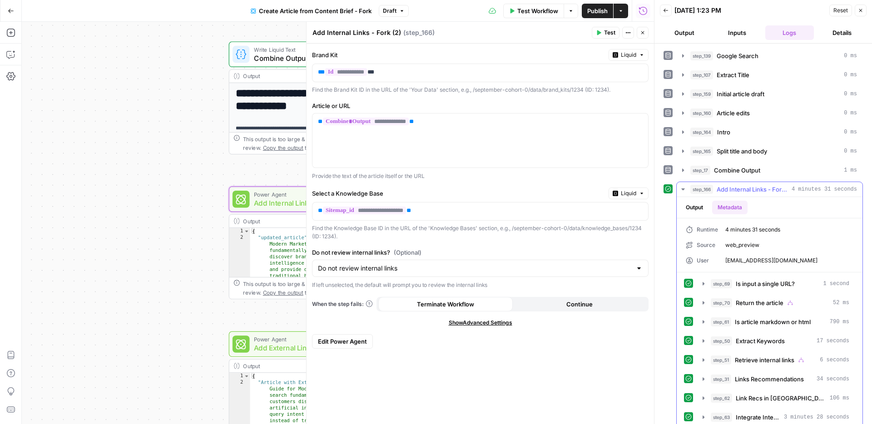
click at [701, 207] on button "Output" at bounding box center [694, 208] width 28 height 14
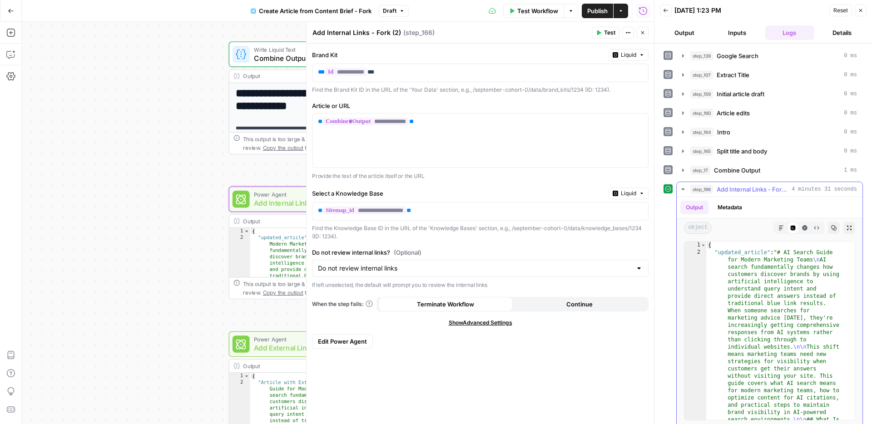
click at [681, 187] on icon "button" at bounding box center [682, 189] width 7 height 7
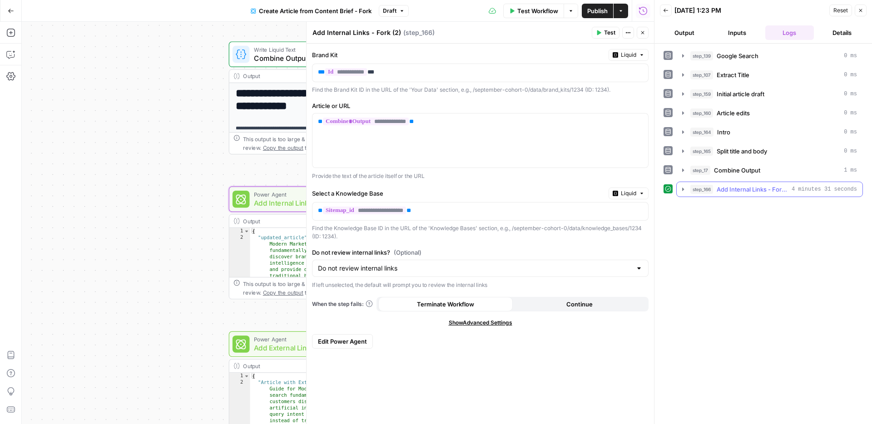
click at [676, 188] on div "step_166 Add Internal Links - Fork (2) 4 minutes 31 seconds" at bounding box center [769, 189] width 187 height 15
click at [680, 188] on icon "button" at bounding box center [682, 189] width 7 height 7
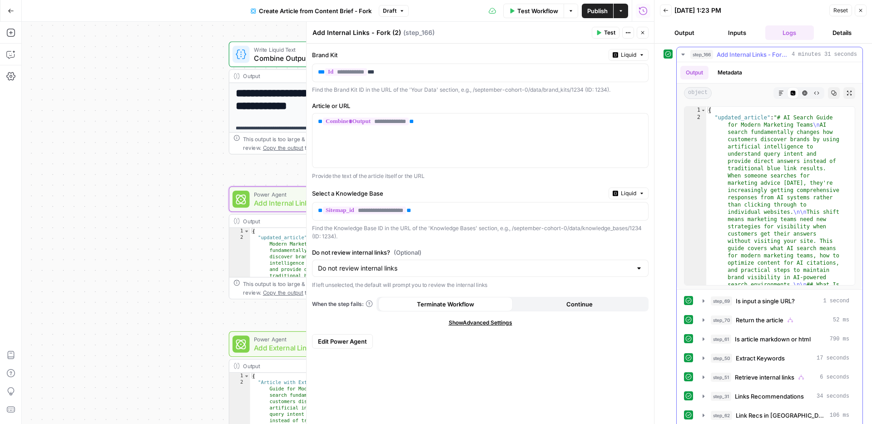
scroll to position [200, 0]
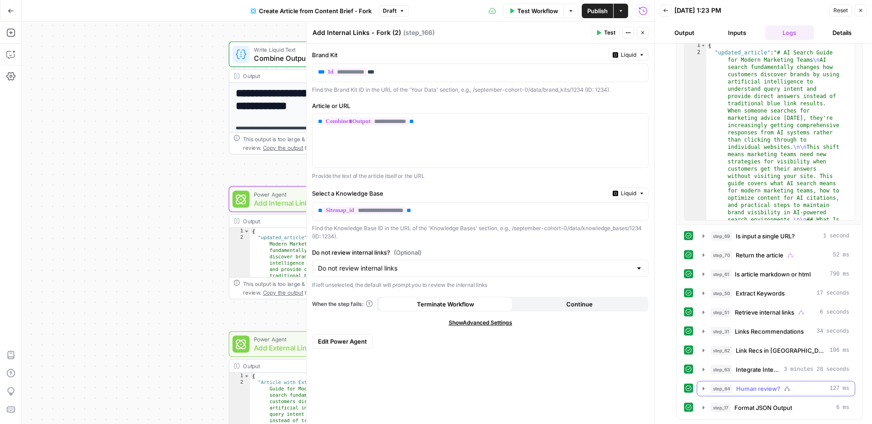
click at [702, 389] on icon "button" at bounding box center [703, 388] width 7 height 7
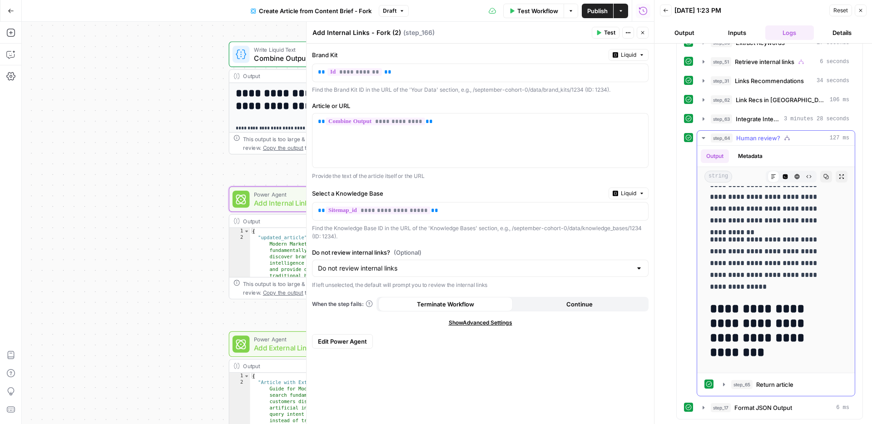
scroll to position [8273, 0]
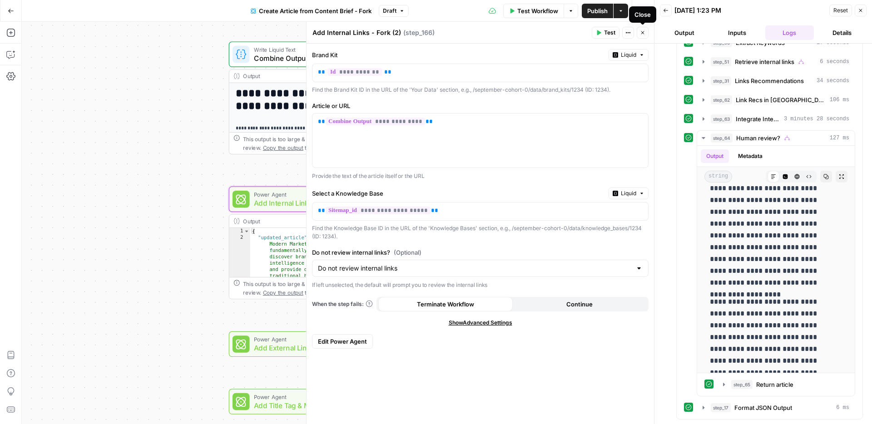
click at [644, 35] on icon "button" at bounding box center [642, 32] width 5 height 5
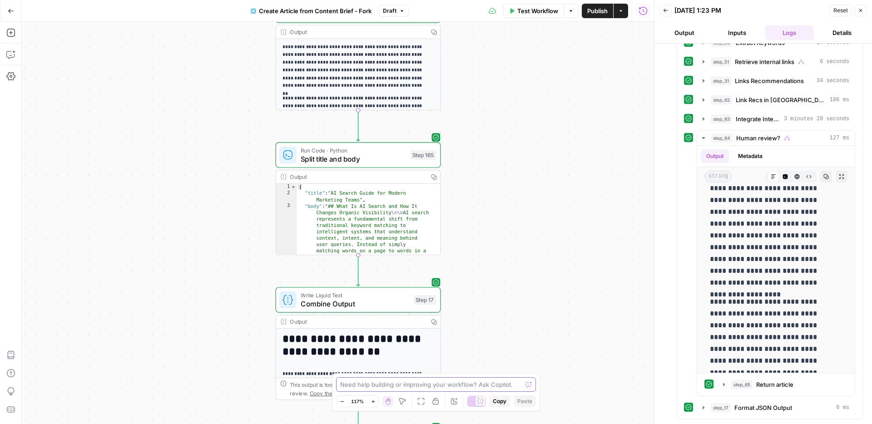
drag, startPoint x: 461, startPoint y: 179, endPoint x: 507, endPoint y: 262, distance: 95.1
click at [510, 381] on body "September Cohort New Home Browse Insights Opportunities Your Data Recent Grids …" at bounding box center [436, 212] width 872 height 424
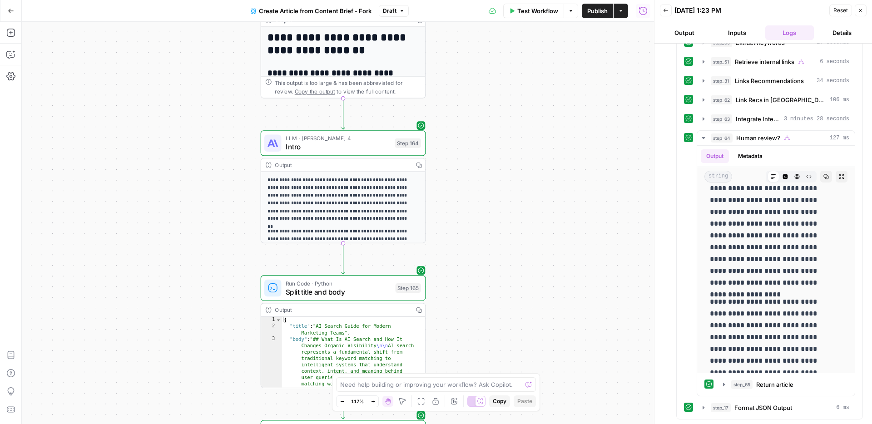
drag, startPoint x: 495, startPoint y: 149, endPoint x: 498, endPoint y: 78, distance: 71.3
click at [493, 86] on div "**********" at bounding box center [338, 223] width 632 height 402
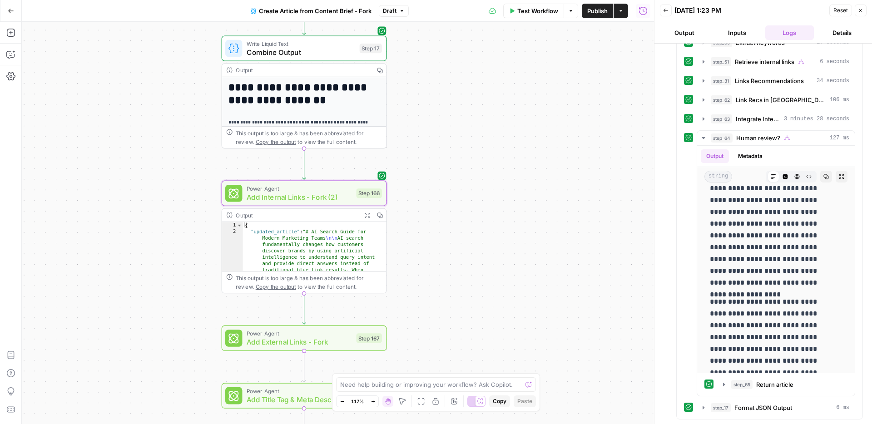
drag, startPoint x: 460, startPoint y: 93, endPoint x: 464, endPoint y: 45, distance: 47.3
click at [453, 21] on div "Go Back Create Article from Content Brief - Fork Draft Test Workflow Options Pu…" at bounding box center [327, 212] width 654 height 424
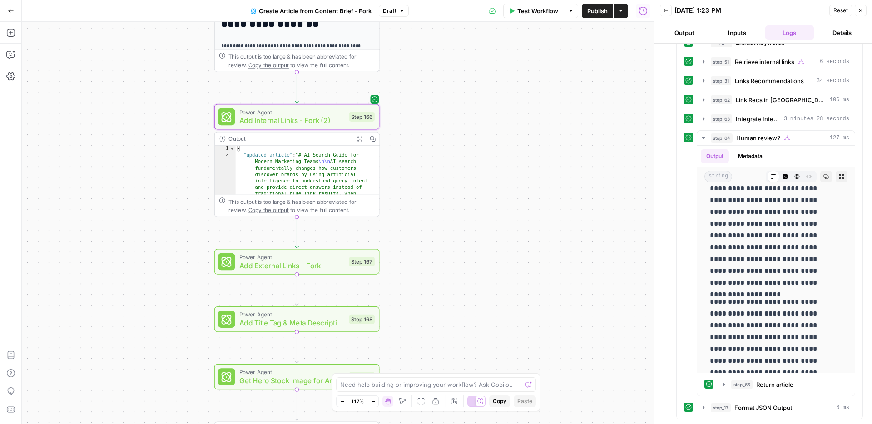
click at [296, 119] on span "Add Internal Links - Fork (2)" at bounding box center [291, 120] width 105 height 10
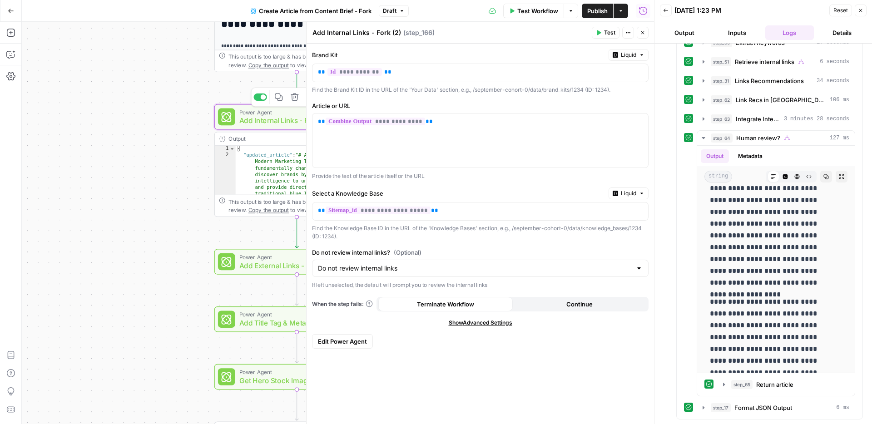
click at [296, 119] on span "Add Internal Links - Fork (2)" at bounding box center [291, 120] width 105 height 10
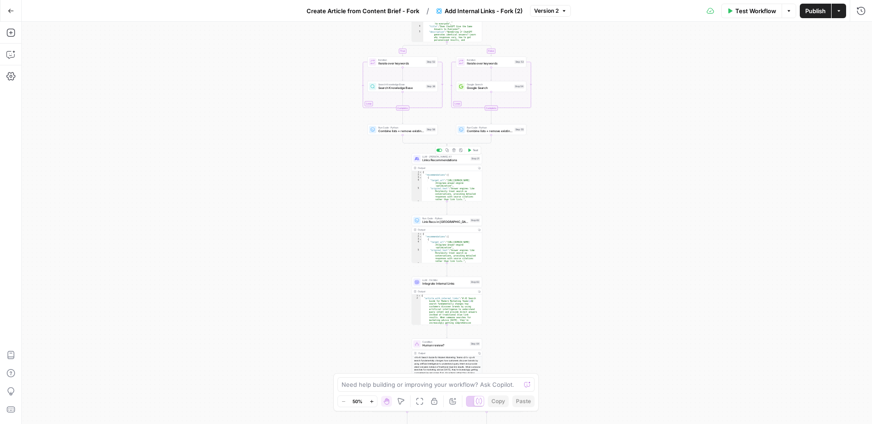
click at [440, 162] on span "Links Recommendations" at bounding box center [445, 160] width 46 height 5
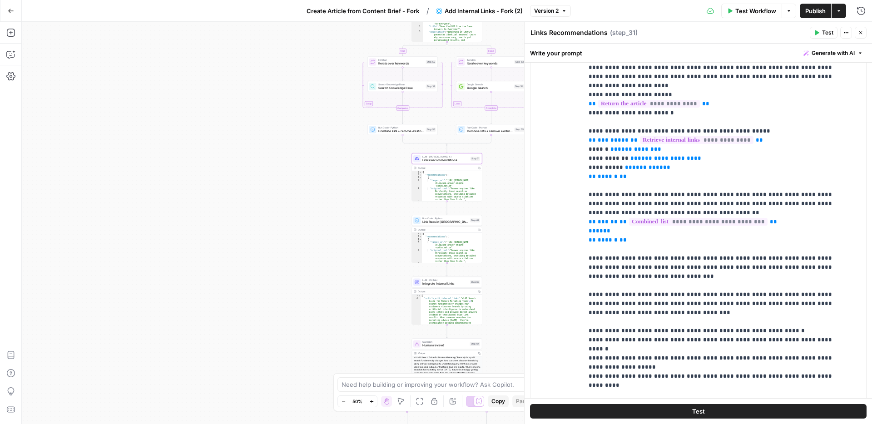
scroll to position [173, 0]
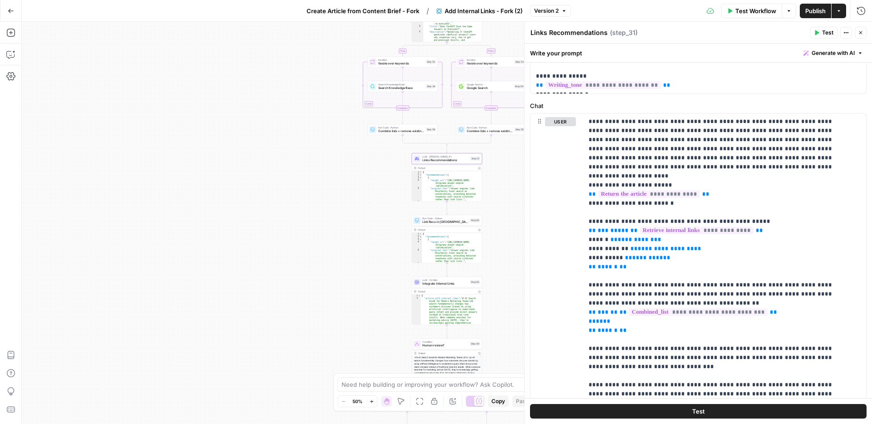
click at [862, 34] on icon "button" at bounding box center [859, 32] width 5 height 5
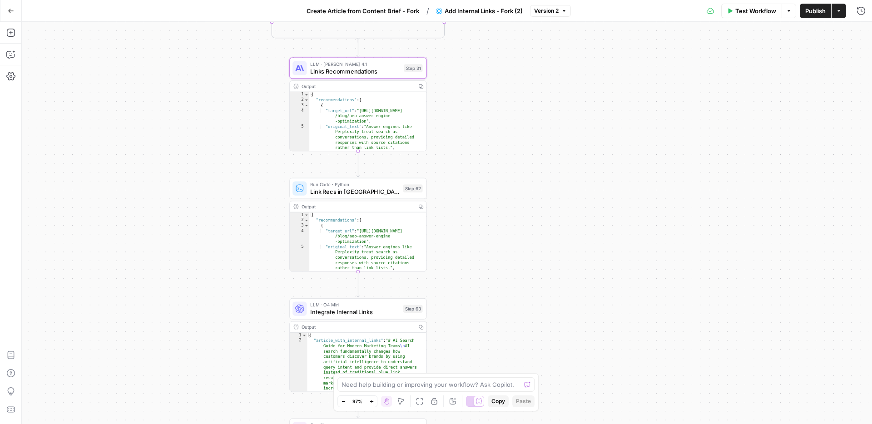
click at [377, 70] on span "Links Recommendations" at bounding box center [355, 71] width 90 height 9
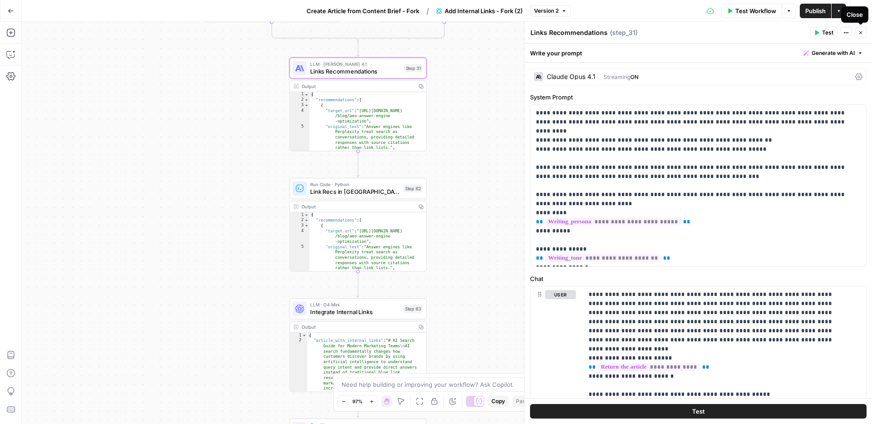
click at [860, 32] on icon "button" at bounding box center [860, 32] width 3 height 3
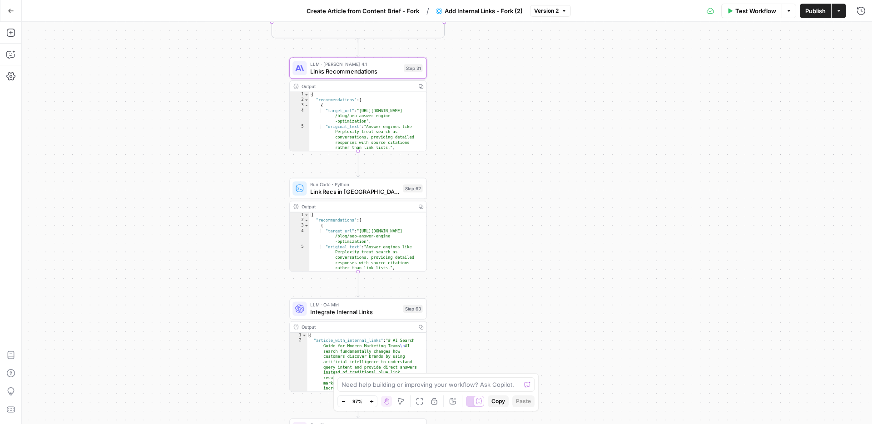
click at [411, 15] on span "Create Article from Content Brief - Fork" at bounding box center [362, 10] width 113 height 9
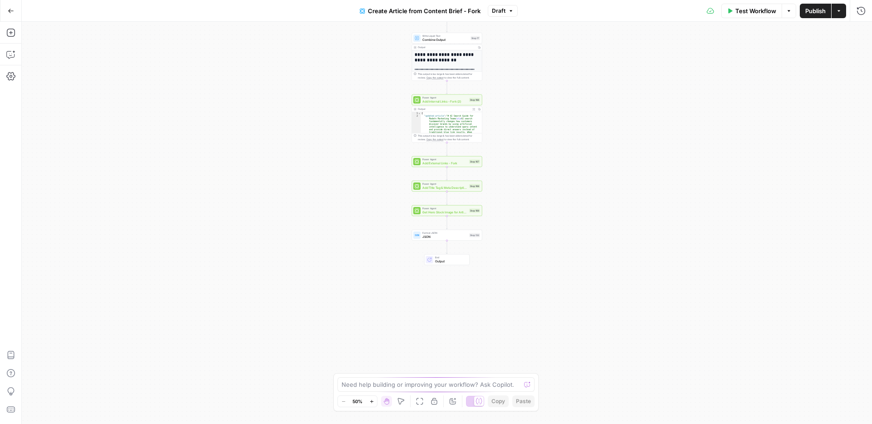
click at [447, 168] on icon "Edge from step_167 to step_168" at bounding box center [446, 173] width 1 height 13
click at [452, 163] on span "Add External Links - Fork" at bounding box center [444, 163] width 45 height 5
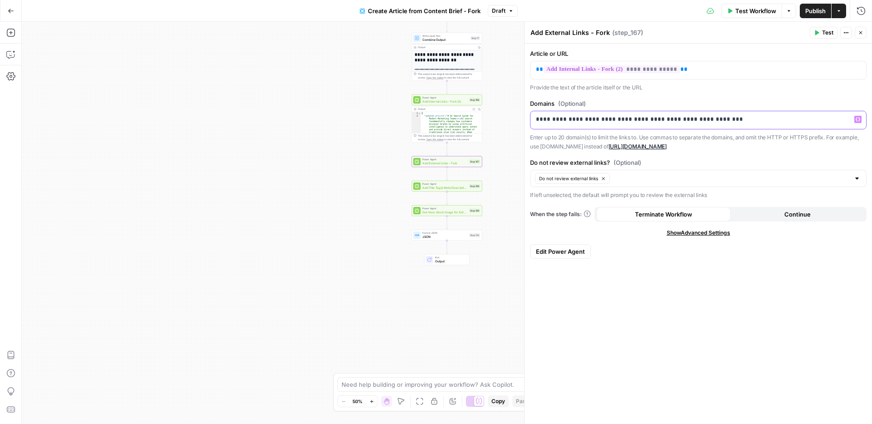
drag, startPoint x: 730, startPoint y: 123, endPoint x: 530, endPoint y: 118, distance: 200.2
click at [530, 118] on div "**********" at bounding box center [697, 120] width 335 height 18
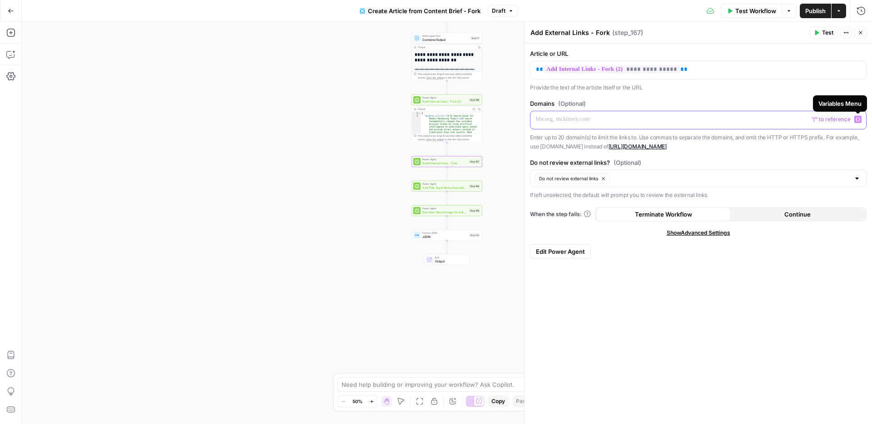
click at [857, 118] on icon "button" at bounding box center [857, 119] width 5 height 5
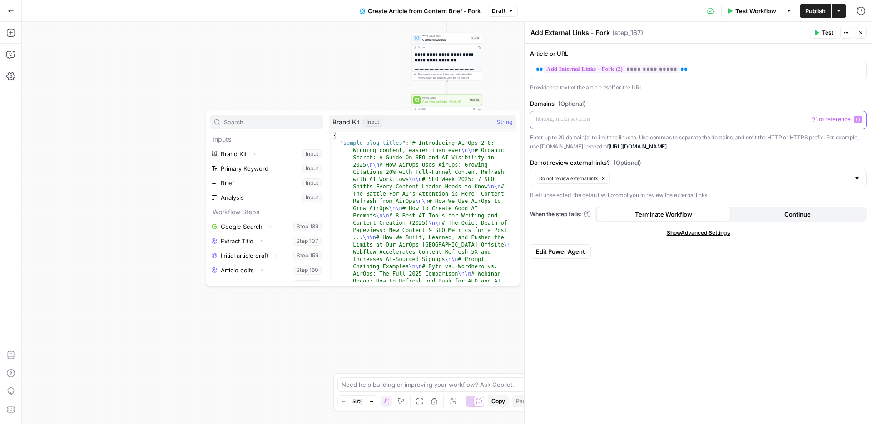
click at [597, 120] on p at bounding box center [698, 119] width 325 height 9
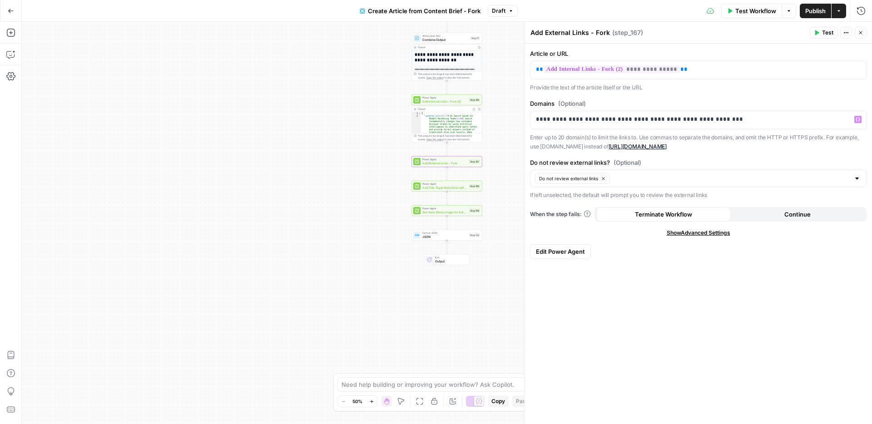
click at [719, 105] on label "Domains (Optional)" at bounding box center [698, 103] width 336 height 9
drag, startPoint x: 734, startPoint y: 122, endPoint x: 527, endPoint y: 118, distance: 207.0
click at [530, 115] on div "**********" at bounding box center [697, 120] width 335 height 18
click at [808, 12] on span "Publish" at bounding box center [815, 10] width 20 height 9
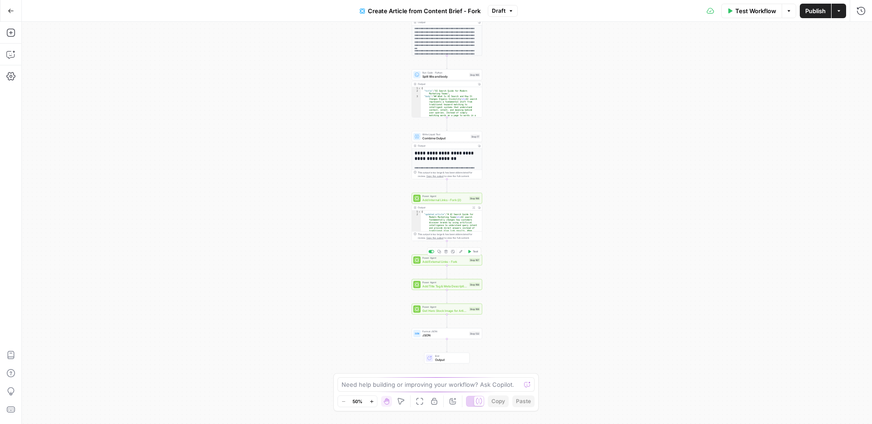
click at [448, 262] on span "Add External Links - Fork" at bounding box center [444, 261] width 45 height 5
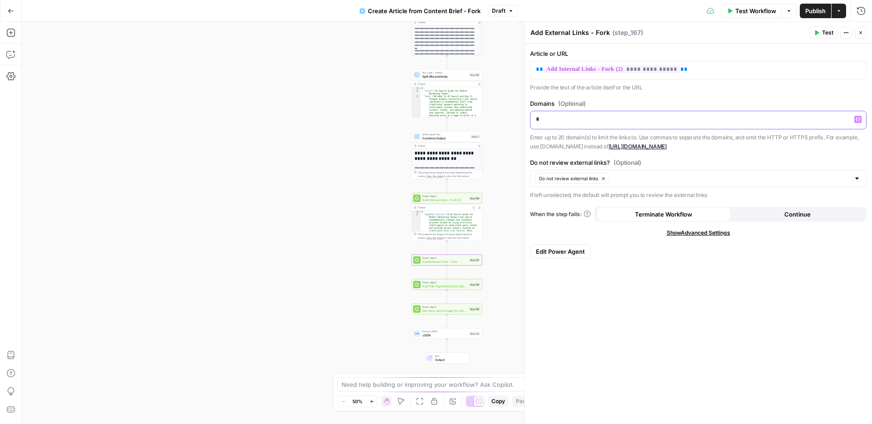
click at [578, 121] on p "*" at bounding box center [698, 119] width 325 height 9
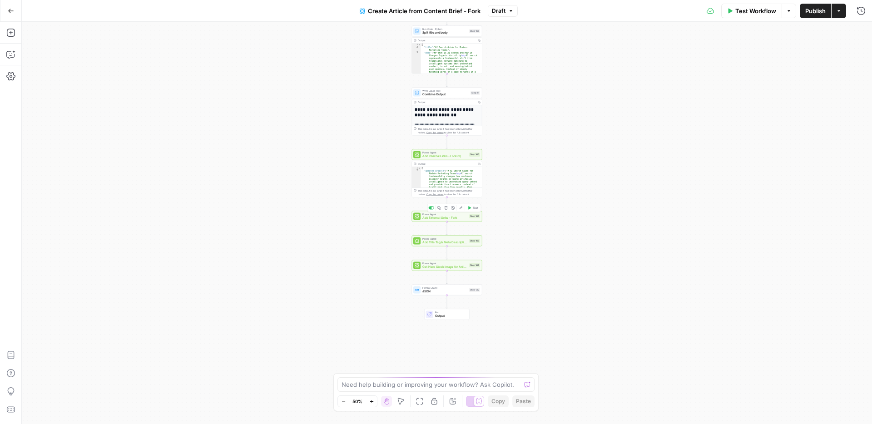
click at [456, 216] on span "Add External Links - Fork" at bounding box center [444, 218] width 45 height 5
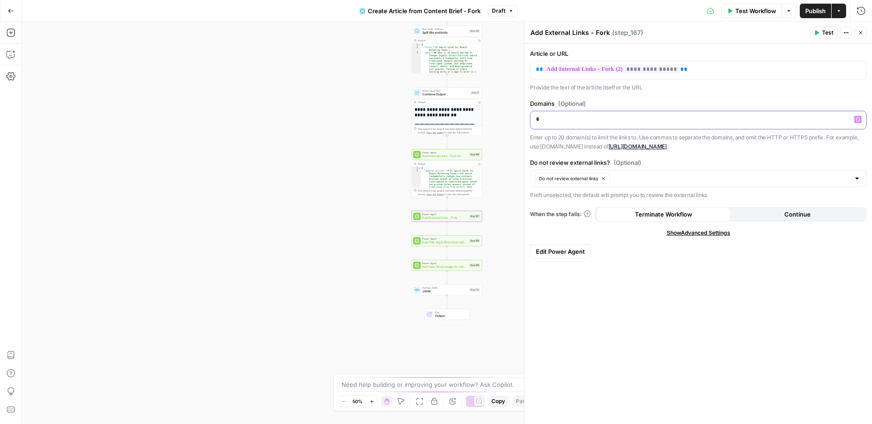
click at [551, 122] on p "*" at bounding box center [698, 119] width 325 height 9
click at [858, 119] on icon "button" at bounding box center [857, 119] width 5 height 5
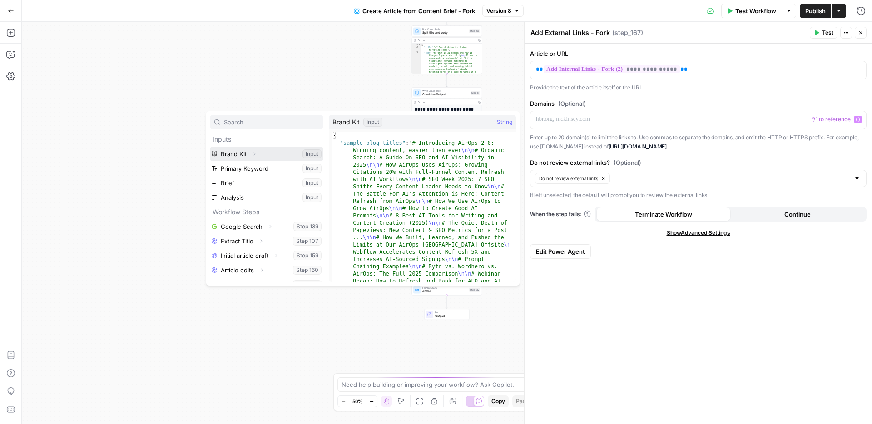
click at [253, 152] on icon "button" at bounding box center [253, 153] width 5 height 5
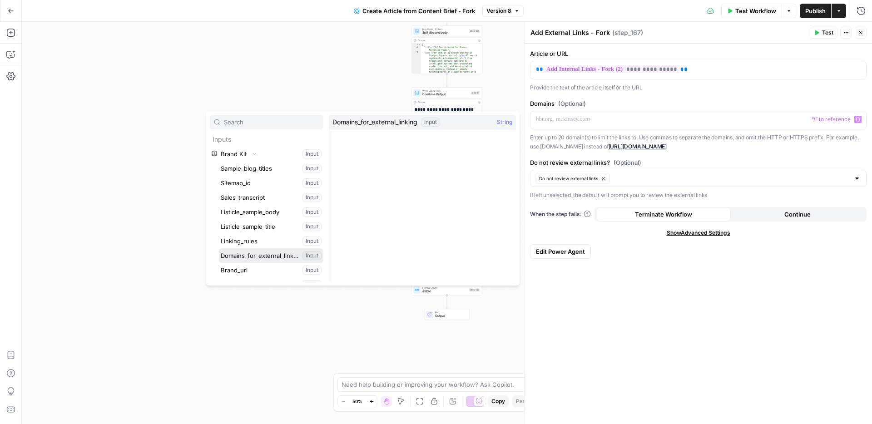
click at [254, 254] on button "Select variable Domains_for_external_linking" at bounding box center [271, 255] width 104 height 15
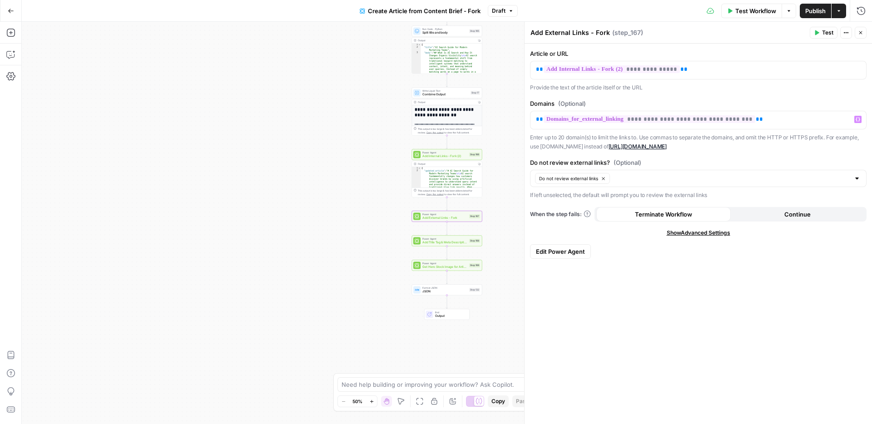
click at [820, 30] on button "Test" at bounding box center [823, 33] width 28 height 12
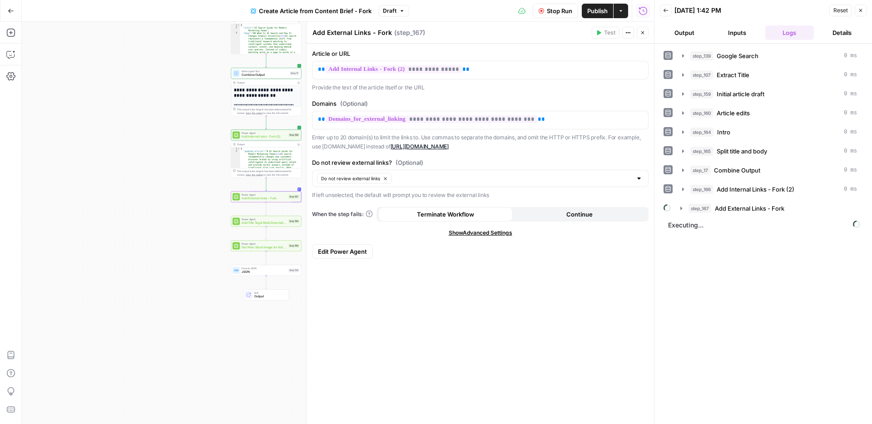
drag, startPoint x: 160, startPoint y: 207, endPoint x: 53, endPoint y: 192, distance: 108.6
click at [0, 188] on html "September Cohort New Home Browse Insights Opportunities Your Data Recent Grids …" at bounding box center [436, 212] width 872 height 424
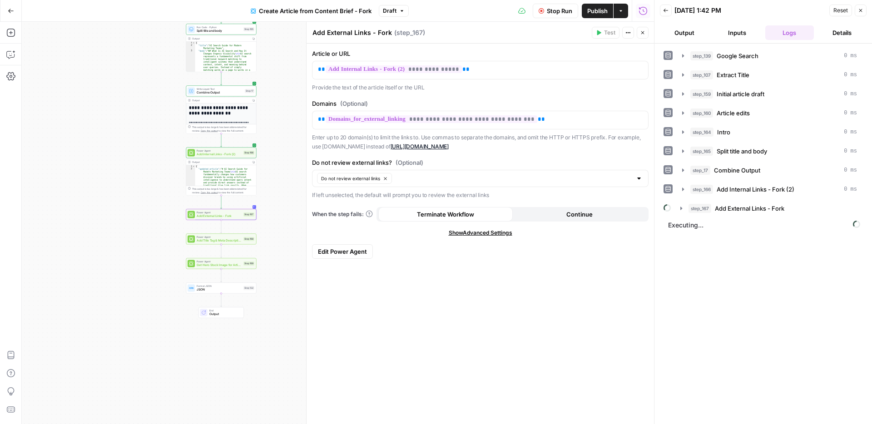
drag, startPoint x: 173, startPoint y: 199, endPoint x: 131, endPoint y: 215, distance: 45.4
click at [132, 215] on div "**********" at bounding box center [338, 223] width 632 height 402
click at [681, 209] on icon "button" at bounding box center [681, 208] width 2 height 3
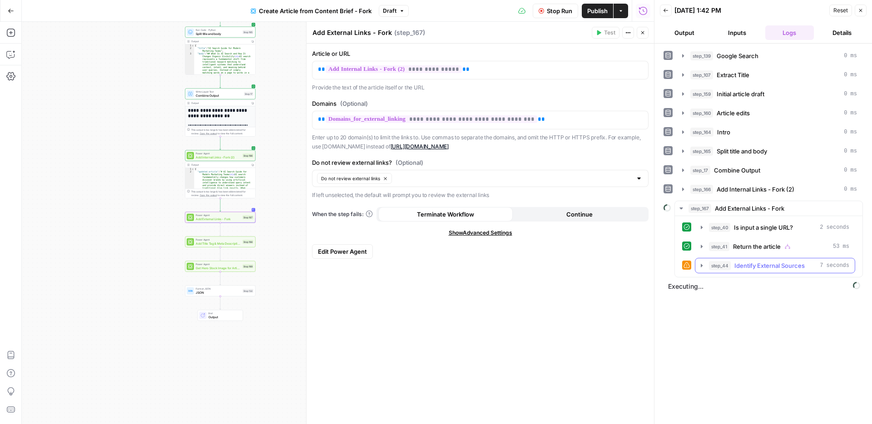
click at [701, 265] on icon "button" at bounding box center [701, 265] width 2 height 3
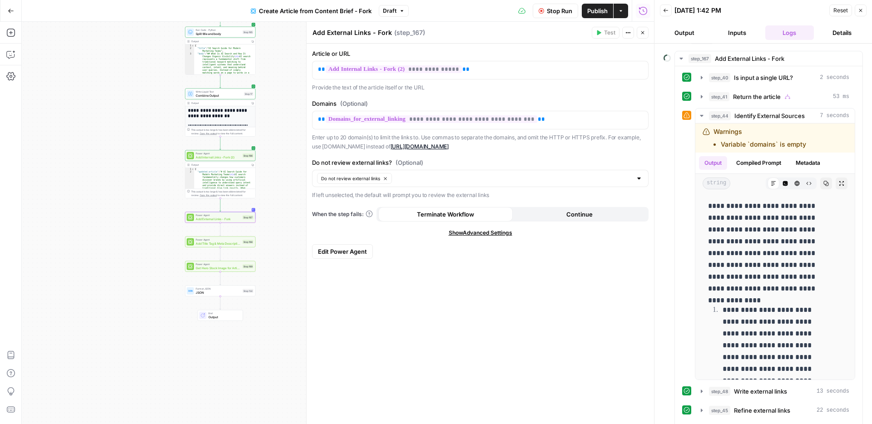
click at [736, 33] on button "Inputs" at bounding box center [736, 32] width 49 height 15
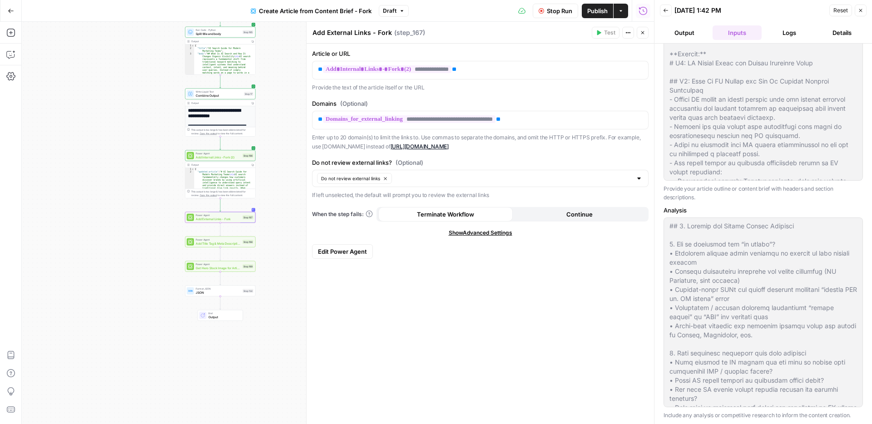
scroll to position [147, 0]
click at [783, 29] on button "Logs" at bounding box center [789, 32] width 49 height 15
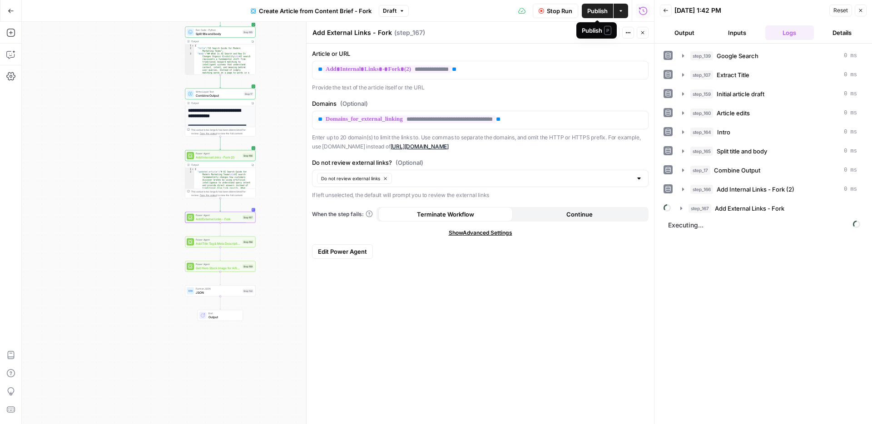
click at [596, 14] on span "Publish" at bounding box center [597, 10] width 20 height 9
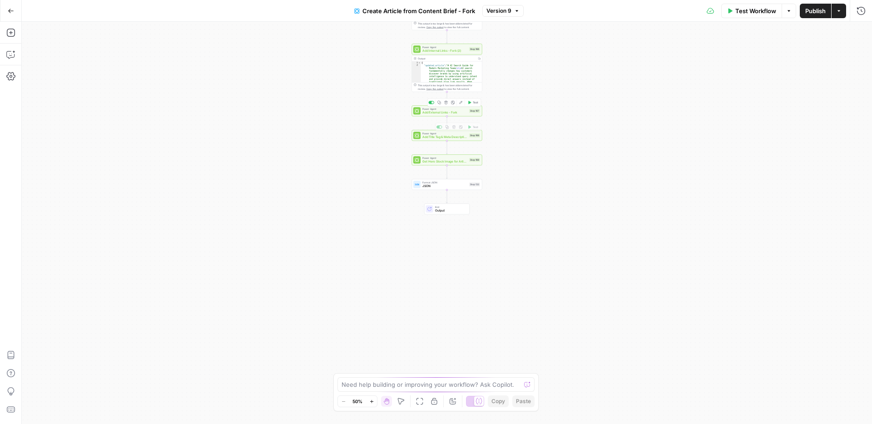
click at [451, 114] on span "Add External Links - Fork" at bounding box center [444, 112] width 45 height 5
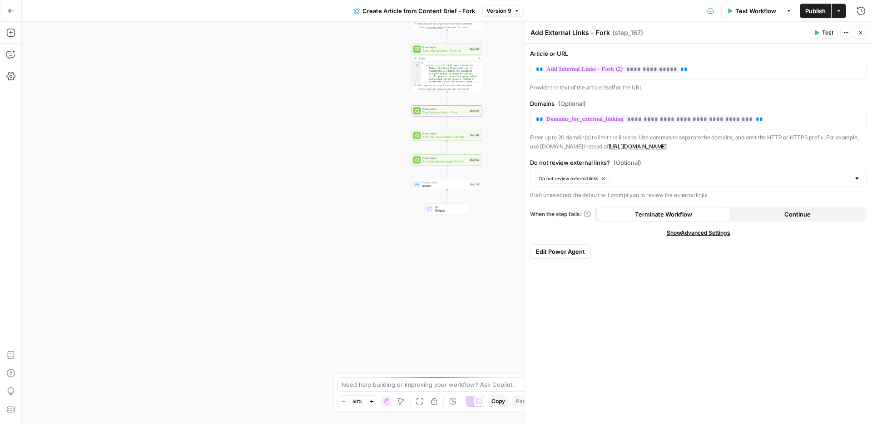
click at [828, 35] on span "Test" at bounding box center [827, 33] width 11 height 8
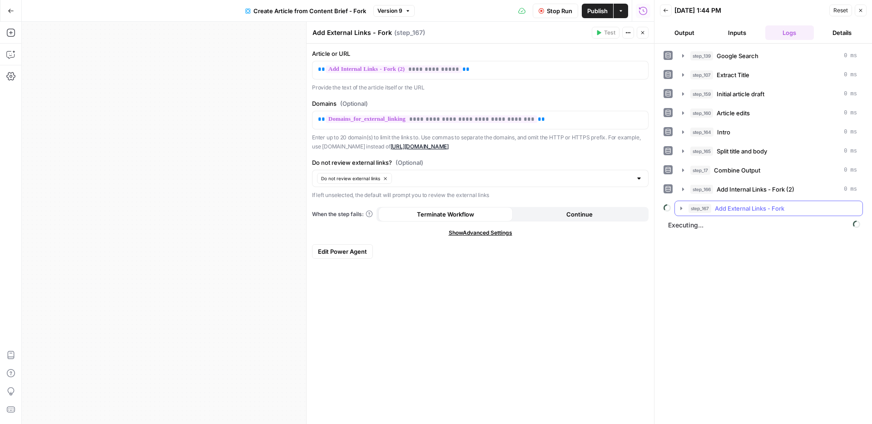
click at [680, 207] on icon "button" at bounding box center [681, 208] width 2 height 3
click at [864, 12] on button "Close" at bounding box center [860, 11] width 12 height 12
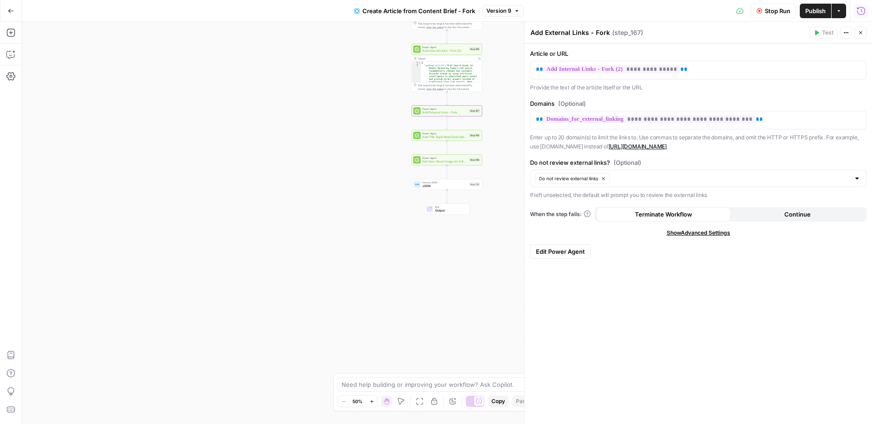
click at [858, 9] on icon "button" at bounding box center [860, 10] width 9 height 9
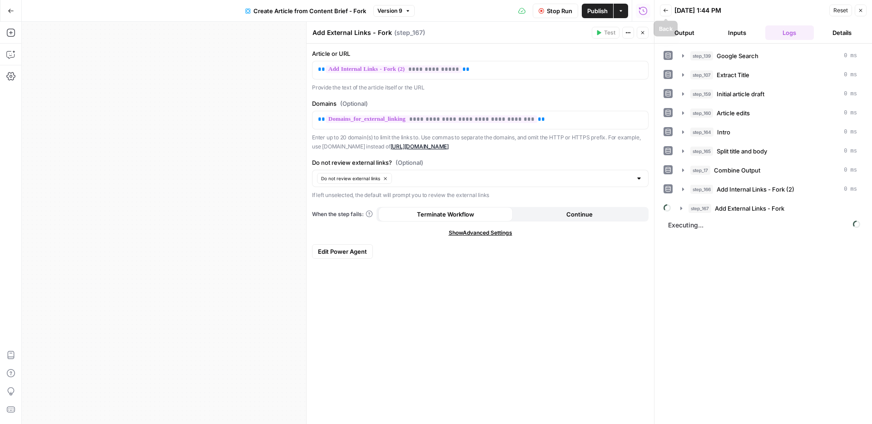
click at [667, 11] on icon "button" at bounding box center [665, 10] width 5 height 5
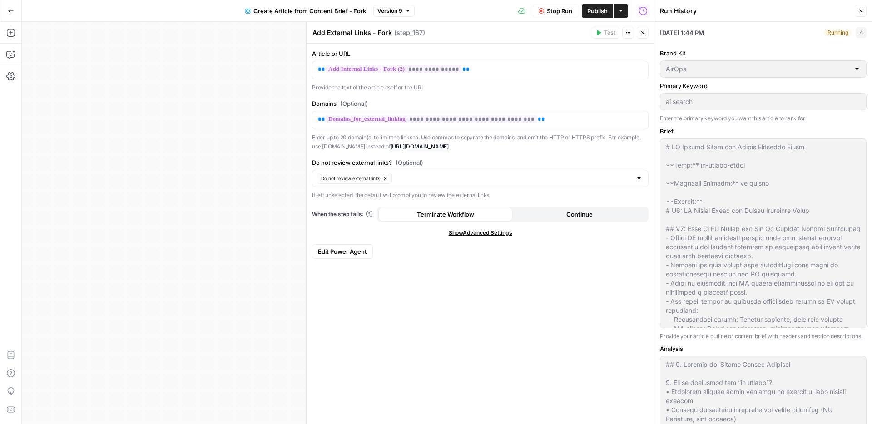
click at [856, 10] on button "Close" at bounding box center [860, 11] width 12 height 12
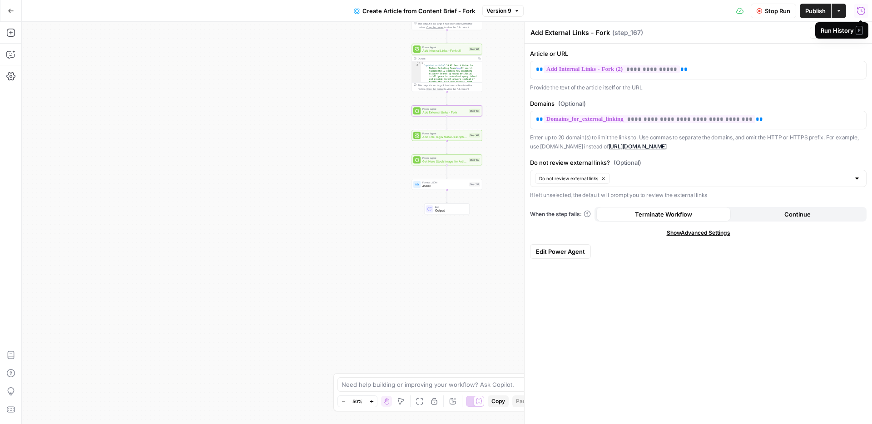
click at [860, 10] on icon "button" at bounding box center [861, 10] width 8 height 8
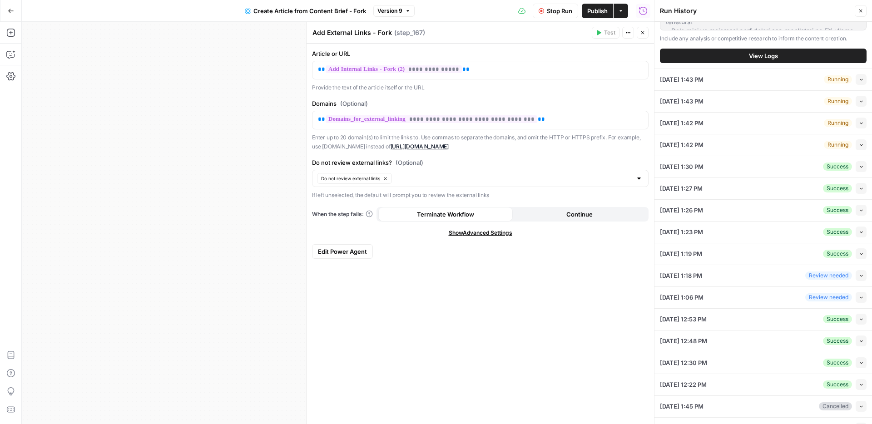
scroll to position [394, 0]
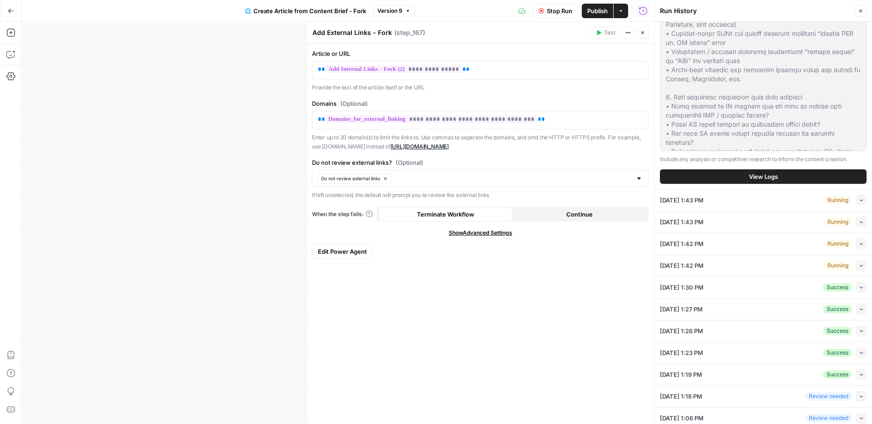
click at [755, 181] on span "View Logs" at bounding box center [763, 176] width 29 height 9
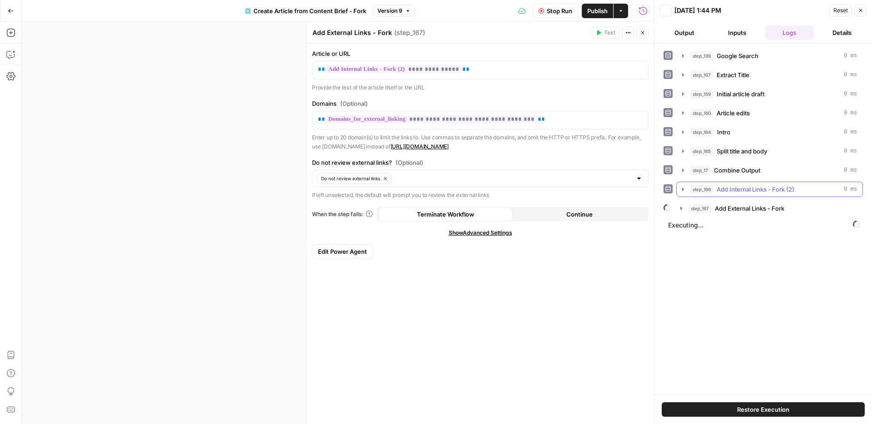
scroll to position [0, 0]
click at [677, 209] on icon "button" at bounding box center [680, 208] width 7 height 7
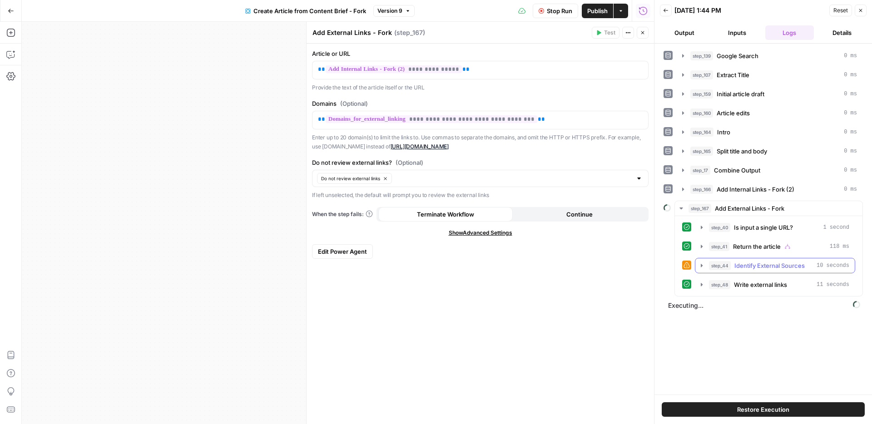
click at [704, 262] on icon "button" at bounding box center [701, 265] width 7 height 7
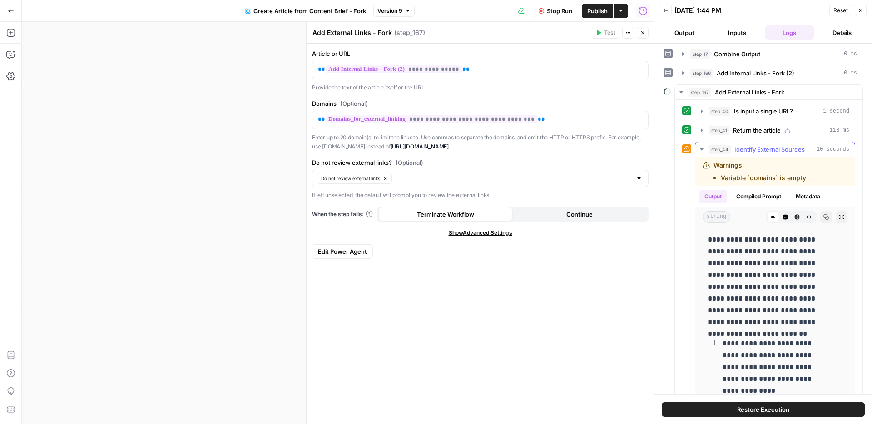
scroll to position [162, 0]
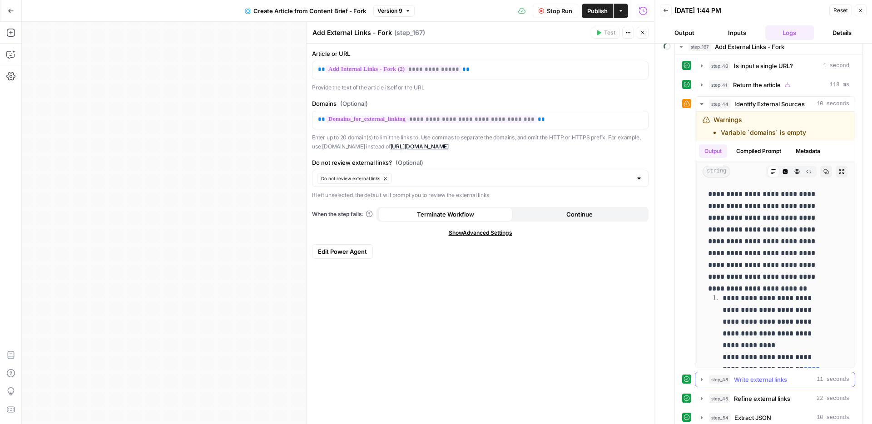
click at [702, 381] on icon "button" at bounding box center [701, 379] width 7 height 7
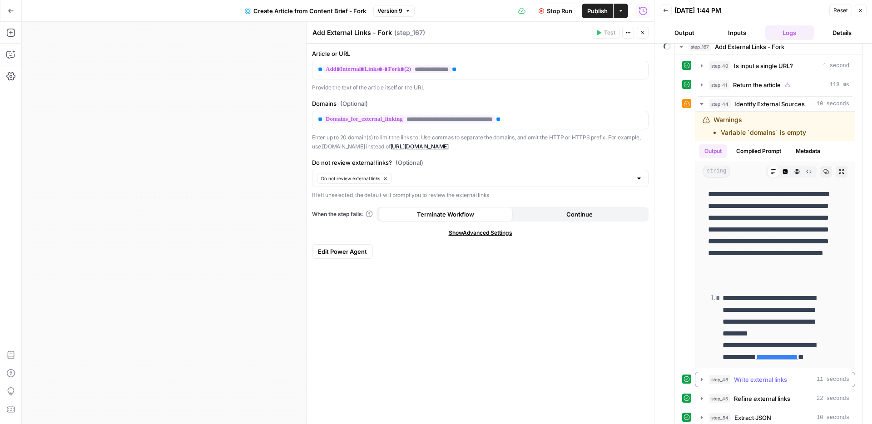
click at [702, 381] on icon "button" at bounding box center [701, 379] width 7 height 7
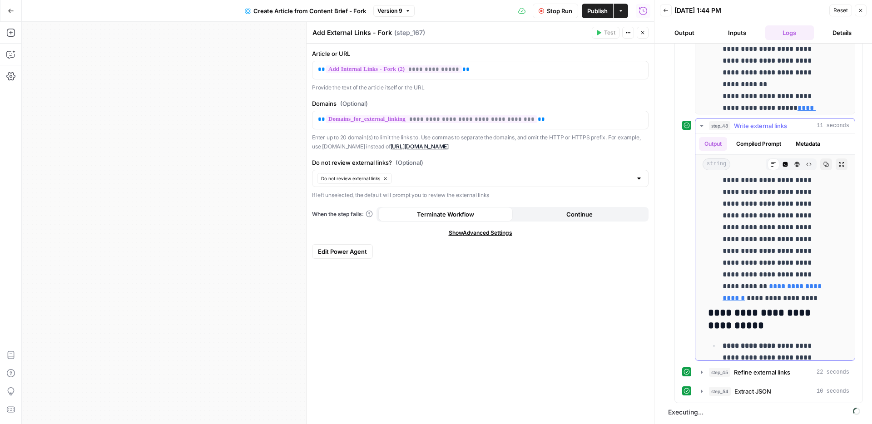
scroll to position [498, 0]
click at [702, 372] on icon "button" at bounding box center [701, 372] width 7 height 7
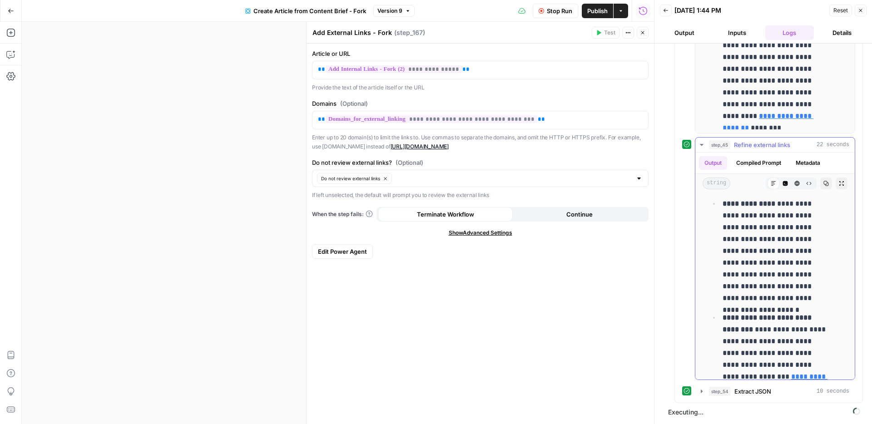
scroll to position [838, 0]
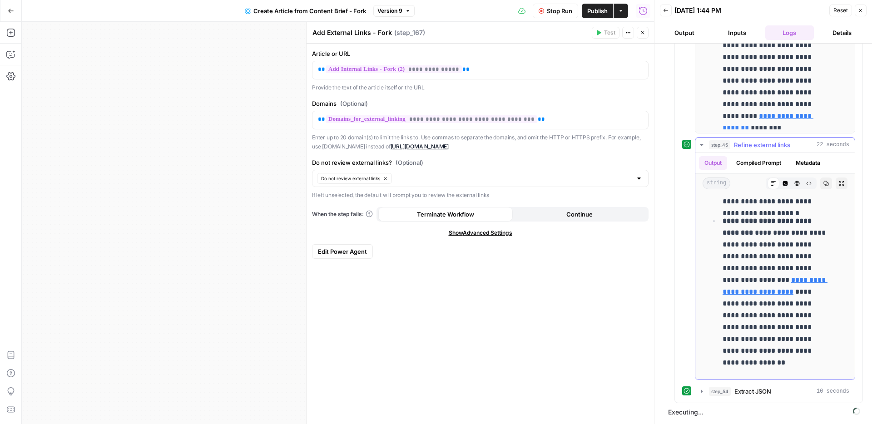
click at [700, 147] on icon "button" at bounding box center [701, 144] width 7 height 7
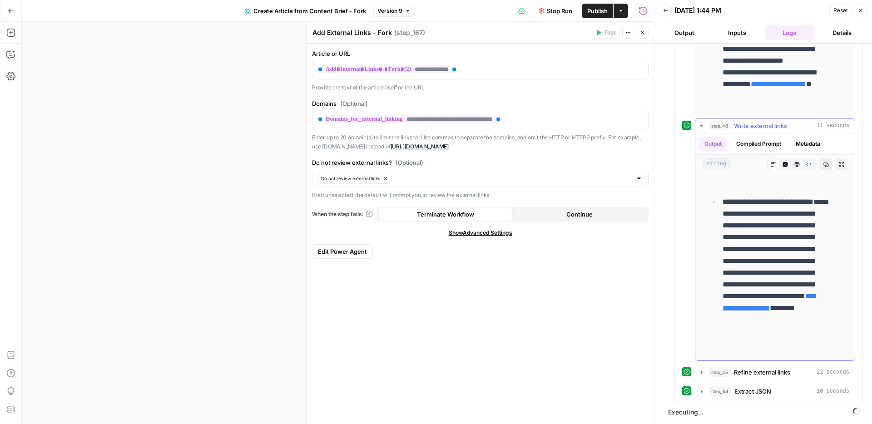
scroll to position [415, 0]
click at [700, 125] on icon "button" at bounding box center [701, 126] width 3 height 2
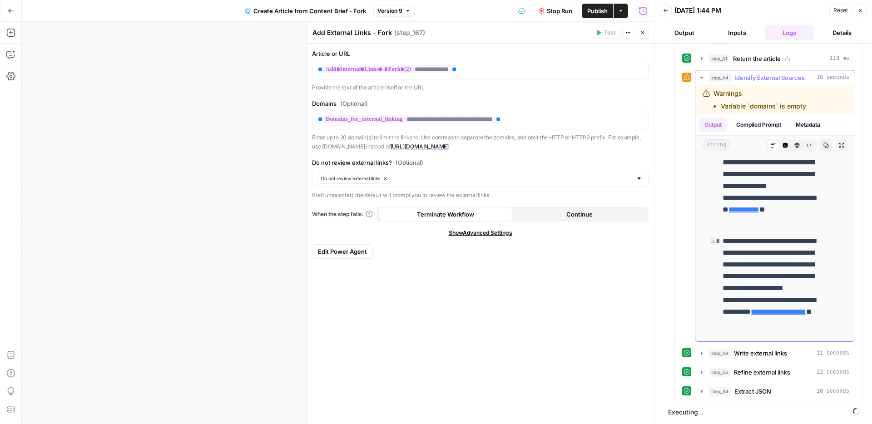
click at [702, 76] on icon "button" at bounding box center [701, 77] width 7 height 7
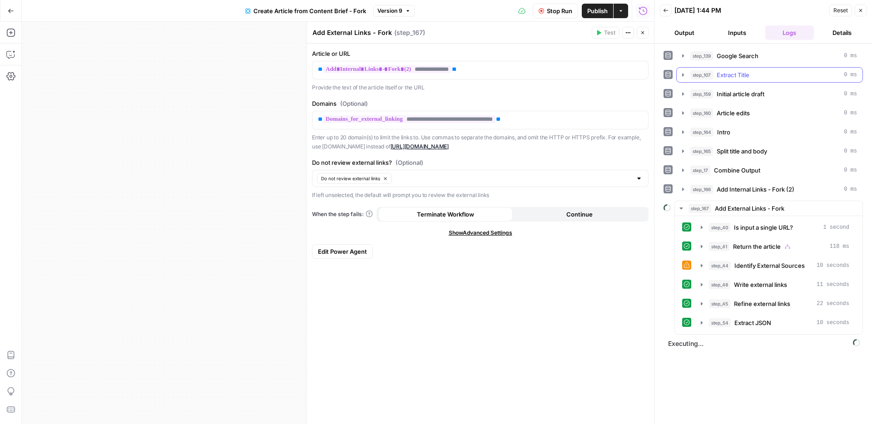
scroll to position [0, 0]
click at [679, 206] on icon "button" at bounding box center [680, 208] width 7 height 7
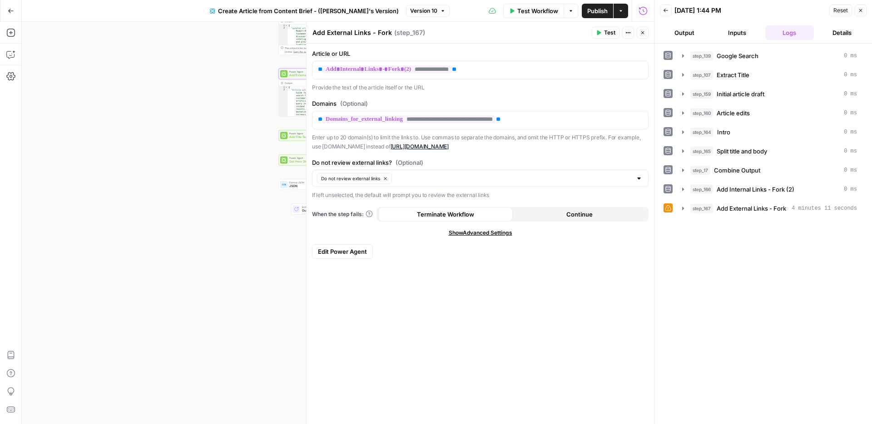
drag, startPoint x: 213, startPoint y: 197, endPoint x: 110, endPoint y: 181, distance: 104.3
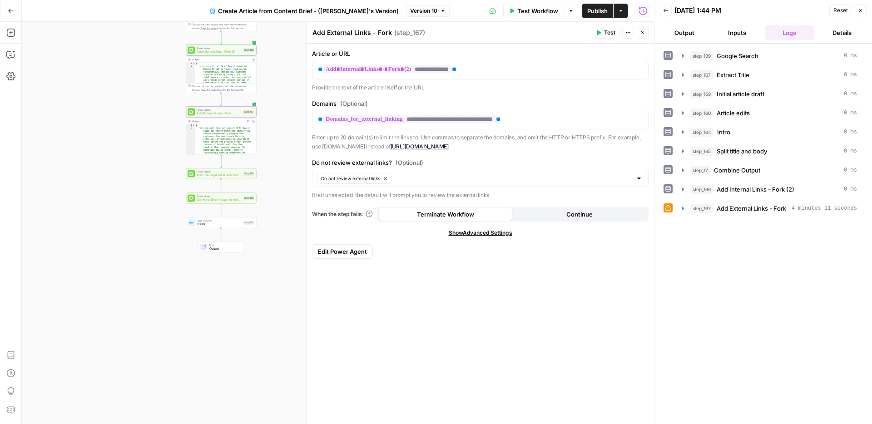
drag, startPoint x: 171, startPoint y: 243, endPoint x: 133, endPoint y: 258, distance: 40.7
click at [116, 267] on div "**********" at bounding box center [338, 223] width 632 height 402
click at [229, 177] on span "Add Title Tag & Meta Description" at bounding box center [218, 175] width 45 height 5
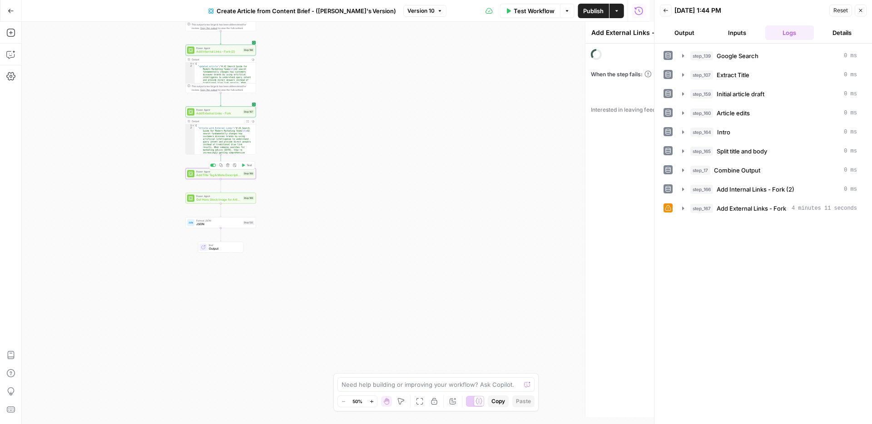
type textarea "Add Title Tag & Meta Description"
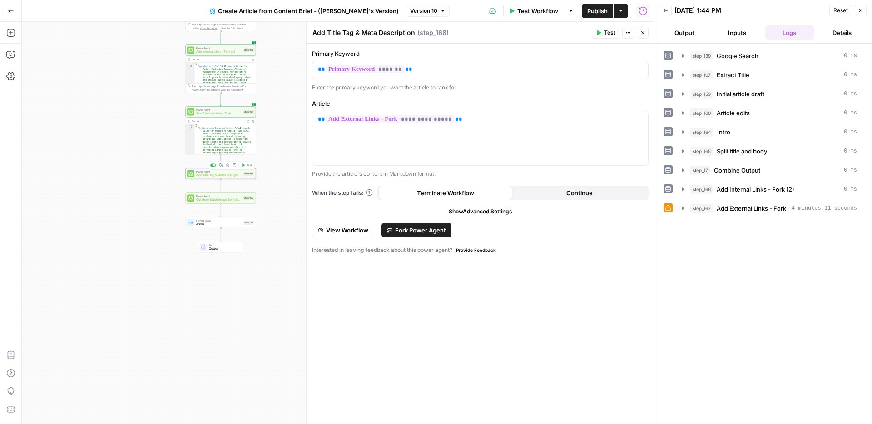
click at [204, 175] on span "Add Title Tag & Meta Description" at bounding box center [218, 175] width 45 height 5
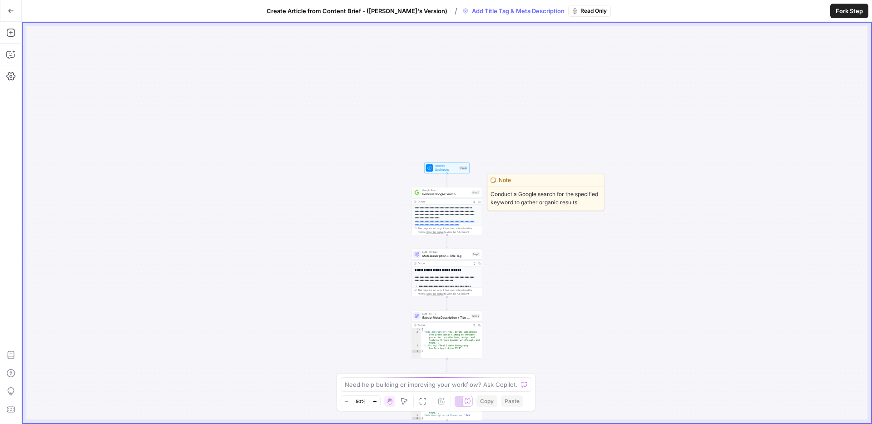
click at [464, 192] on span "Perform Google Search" at bounding box center [445, 194] width 47 height 5
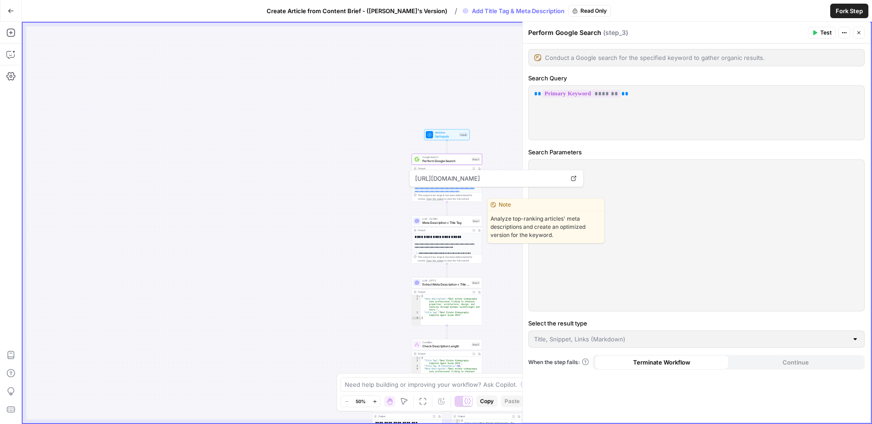
click at [455, 222] on span "Meta Description + Title Tag" at bounding box center [446, 222] width 48 height 5
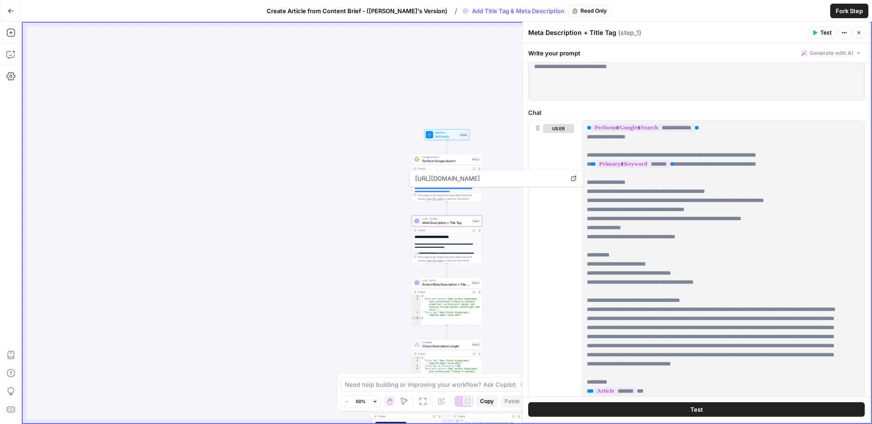
scroll to position [79, 0]
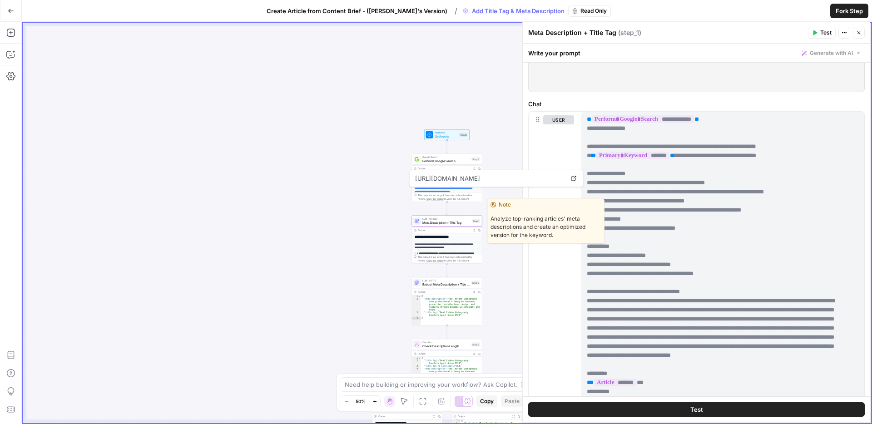
click at [445, 222] on span "Meta Description + Title Tag" at bounding box center [446, 222] width 48 height 5
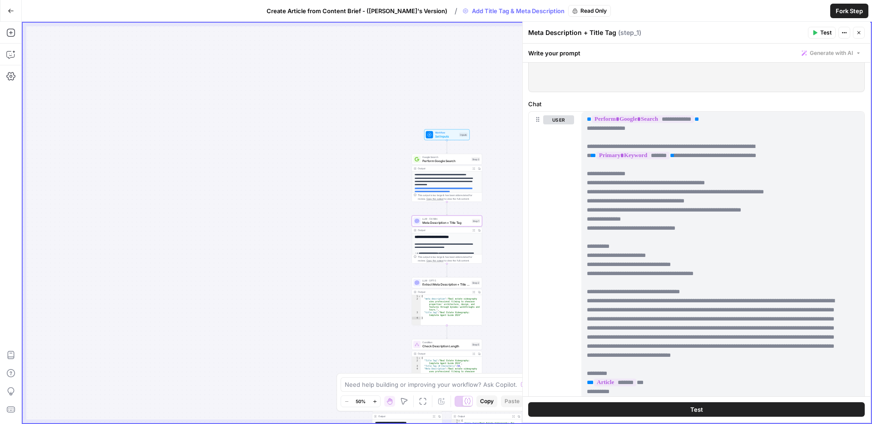
click at [759, 237] on p "**********" at bounding box center [715, 278] width 258 height 399
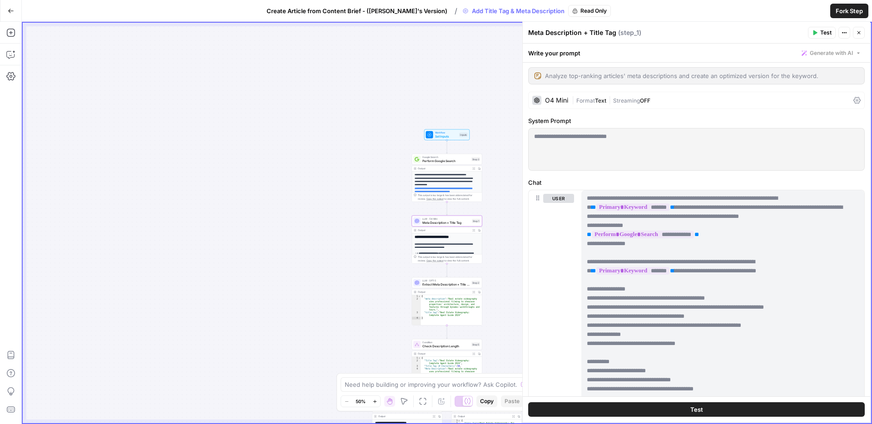
scroll to position [0, 0]
click at [444, 134] on span "Set Inputs" at bounding box center [446, 136] width 23 height 5
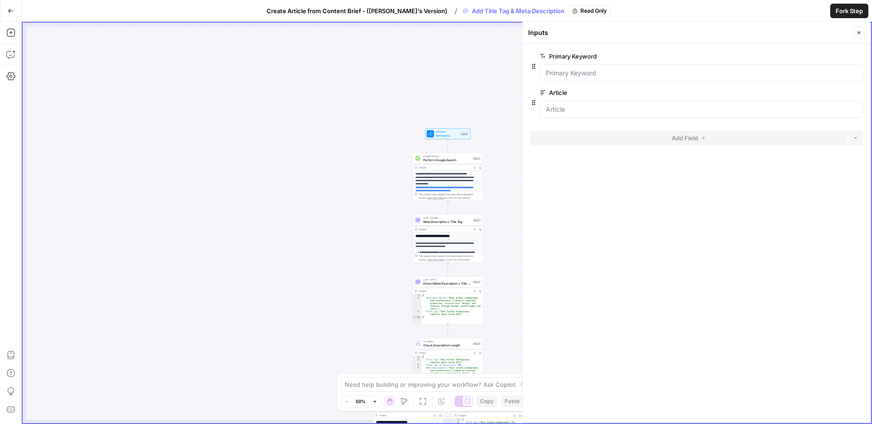
click at [447, 61] on div "**********" at bounding box center [447, 223] width 848 height 400
click at [288, 172] on div "**********" at bounding box center [447, 223] width 848 height 400
click at [302, 211] on div "**********" at bounding box center [447, 223] width 848 height 400
click at [468, 25] on div "**********" at bounding box center [447, 223] width 848 height 400
click at [462, 157] on span "Perform Google Search" at bounding box center [447, 158] width 47 height 5
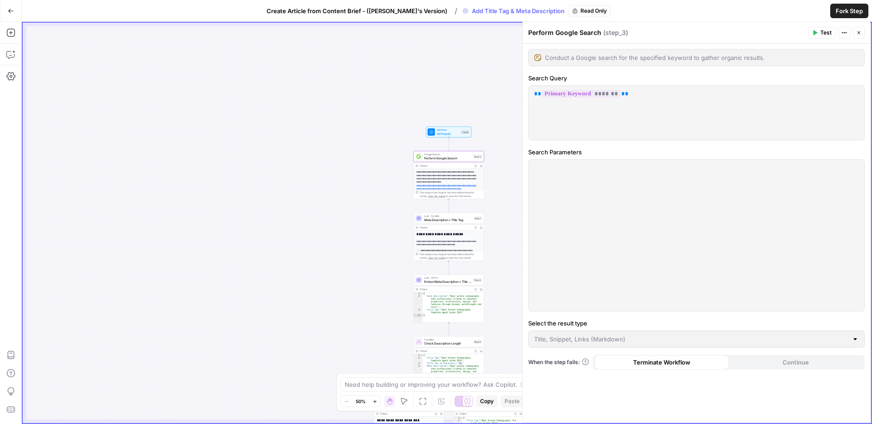
click at [241, 149] on div "**********" at bounding box center [447, 223] width 848 height 400
click at [458, 284] on div "LLM · GPT-5 Extract Meta Description + Title Tag Step 2" at bounding box center [449, 280] width 70 height 11
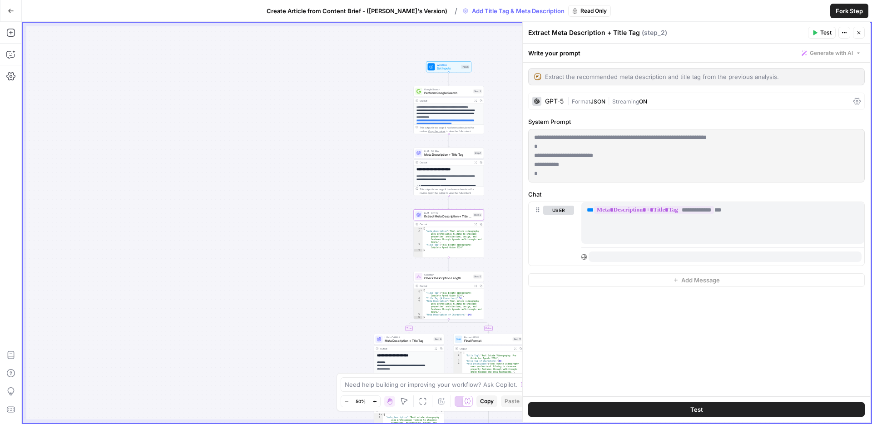
click at [388, 11] on span "Create Article from Content Brief - (Andrea's Version)" at bounding box center [356, 10] width 181 height 9
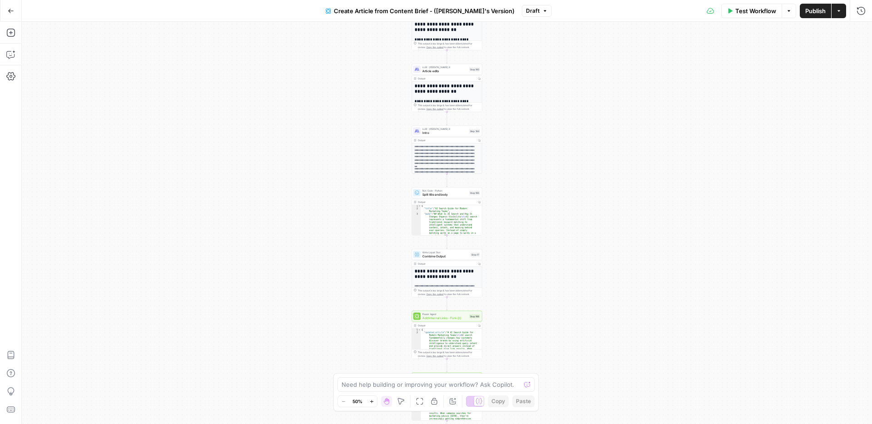
scroll to position [107, 0]
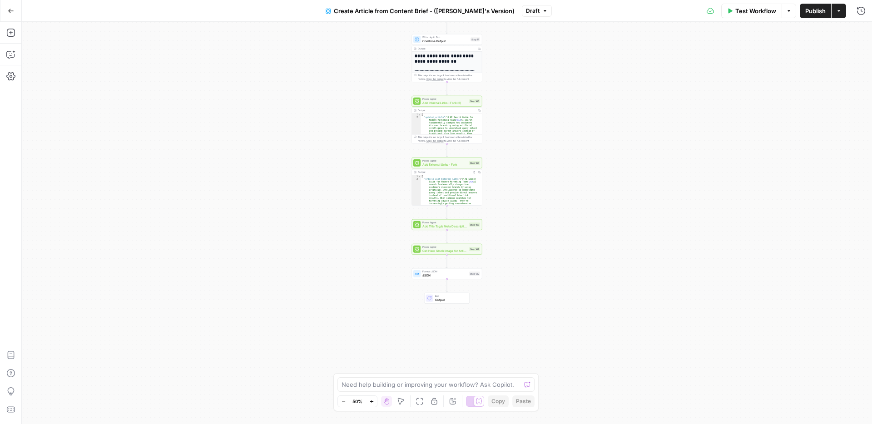
click at [450, 250] on span "Get Hero Stock Image for Article" at bounding box center [444, 250] width 45 height 5
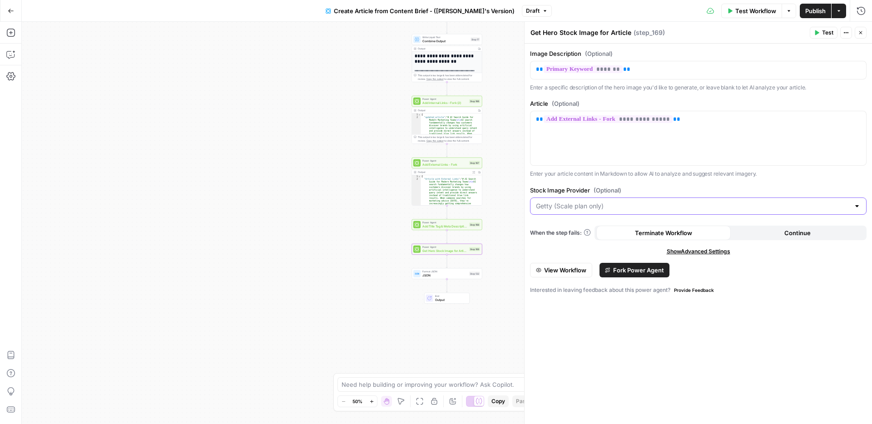
click at [729, 210] on input "Stock Image Provider (Optional)" at bounding box center [693, 206] width 314 height 9
type input "Getty (Scale plan only)"
click at [731, 190] on label "Stock Image Provider (Optional)" at bounding box center [698, 190] width 336 height 9
click at [731, 202] on input "Getty (Scale plan only)" at bounding box center [693, 206] width 314 height 9
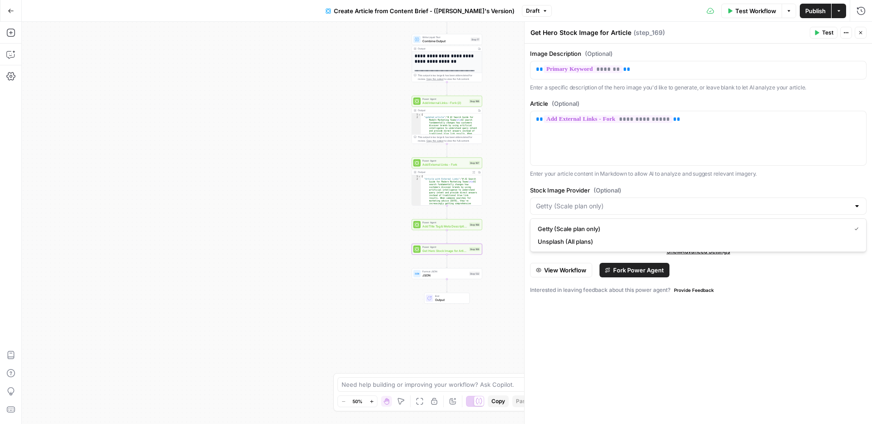
type input "Getty (Scale plan only)"
click at [723, 191] on label "Stock Image Provider (Optional)" at bounding box center [698, 190] width 336 height 9
click at [723, 202] on input "Getty (Scale plan only)" at bounding box center [693, 206] width 314 height 9
type input "Getty (Scale plan only)"
click at [701, 164] on div "**********" at bounding box center [697, 138] width 335 height 54
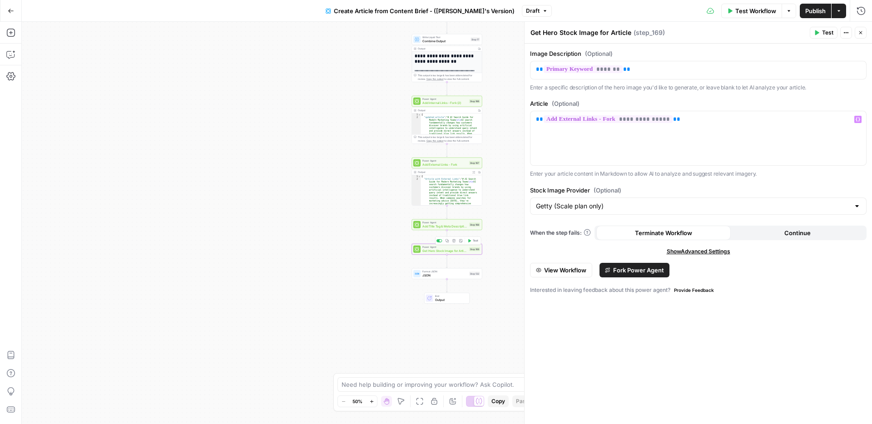
click at [450, 253] on div "Power Agent Get Hero Stock Image for Article Step 169 Copy step Delete step Add…" at bounding box center [447, 249] width 70 height 11
click at [449, 254] on div "Power Agent Get Hero Stock Image for Article Step 169 Copy step Delete step Add…" at bounding box center [447, 249] width 70 height 11
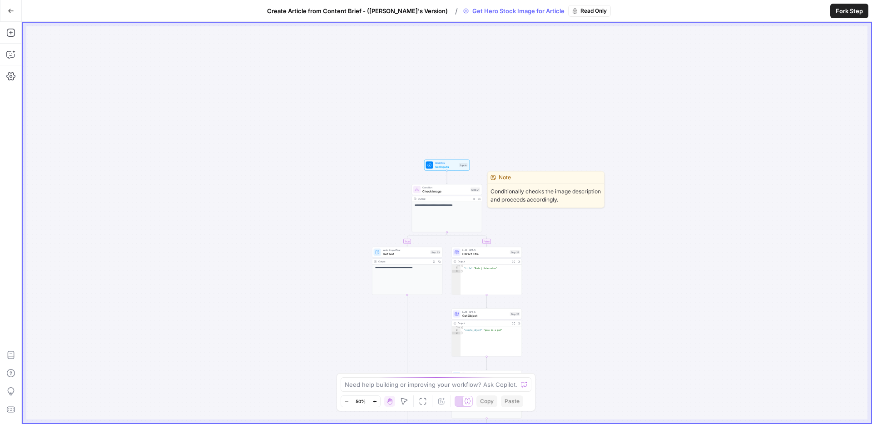
click at [458, 192] on span "Check Image" at bounding box center [445, 191] width 46 height 5
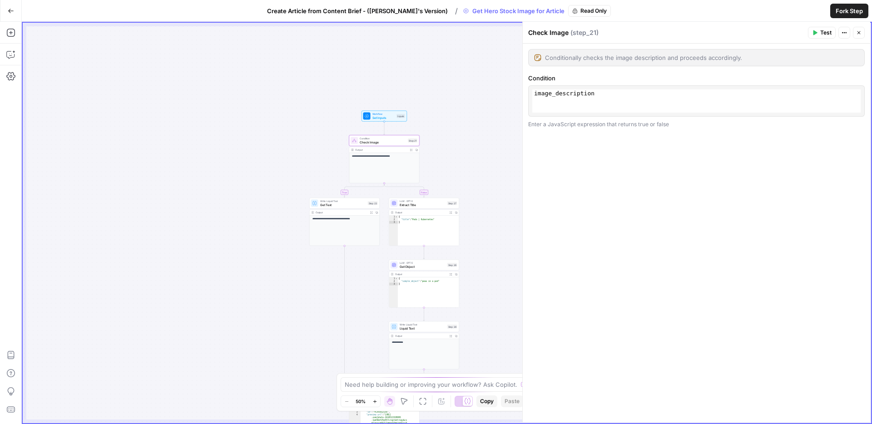
drag, startPoint x: 473, startPoint y: 131, endPoint x: 441, endPoint y: 83, distance: 57.4
click at [441, 83] on div "**********" at bounding box center [447, 223] width 848 height 400
click at [385, 138] on span "Condition" at bounding box center [383, 139] width 46 height 4
click at [385, 118] on span "Set Inputs" at bounding box center [383, 117] width 23 height 5
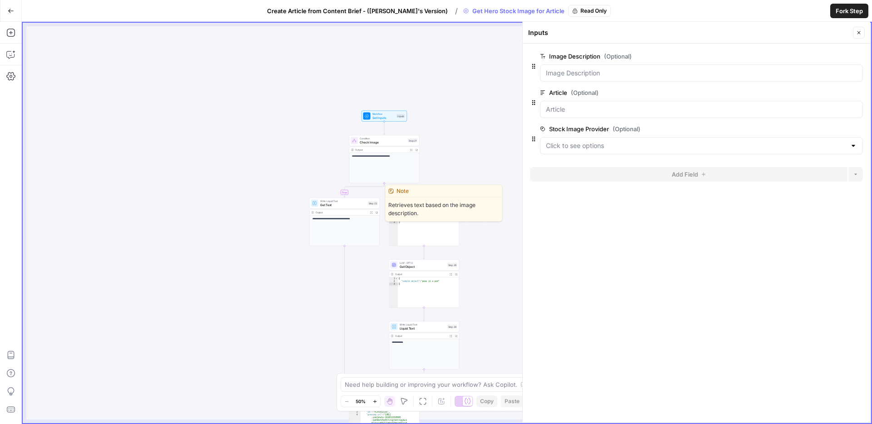
click at [331, 203] on span "Get Text" at bounding box center [343, 204] width 46 height 5
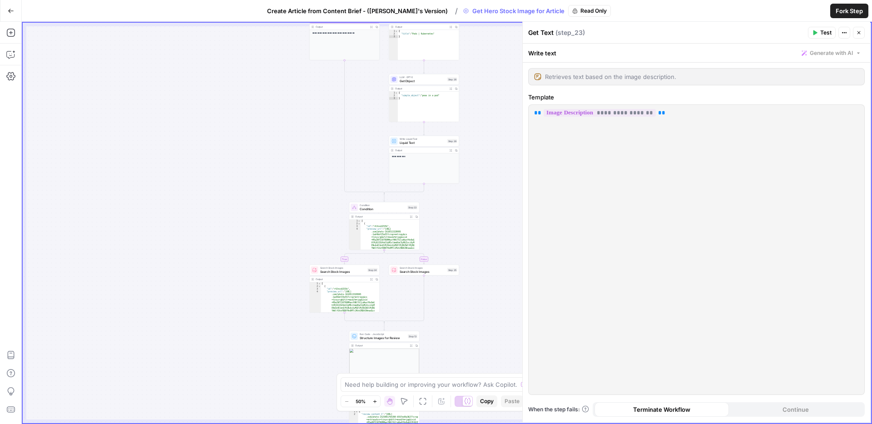
click at [356, 271] on span "Search Stock Images" at bounding box center [343, 271] width 46 height 5
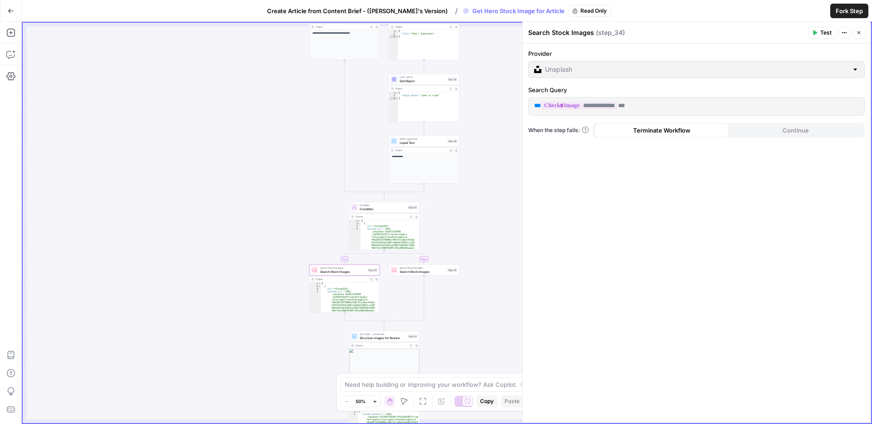
click at [423, 271] on span "Search Stock Images" at bounding box center [422, 271] width 46 height 5
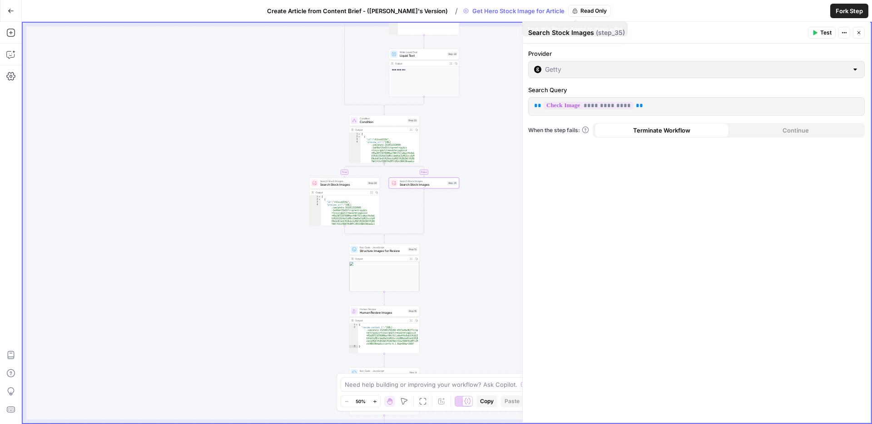
click at [580, 12] on span "Read Only" at bounding box center [593, 11] width 26 height 8
click at [580, 10] on span "Read Only" at bounding box center [593, 11] width 26 height 8
click at [414, 11] on span "Create Article from Content Brief - (Andrea's Version)" at bounding box center [357, 10] width 181 height 9
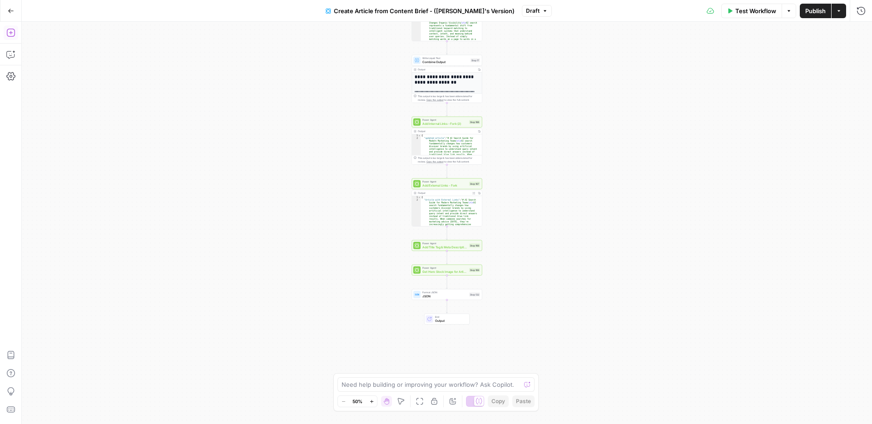
click at [12, 33] on icon "button" at bounding box center [10, 32] width 9 height 9
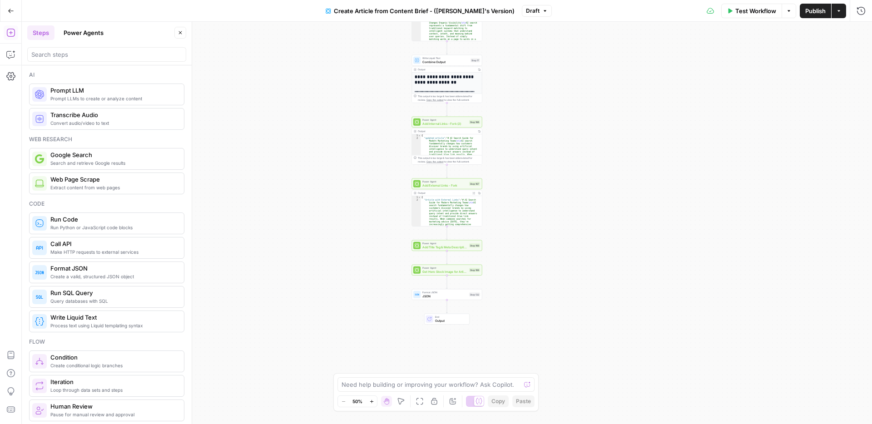
click at [84, 60] on div at bounding box center [106, 54] width 159 height 15
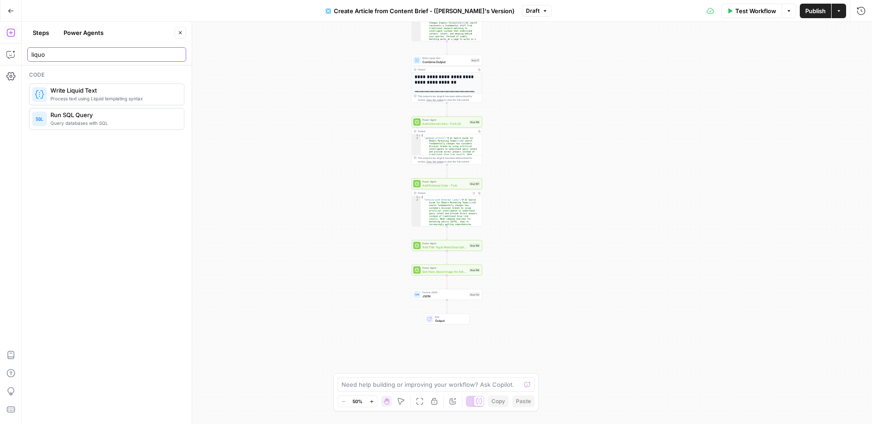
type input "liquo"
click at [445, 296] on span "Write Liquid Text" at bounding box center [444, 296] width 45 height 5
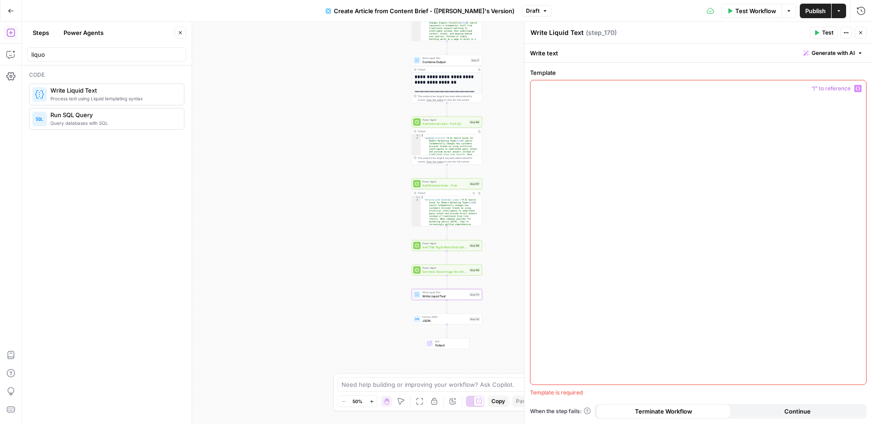
click at [594, 96] on div at bounding box center [697, 232] width 335 height 304
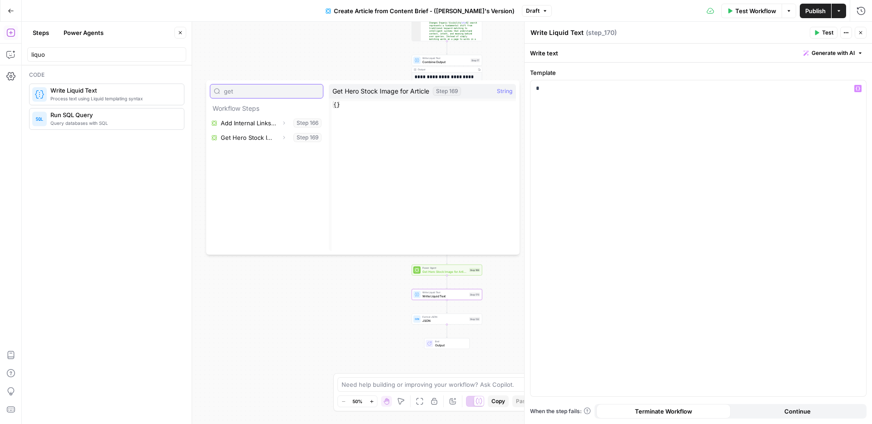
type input "get"
click at [262, 138] on button "Select variable Get Hero Stock Image for Article" at bounding box center [266, 137] width 113 height 15
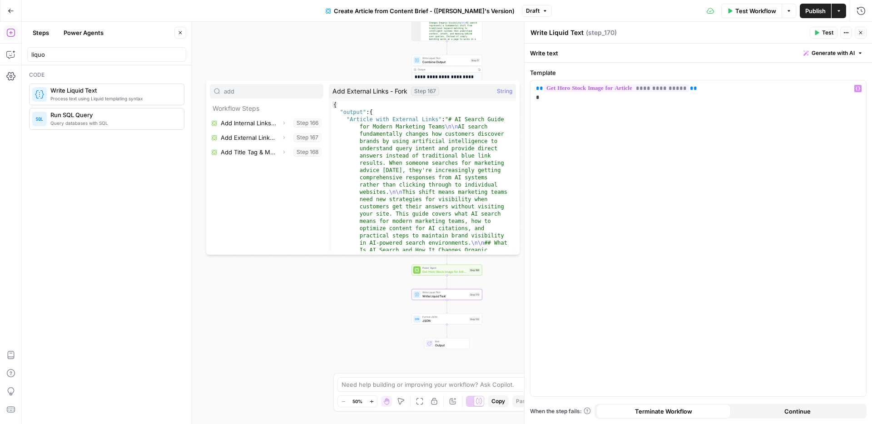
type input "add"
click at [275, 135] on button "Select variable Add External Links - Fork" at bounding box center [266, 137] width 113 height 15
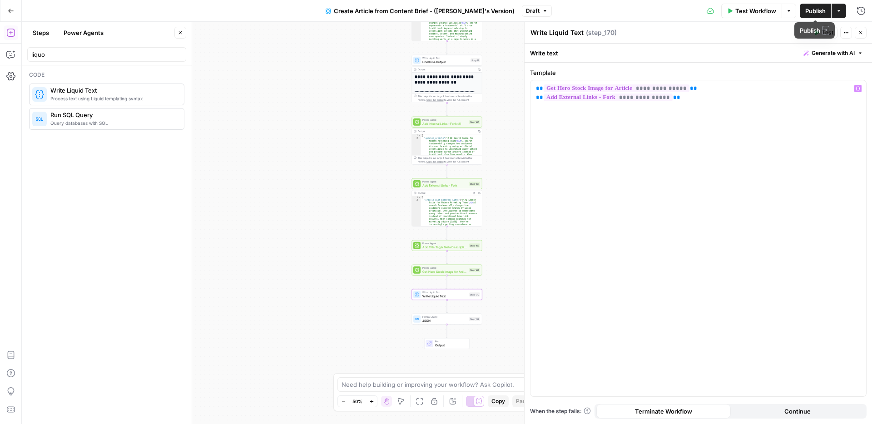
click at [814, 12] on span "Publish" at bounding box center [815, 10] width 20 height 9
click at [494, 249] on div "**********" at bounding box center [447, 223] width 850 height 402
click at [455, 294] on span "Write Liquid Text" at bounding box center [443, 296] width 45 height 5
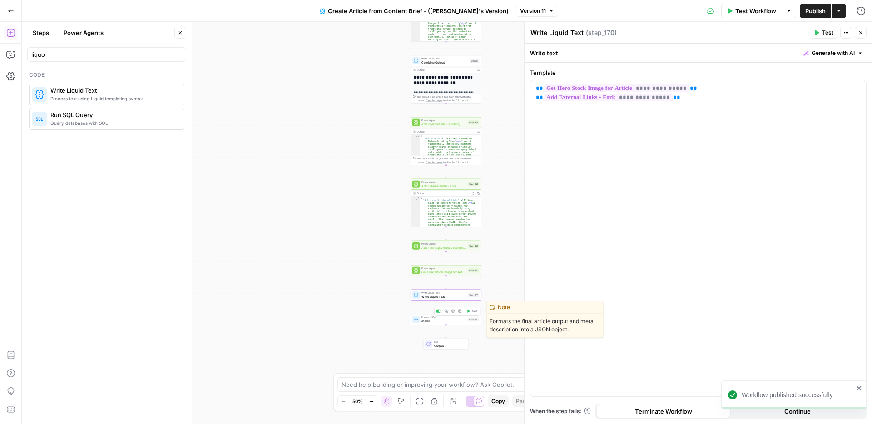
click at [454, 324] on div "Format JSON JSON Step 132 Copy step Delete step Edit Note Test" at bounding box center [446, 319] width 70 height 11
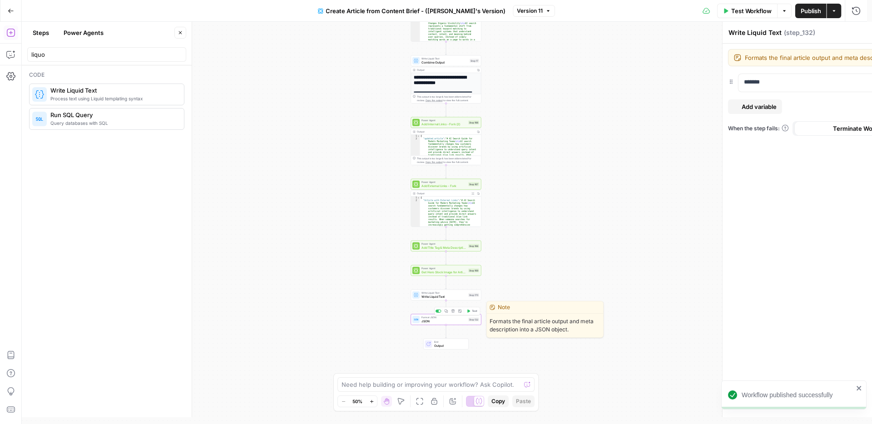
type textarea "JSON"
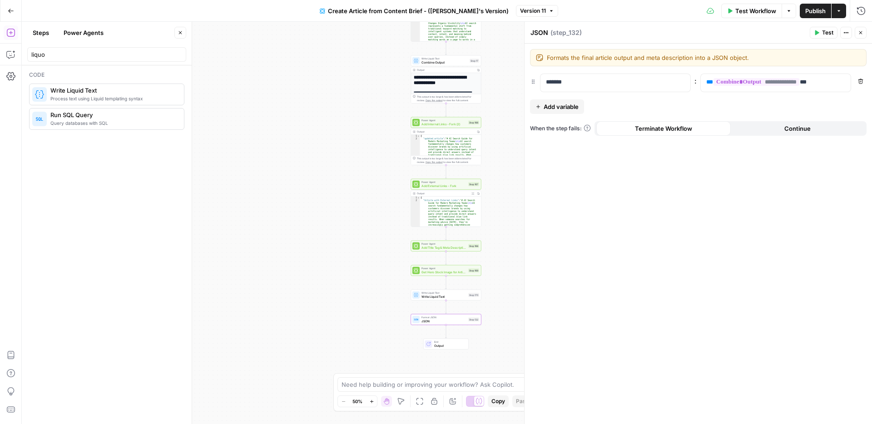
click at [570, 107] on span "Add variable" at bounding box center [560, 106] width 35 height 9
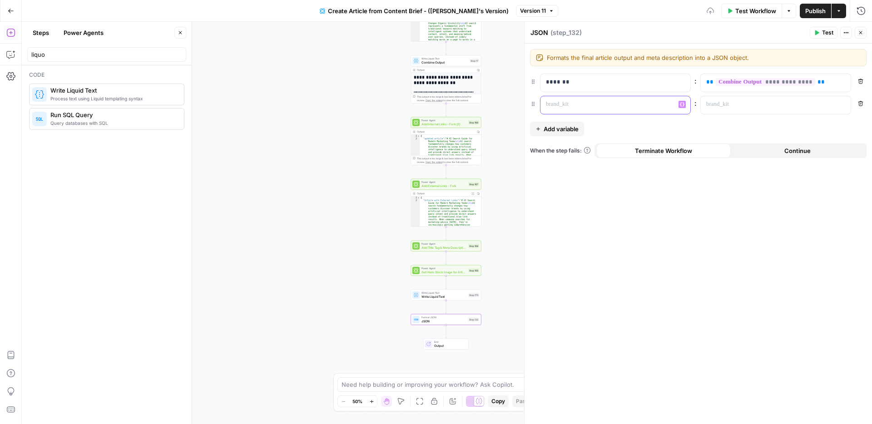
click at [591, 107] on p at bounding box center [608, 104] width 124 height 9
click at [737, 101] on p at bounding box center [768, 104] width 124 height 9
click at [840, 107] on button "Variables Menu" at bounding box center [841, 104] width 7 height 7
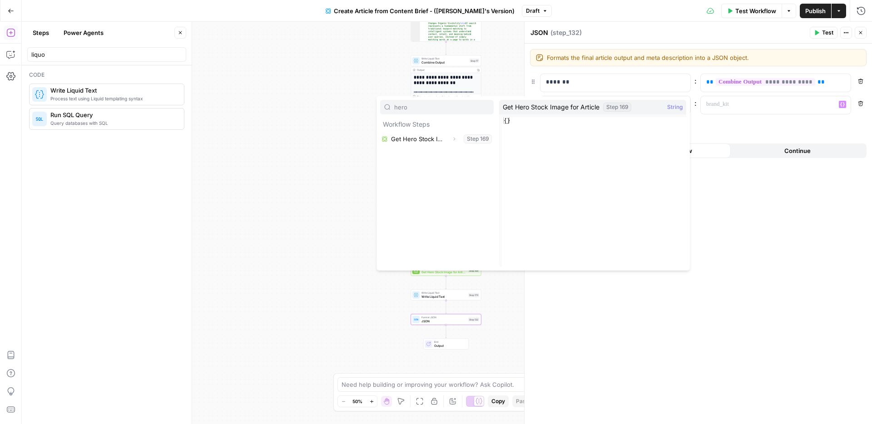
type input "hero"
click at [424, 135] on button "Select variable Get Hero Stock Image for Article" at bounding box center [436, 139] width 113 height 15
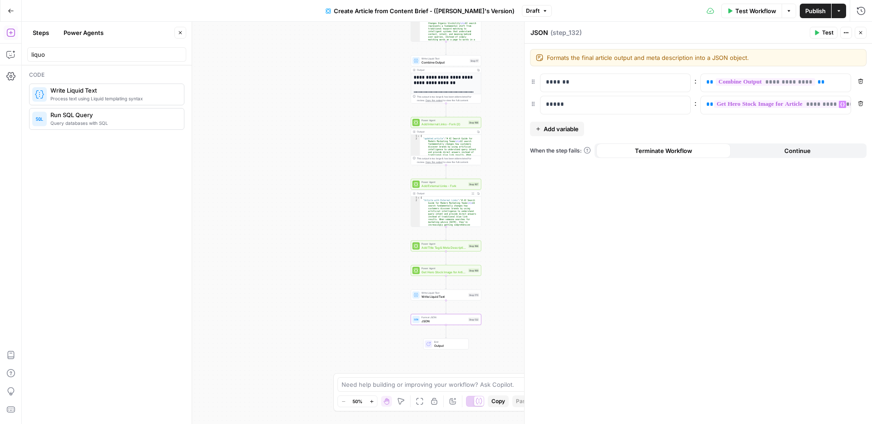
click at [705, 267] on div "**********" at bounding box center [697, 234] width 347 height 380
click at [820, 30] on button "Test" at bounding box center [823, 33] width 28 height 12
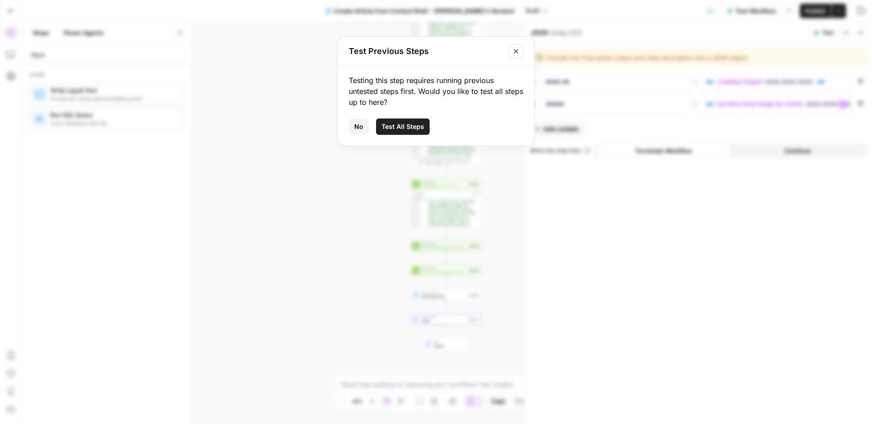
click at [410, 128] on span "Test All Steps" at bounding box center [402, 126] width 43 height 9
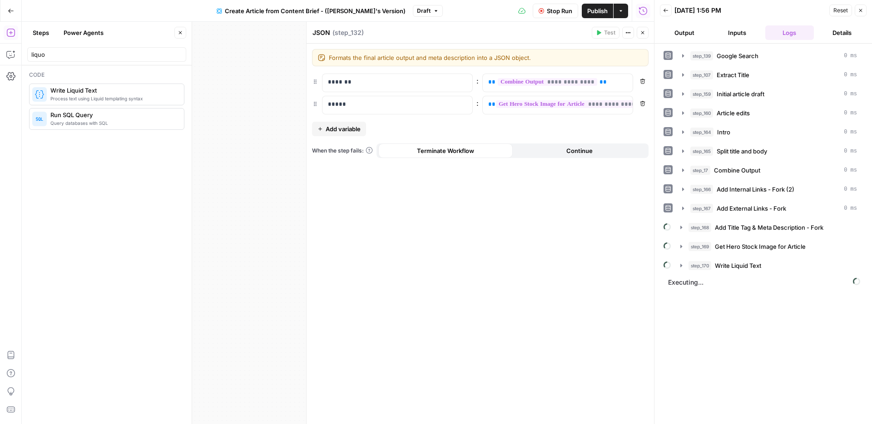
click at [591, 11] on span "Publish" at bounding box center [597, 10] width 20 height 9
